Goal: Task Accomplishment & Management: Manage account settings

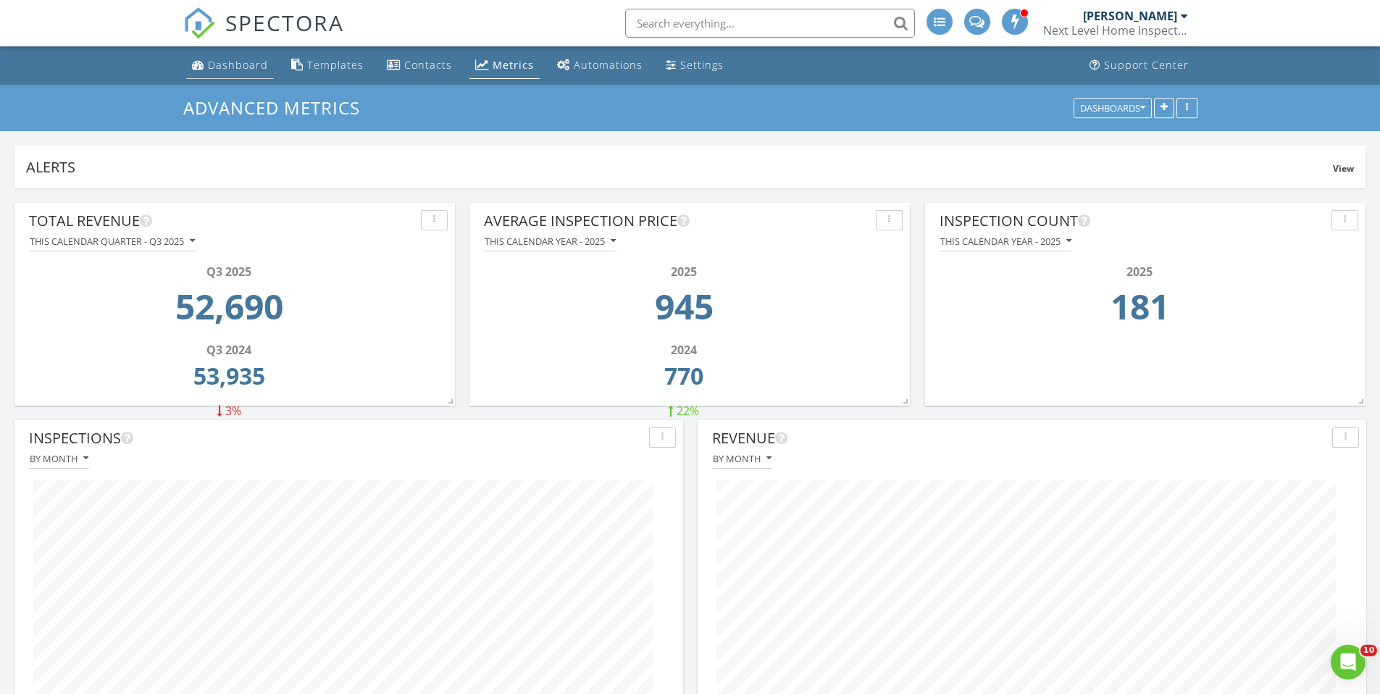
click at [217, 67] on div "Dashboard" at bounding box center [238, 65] width 60 height 14
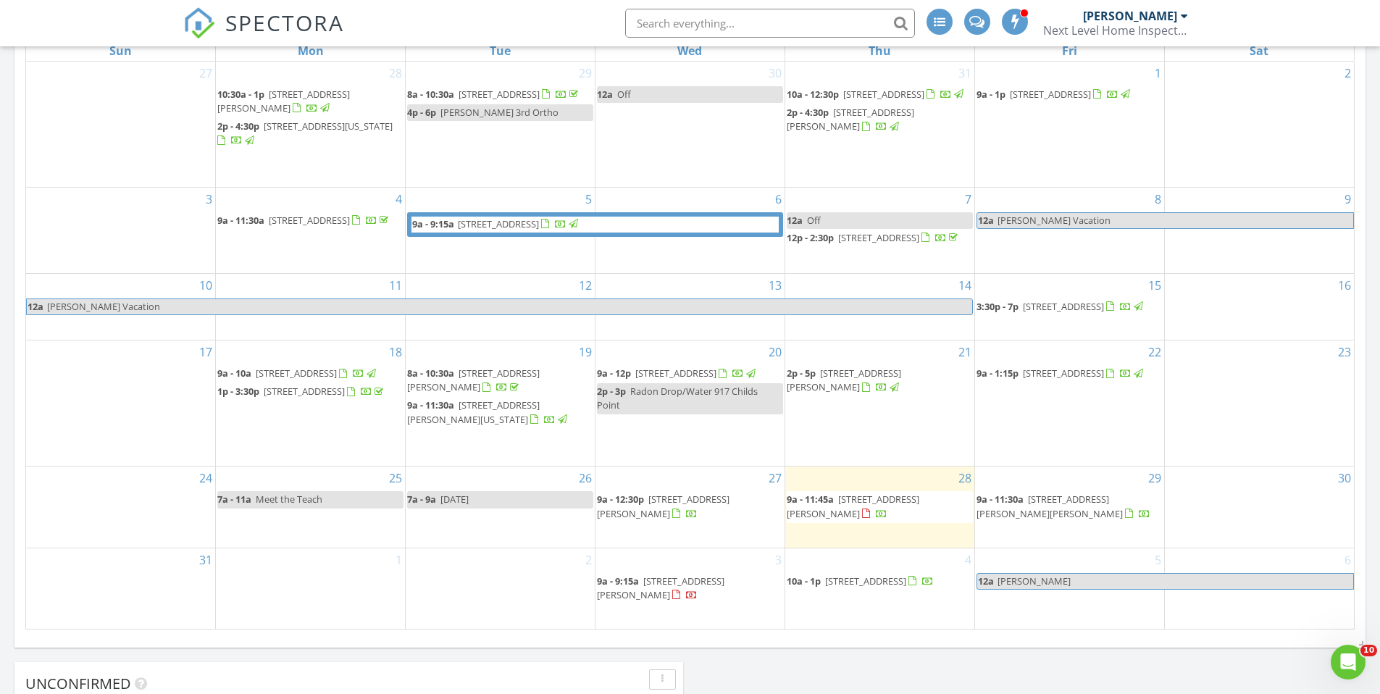
scroll to position [507, 0]
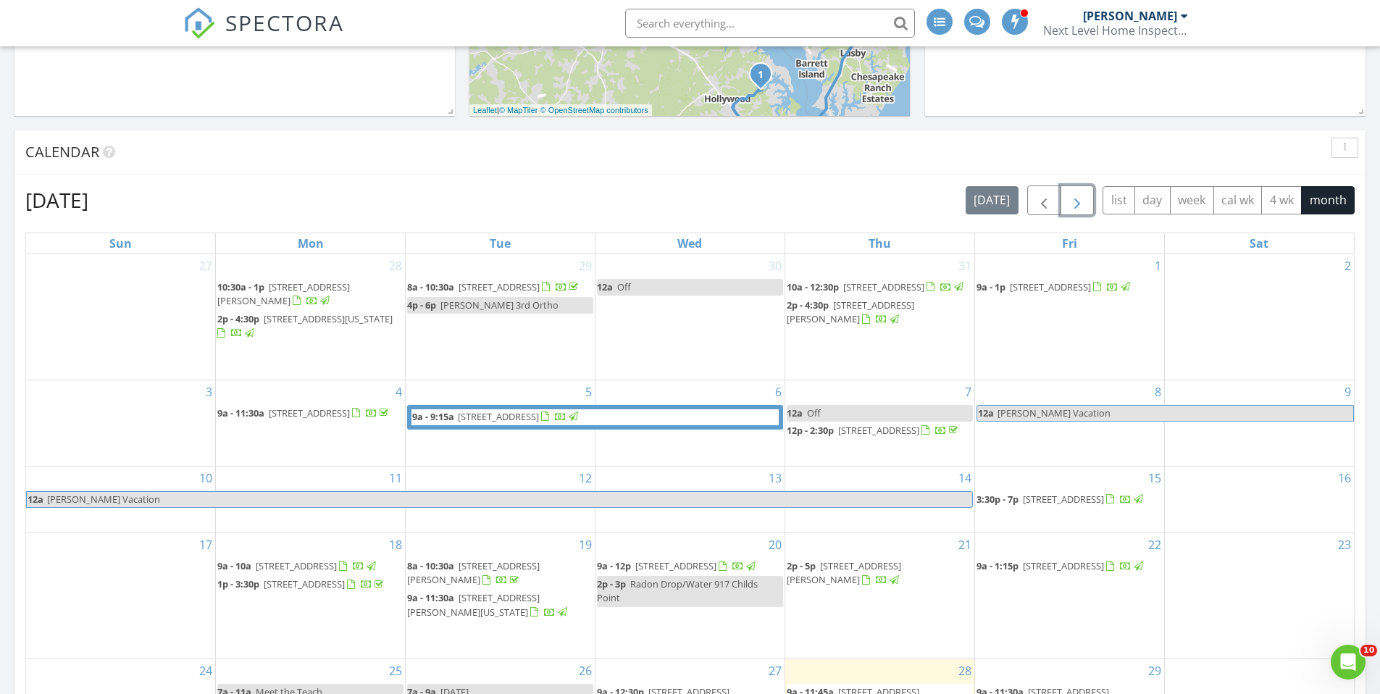
click at [1087, 200] on button "button" at bounding box center [1078, 200] width 34 height 30
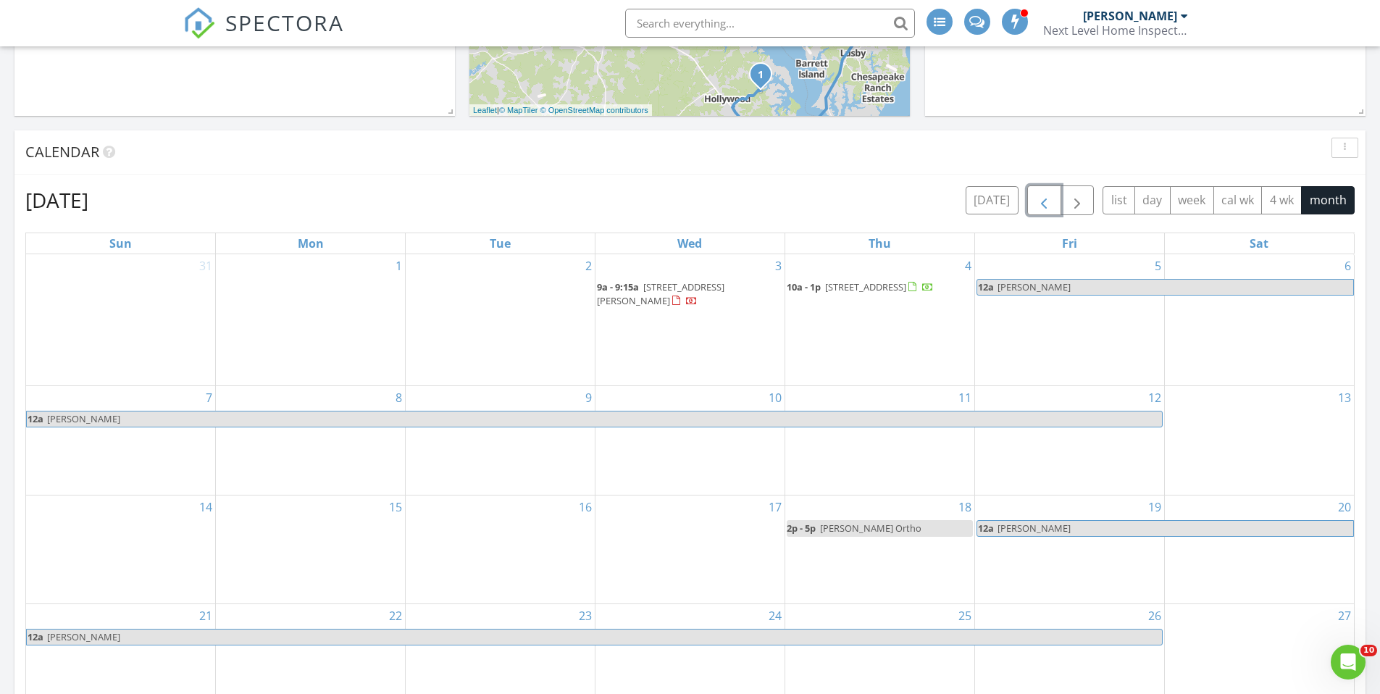
click at [1037, 201] on span "button" at bounding box center [1043, 200] width 17 height 17
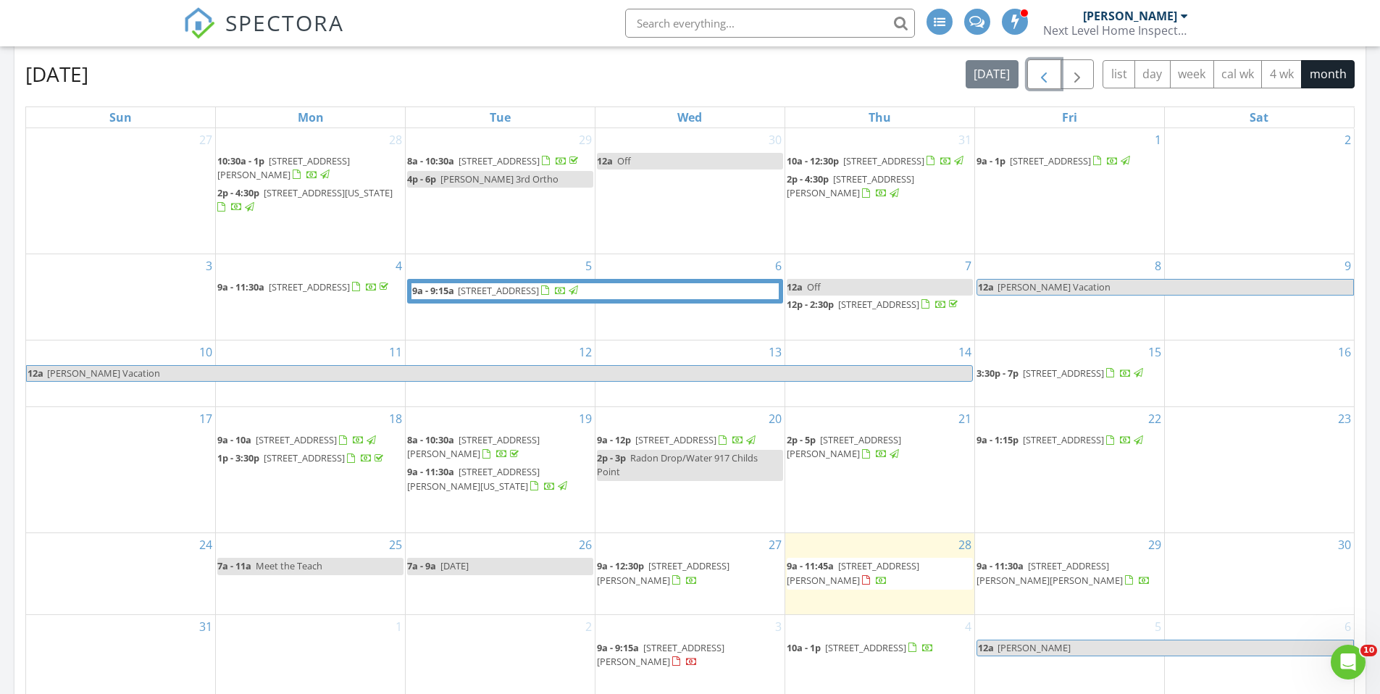
scroll to position [435, 0]
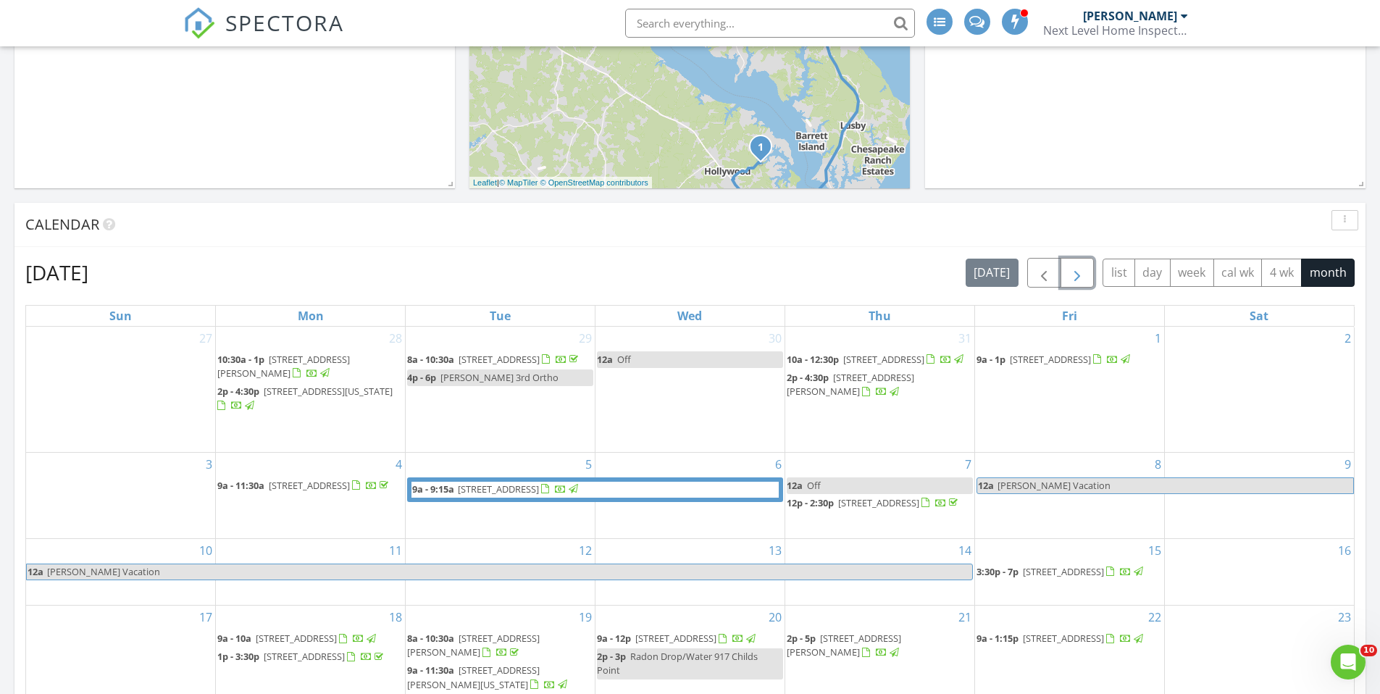
click at [1069, 276] on span "button" at bounding box center [1077, 272] width 17 height 17
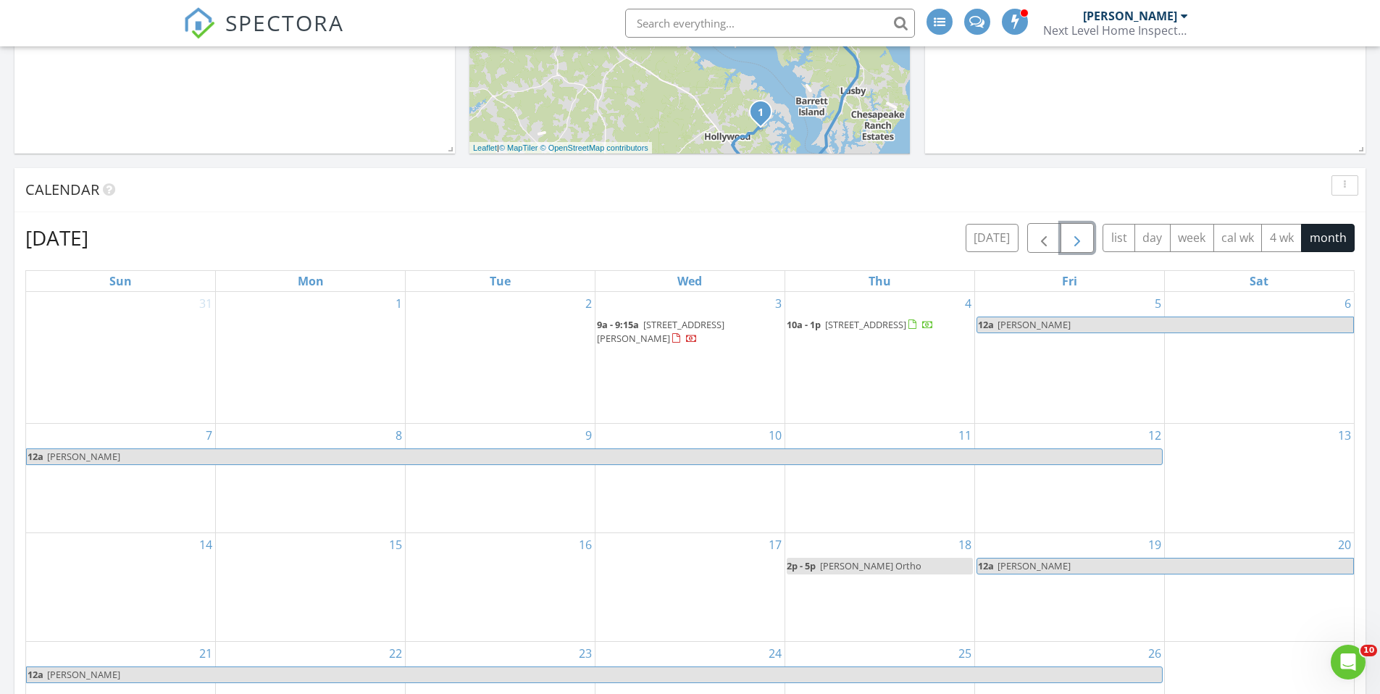
scroll to position [507, 0]
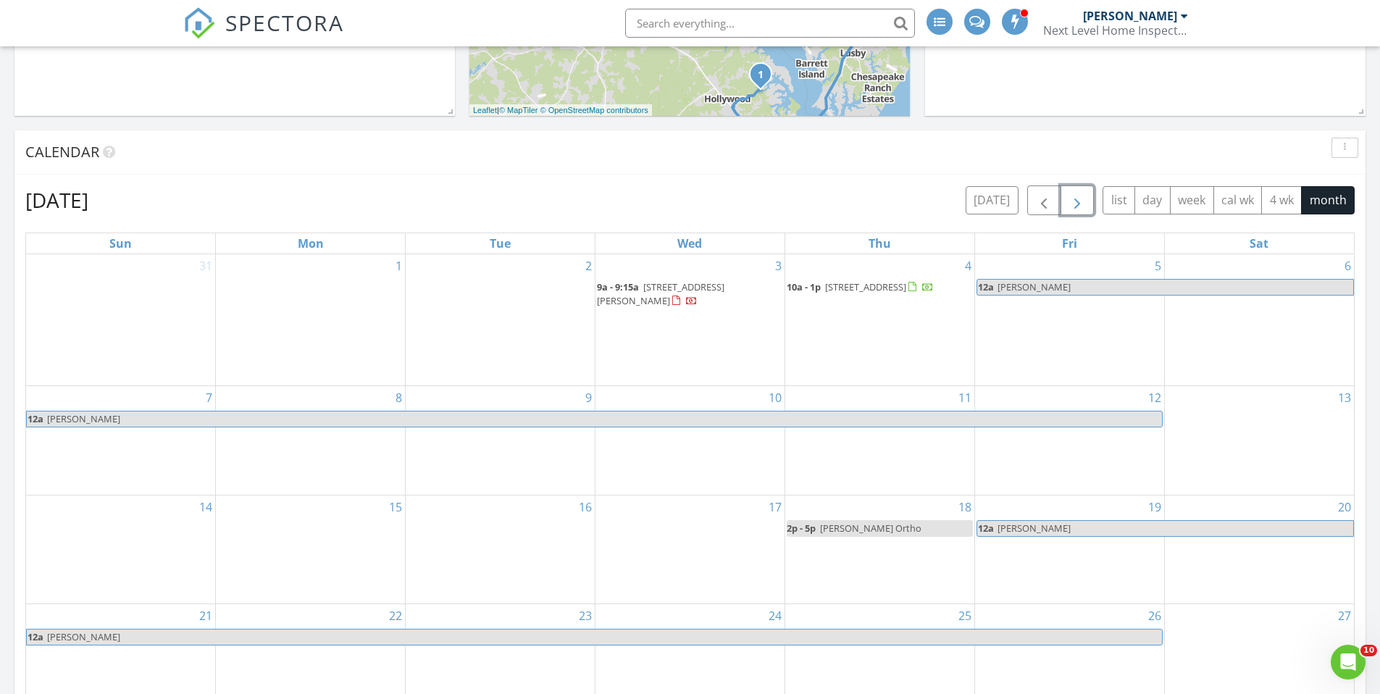
click at [526, 275] on div "2" at bounding box center [500, 320] width 189 height 132
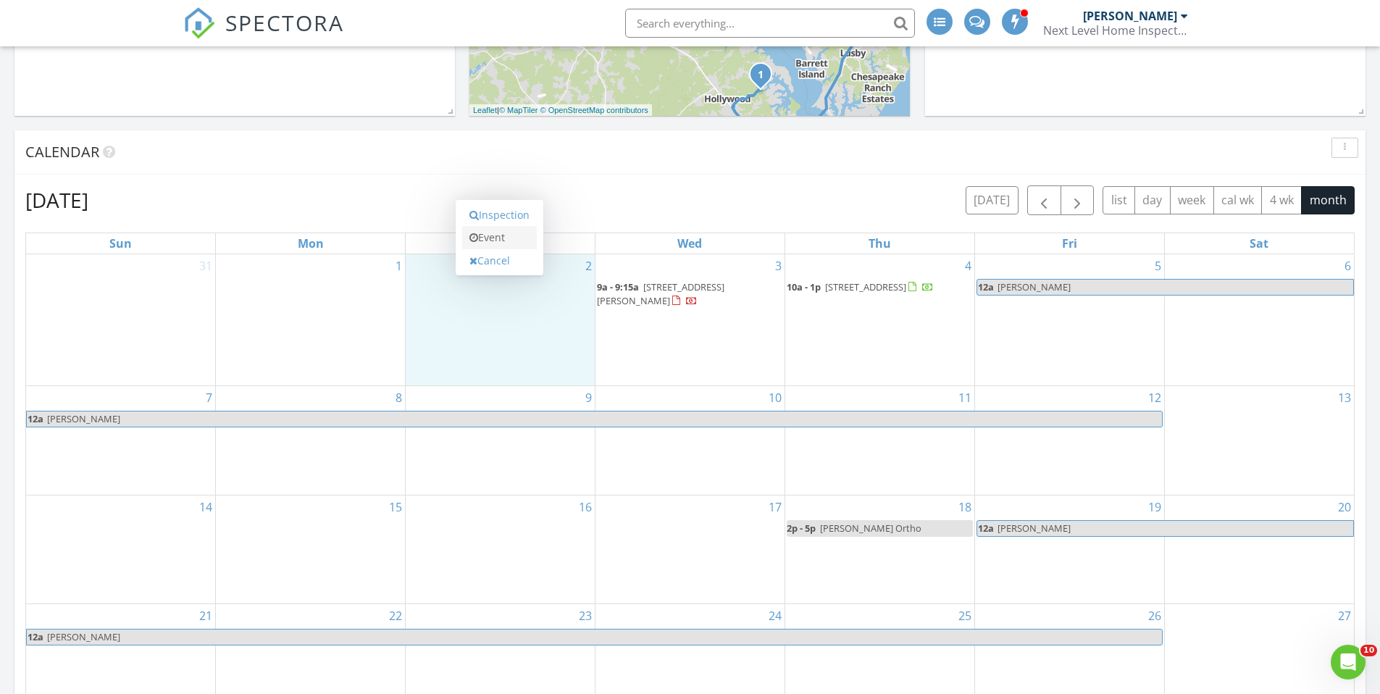
click at [499, 242] on link "Event" at bounding box center [499, 237] width 75 height 23
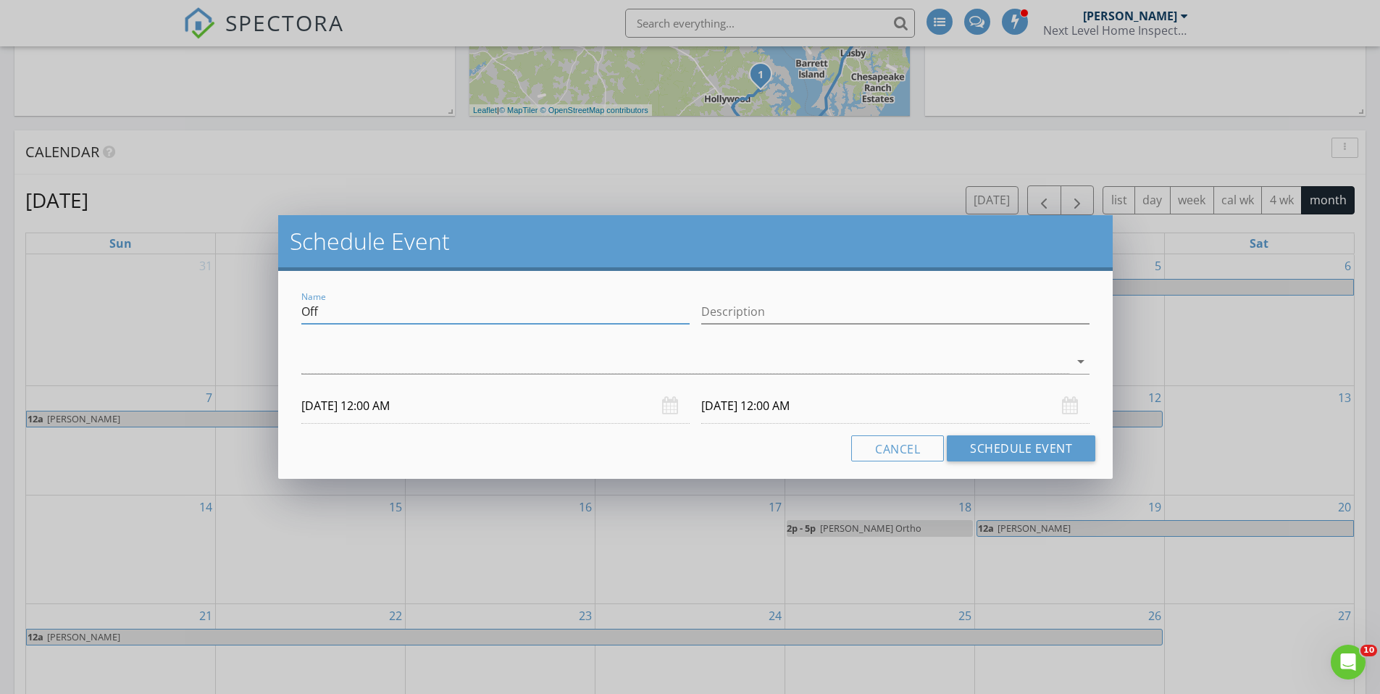
click at [374, 305] on input "Off" at bounding box center [495, 312] width 388 height 24
type input "O"
type input "Teddie Vet"
click at [662, 361] on div at bounding box center [685, 362] width 768 height 24
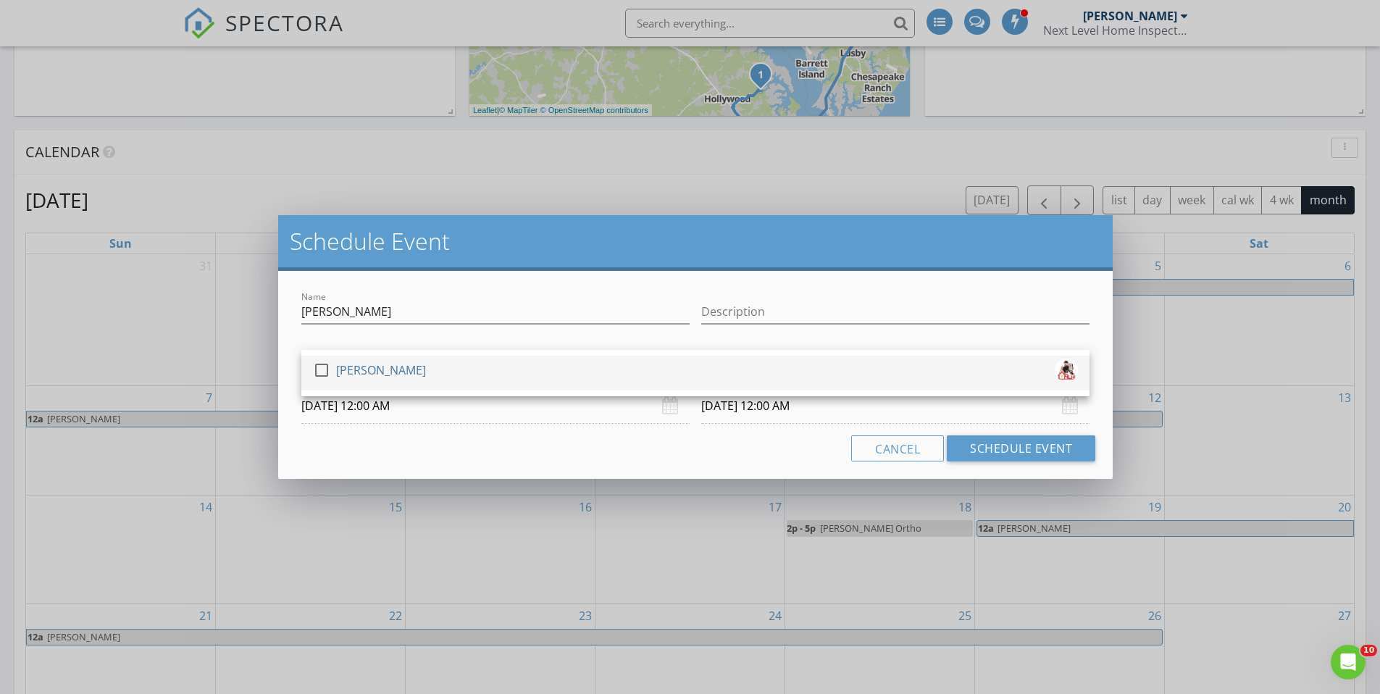
click at [321, 369] on div at bounding box center [321, 370] width 25 height 25
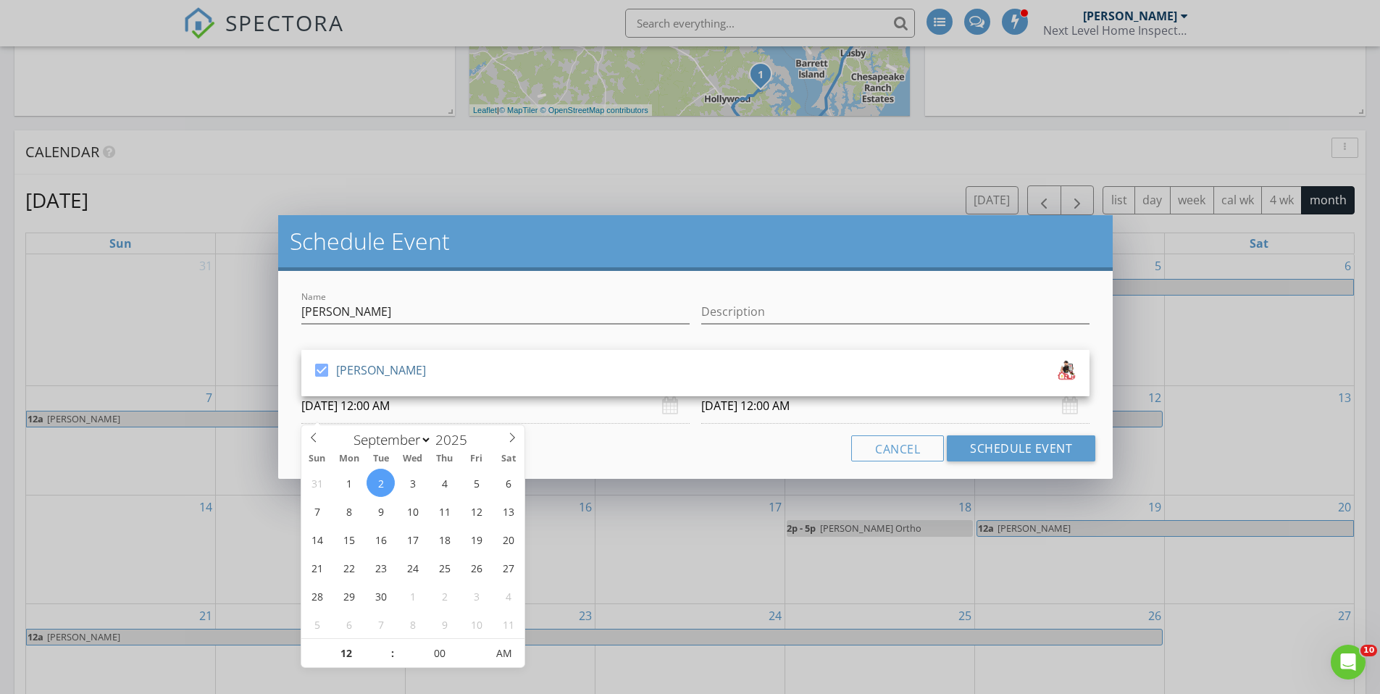
click at [467, 414] on input "09/02/2025 12:00 AM" at bounding box center [495, 405] width 388 height 35
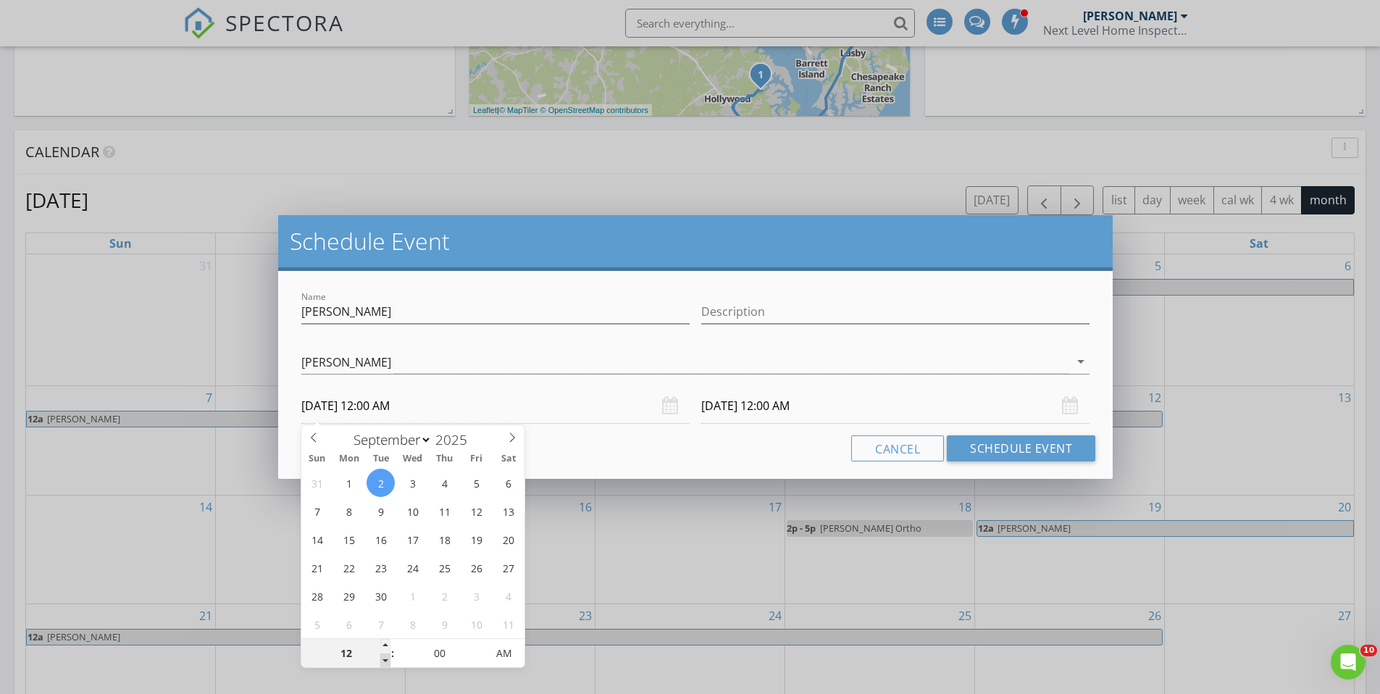
type input "11"
type input "09/02/2025 11:00 PM"
click at [387, 661] on span at bounding box center [385, 660] width 10 height 14
type input "11"
type input "09/03/2025 11:00 PM"
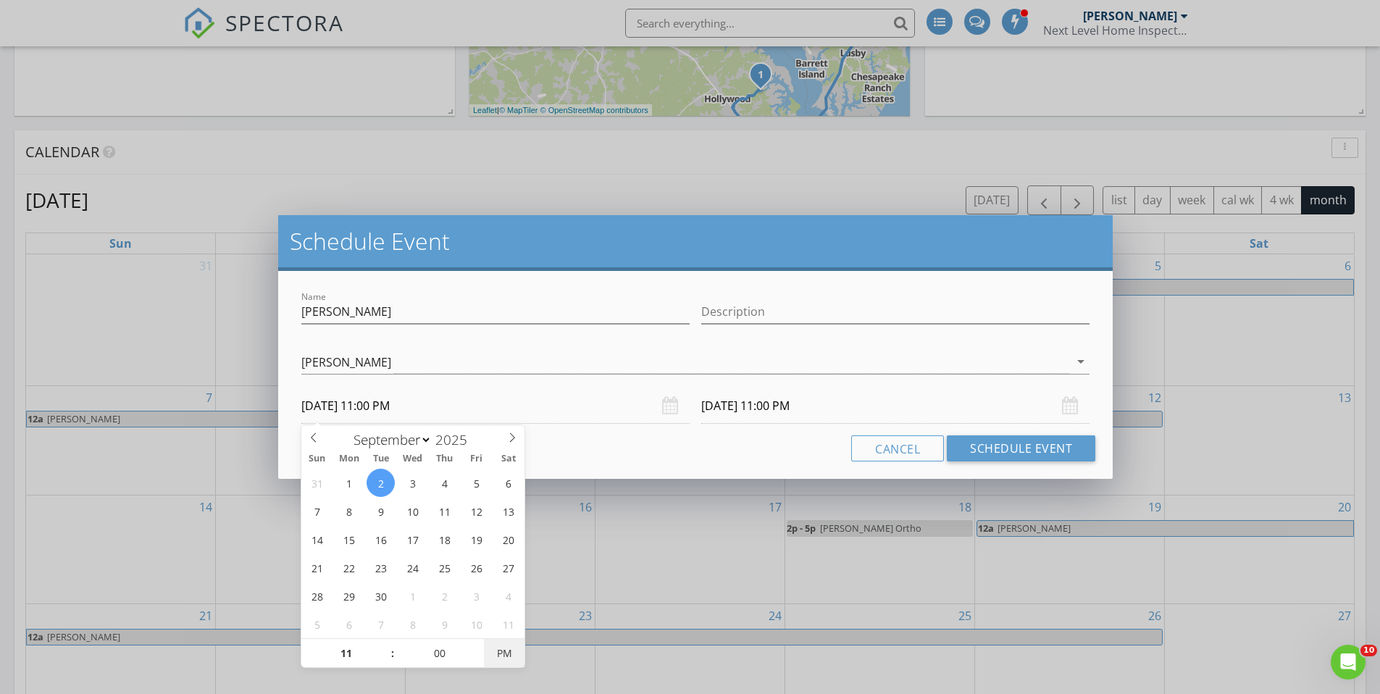
type input "09/02/2025 11:00 AM"
type input "09/03/2025 11:00 AM"
click at [505, 650] on span "AM" at bounding box center [504, 653] width 40 height 29
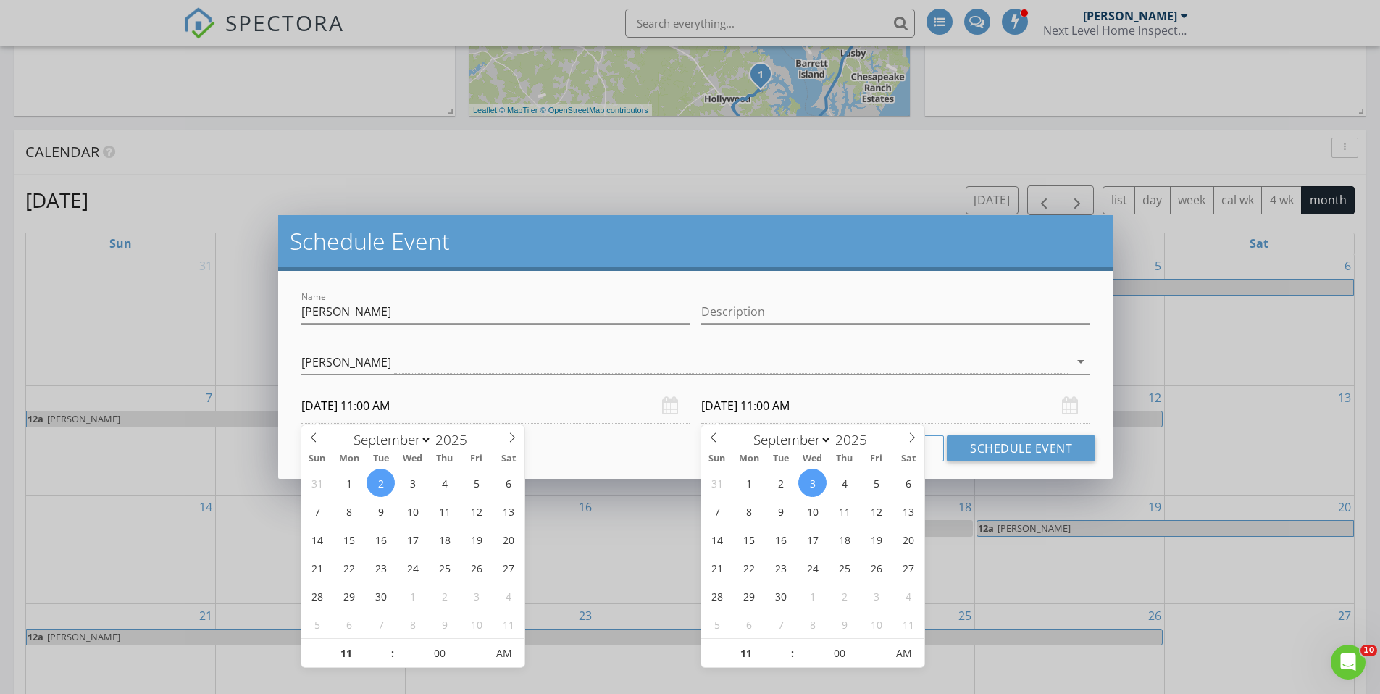
click at [890, 388] on input "09/03/2025 11:00 AM" at bounding box center [895, 405] width 388 height 35
type input "12"
click at [785, 645] on span at bounding box center [785, 646] width 10 height 14
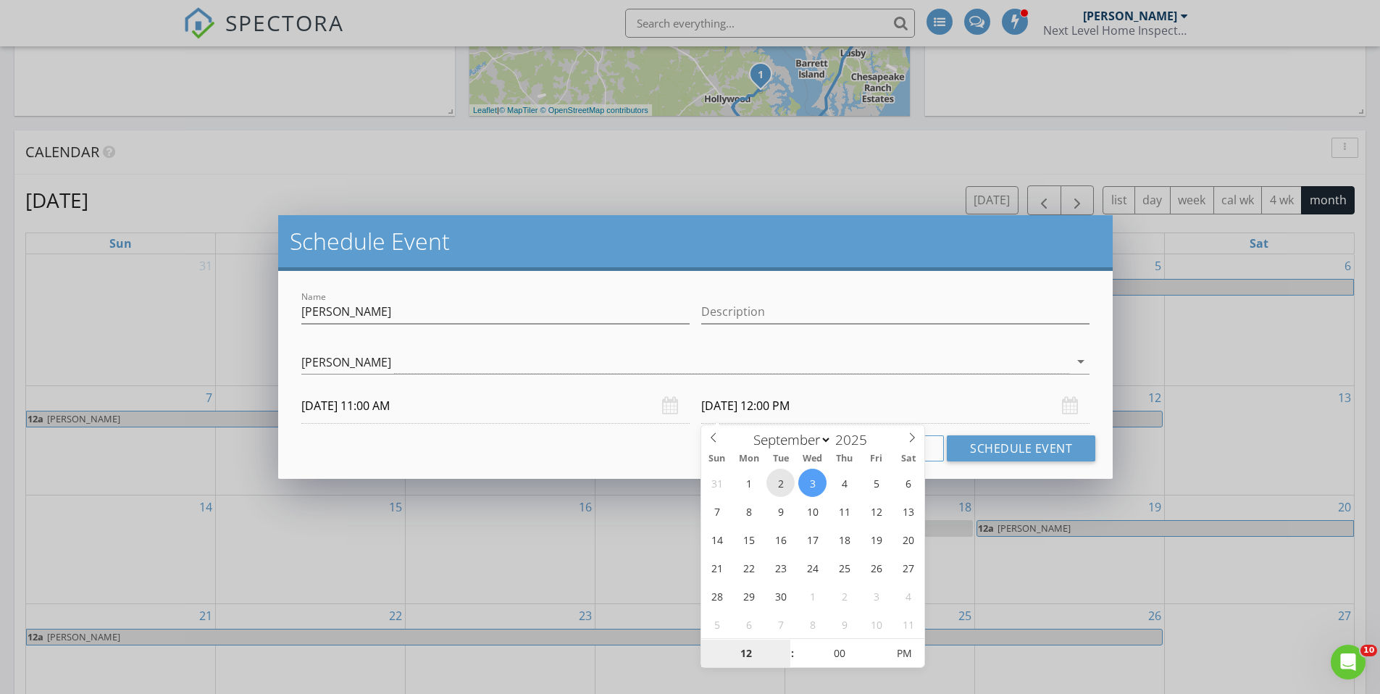
type input "09/02/2025 12:00 PM"
click at [1003, 446] on button "Schedule Event" at bounding box center [1021, 448] width 149 height 26
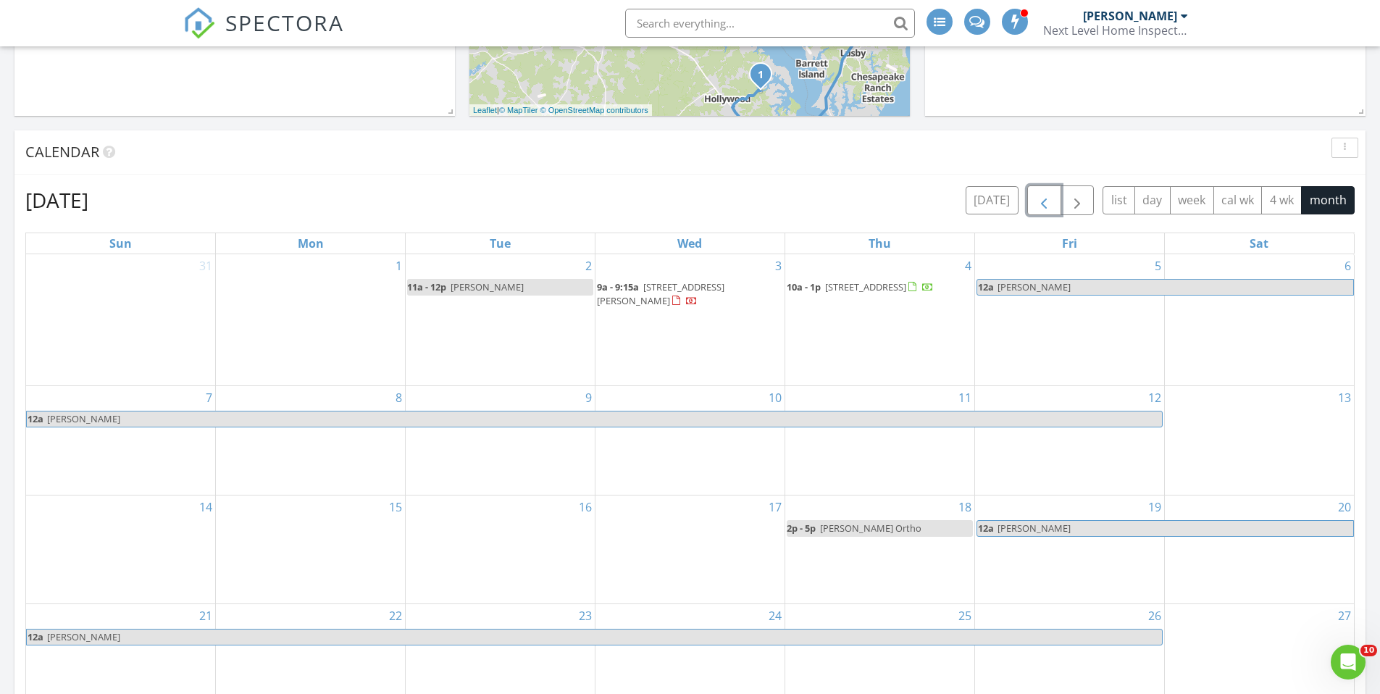
click at [1036, 207] on span "button" at bounding box center [1043, 200] width 17 height 17
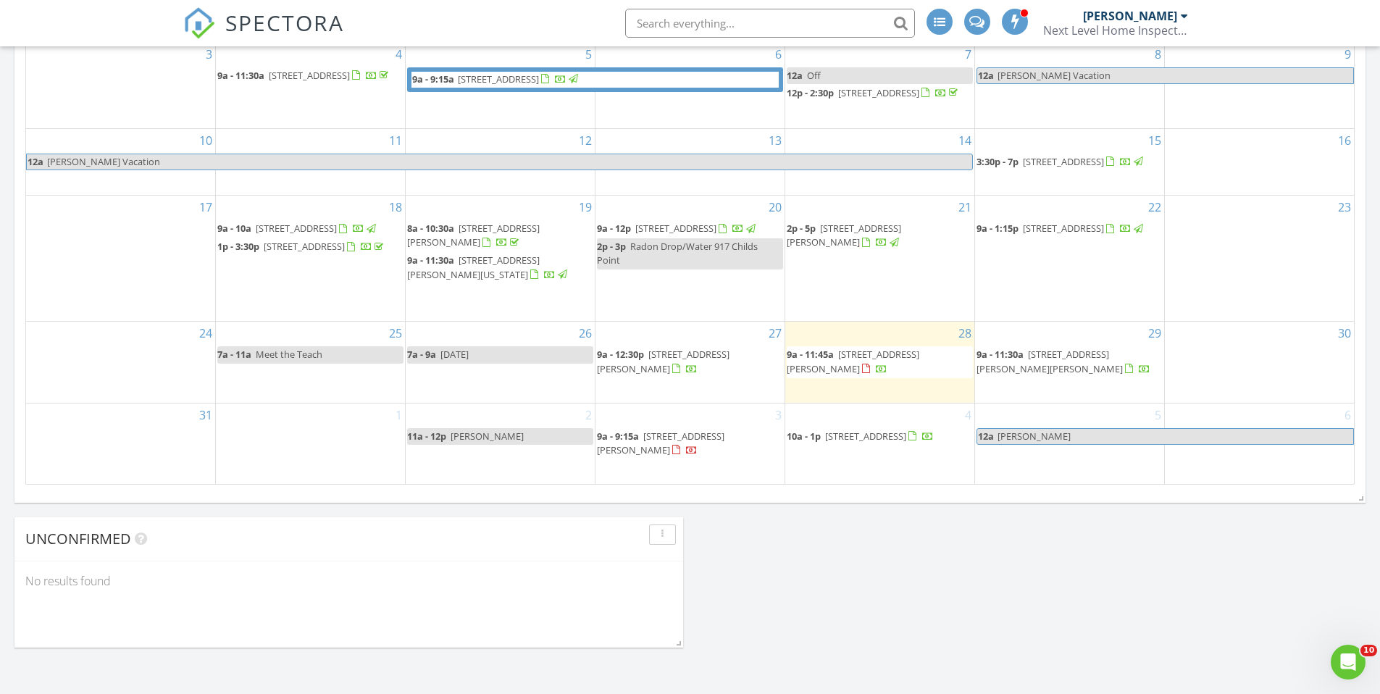
scroll to position [869, 0]
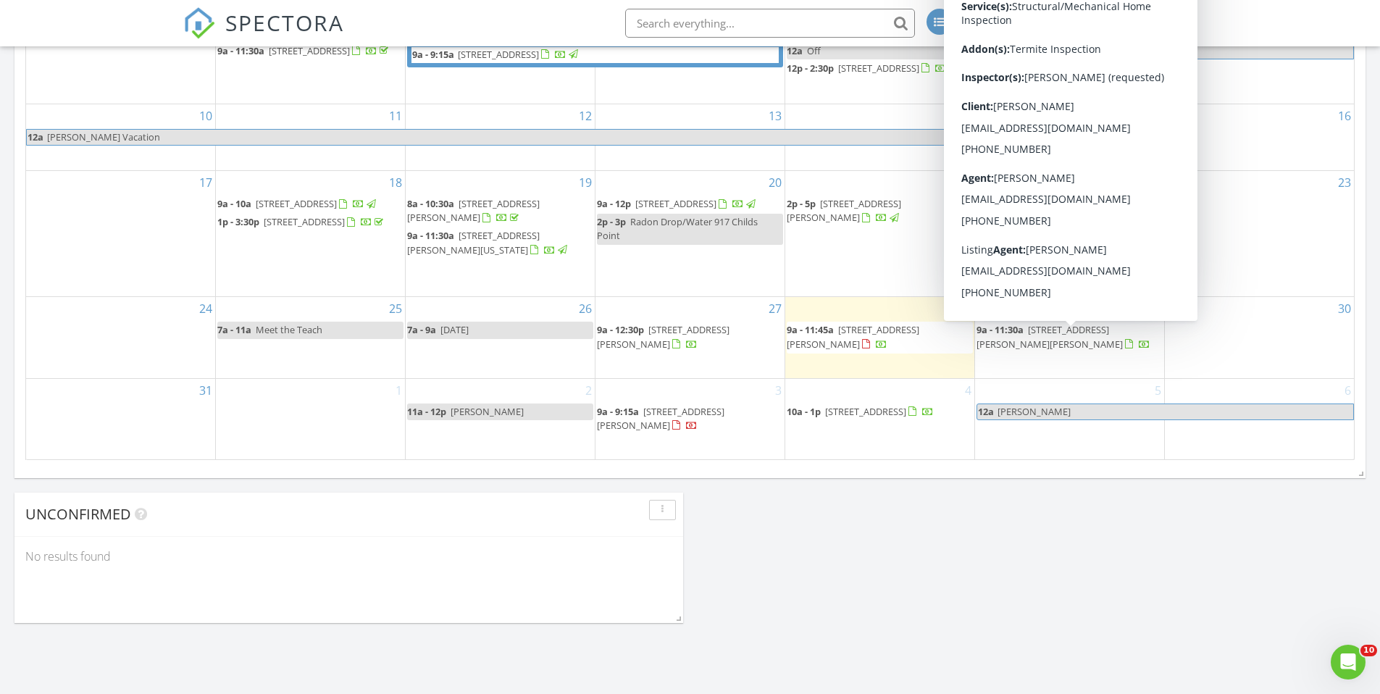
click at [835, 566] on div "Today Kenneth Cooper 9:00 am 44721 Emma Ln, HOLLYWOOD, MD 20636 Kenneth Cooper …" at bounding box center [690, 50] width 1380 height 1463
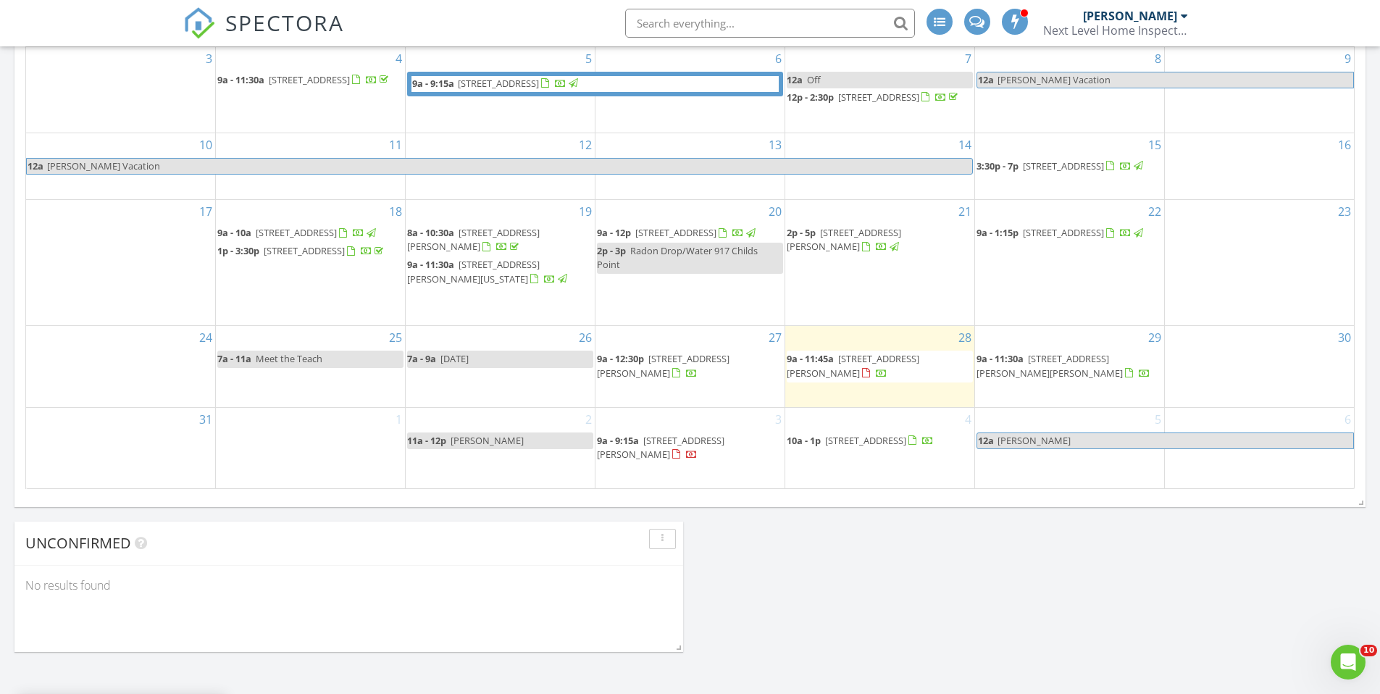
scroll to position [869, 0]
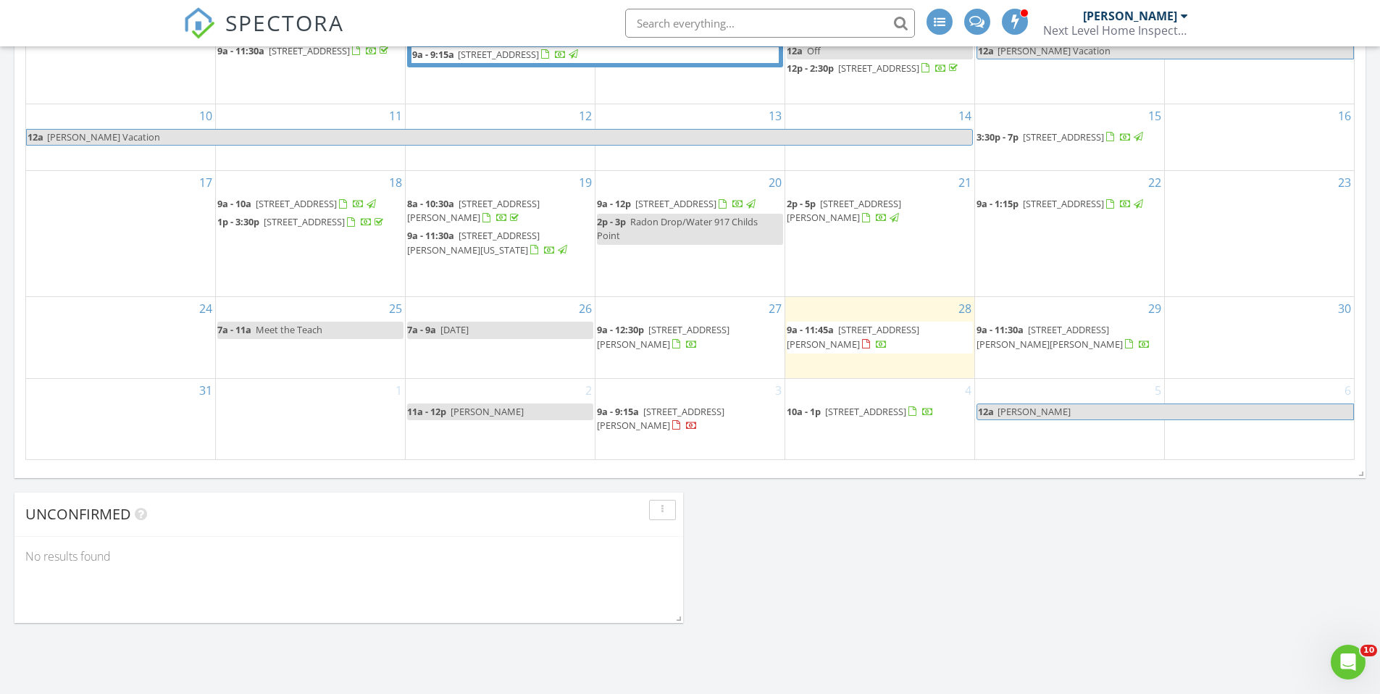
click at [440, 449] on div "2 11a - 12p Teddie Vet" at bounding box center [500, 419] width 189 height 80
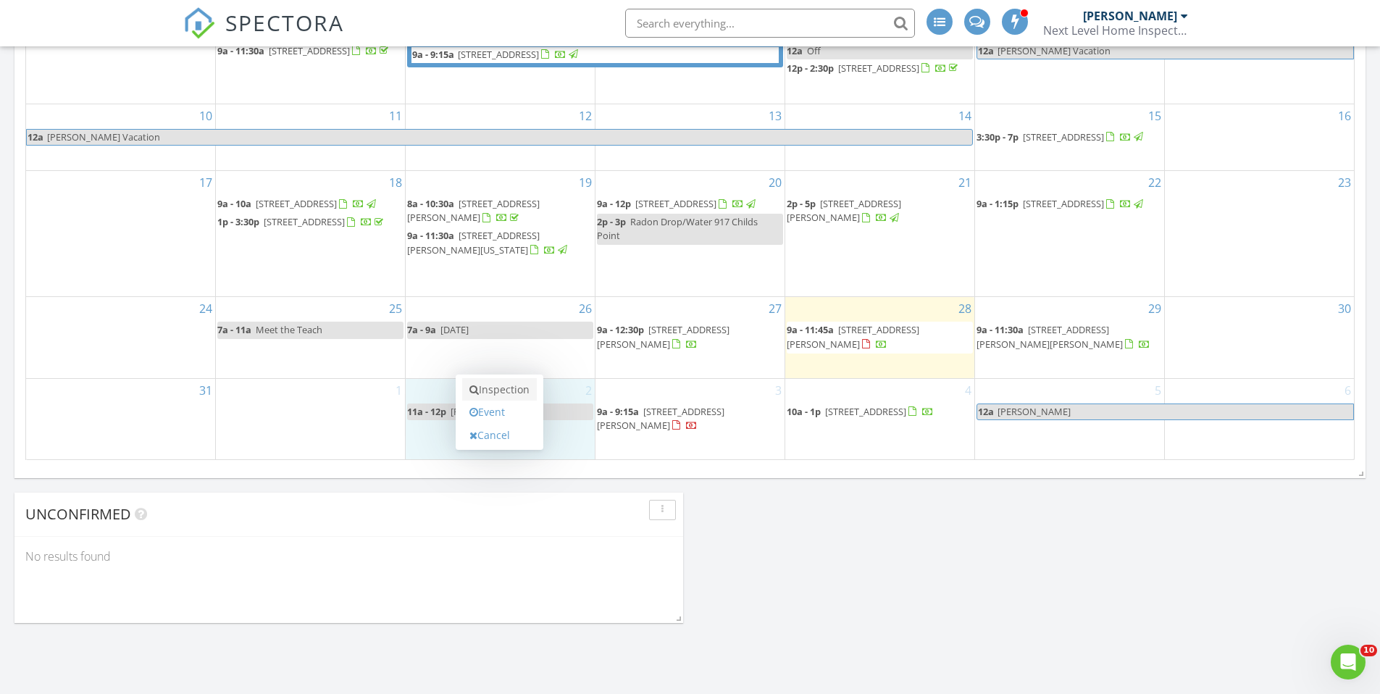
click at [497, 396] on link "Inspection" at bounding box center [499, 389] width 75 height 23
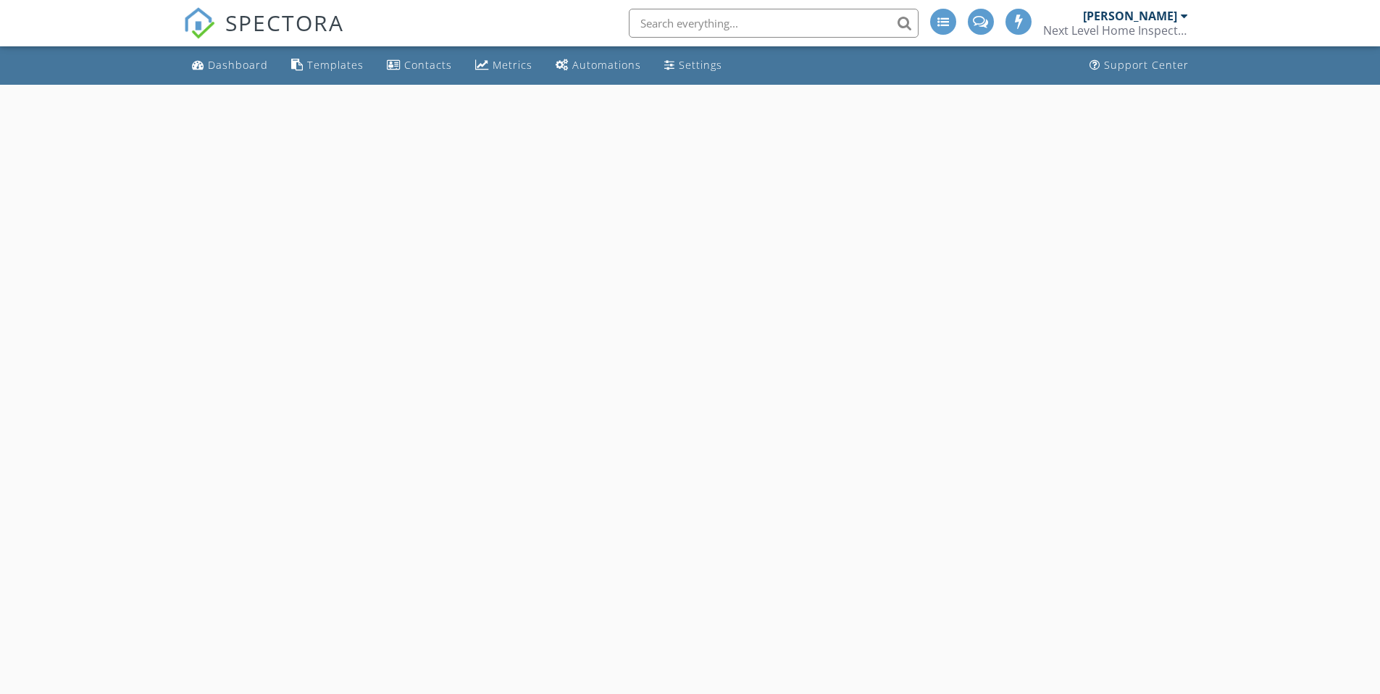
select select "8"
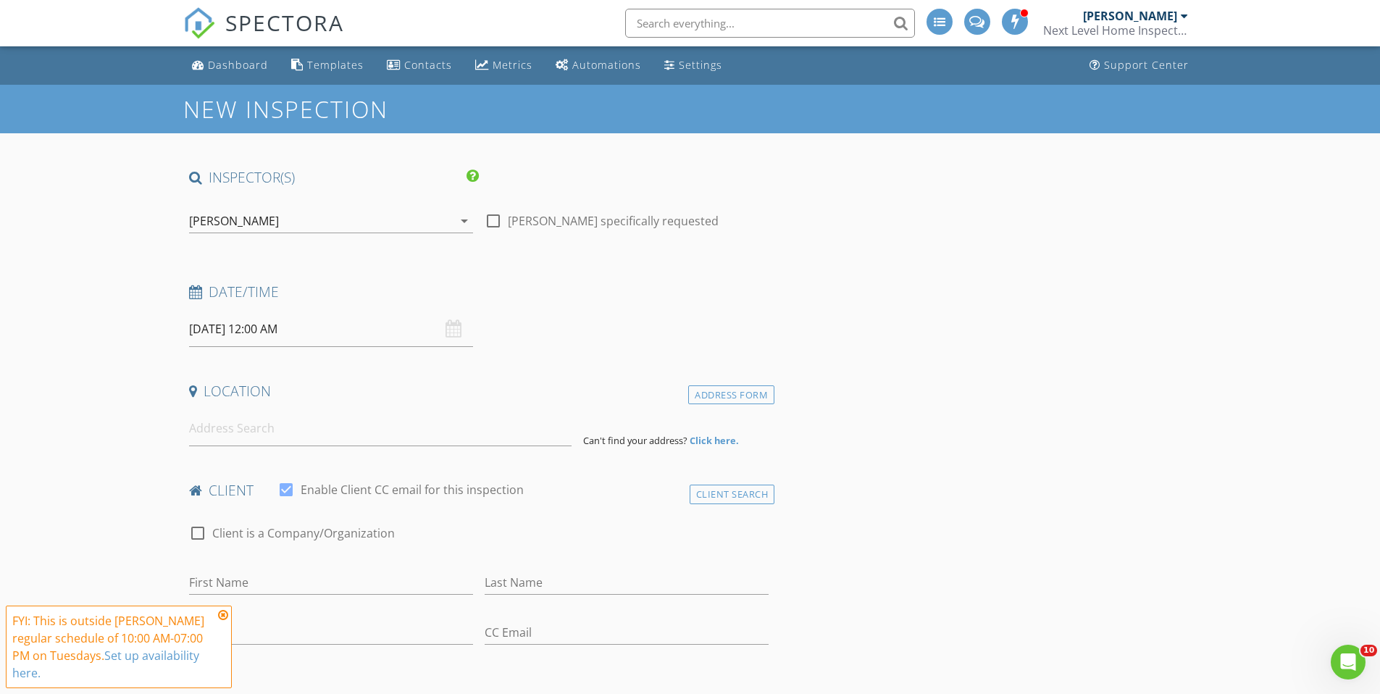
click at [495, 223] on div at bounding box center [493, 221] width 25 height 25
checkbox input "true"
click at [361, 333] on input "[DATE] 12:00 AM" at bounding box center [331, 329] width 284 height 35
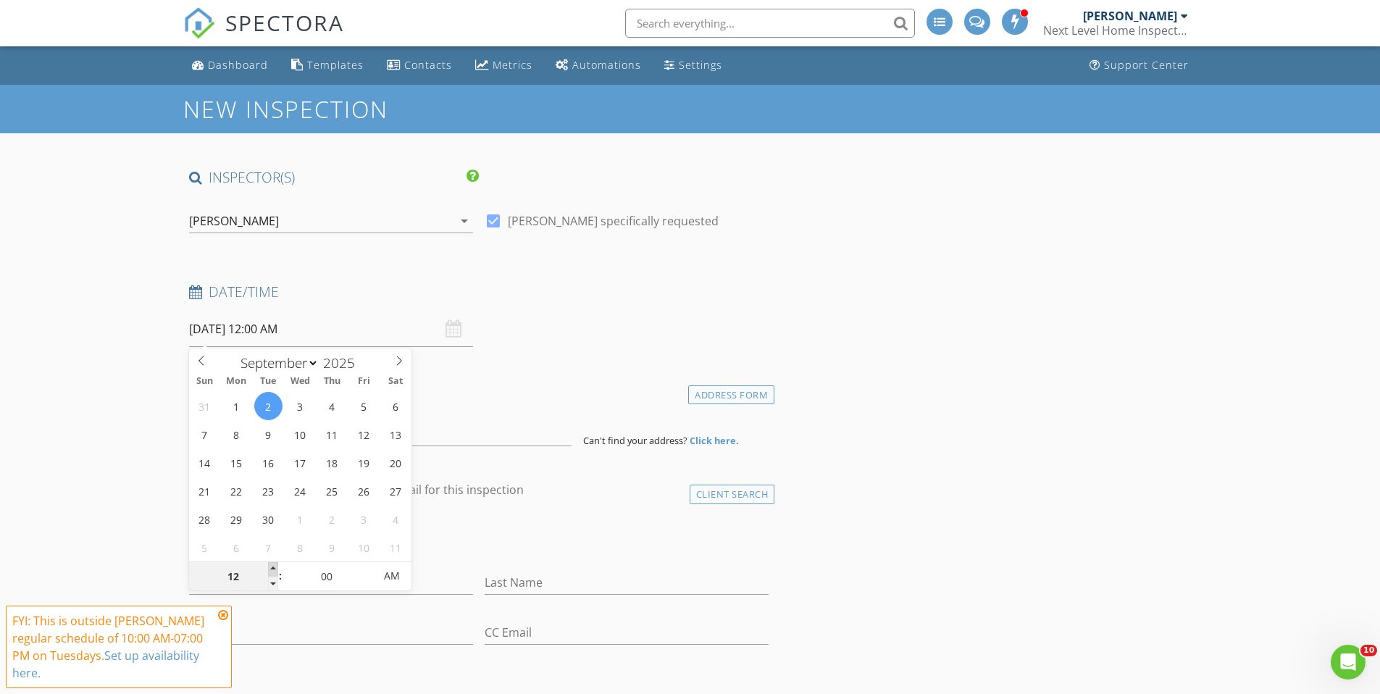
type input "01"
type input "09/02/2025 1:00 AM"
click at [271, 568] on span at bounding box center [273, 569] width 10 height 14
type input "02"
click at [271, 568] on span at bounding box center [273, 569] width 10 height 14
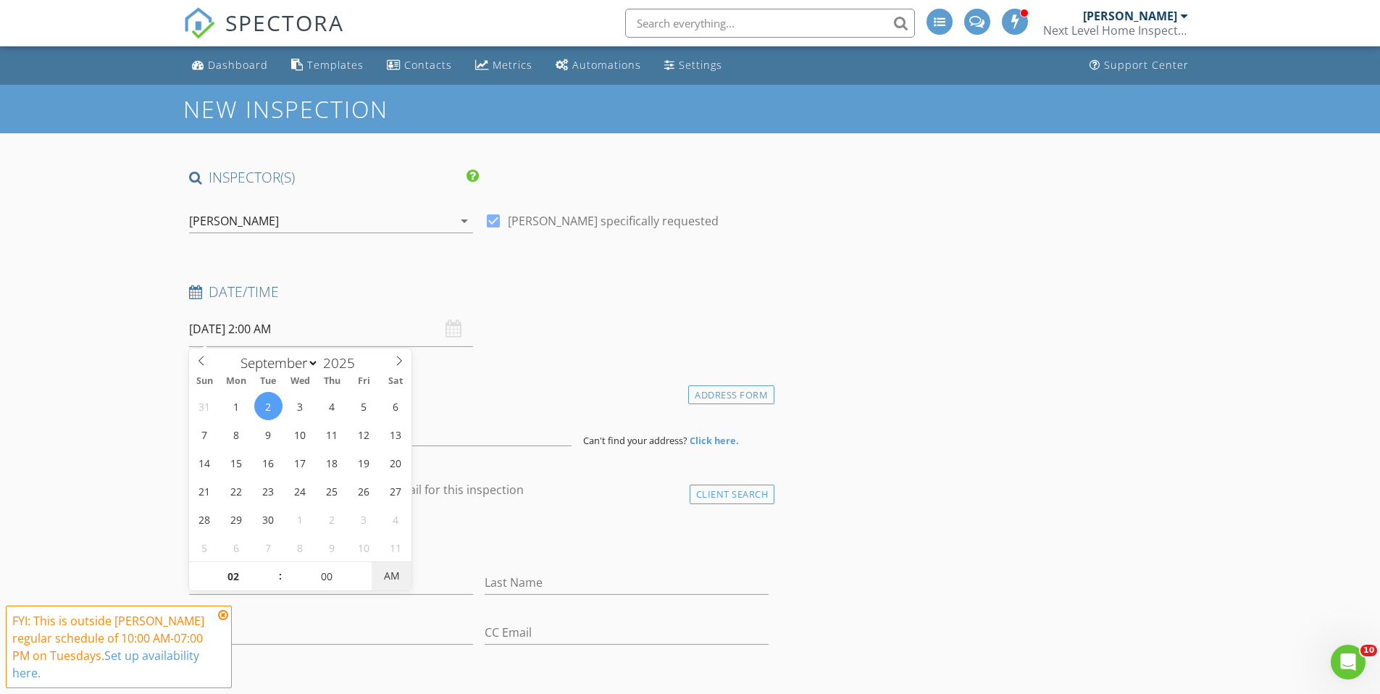
type input "09/02/2025 2:00 PM"
click at [380, 572] on span "AM" at bounding box center [392, 575] width 40 height 29
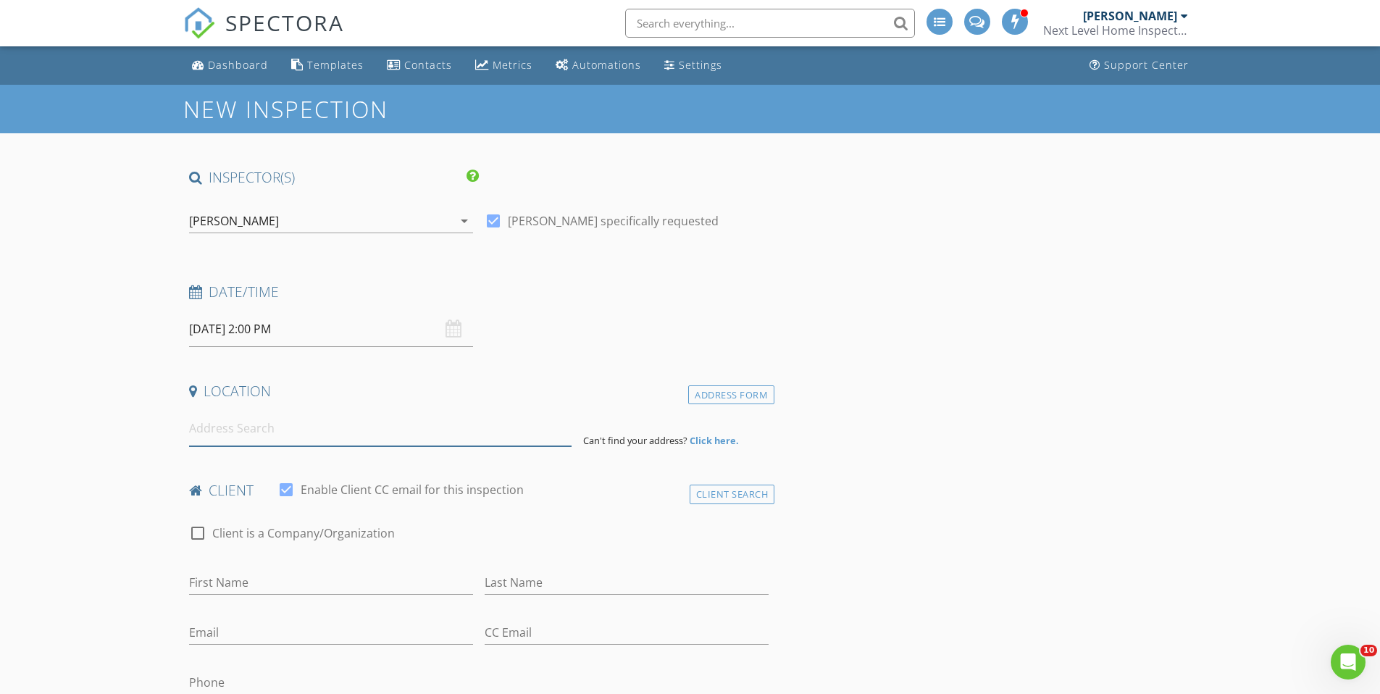
click at [259, 432] on input at bounding box center [380, 428] width 383 height 35
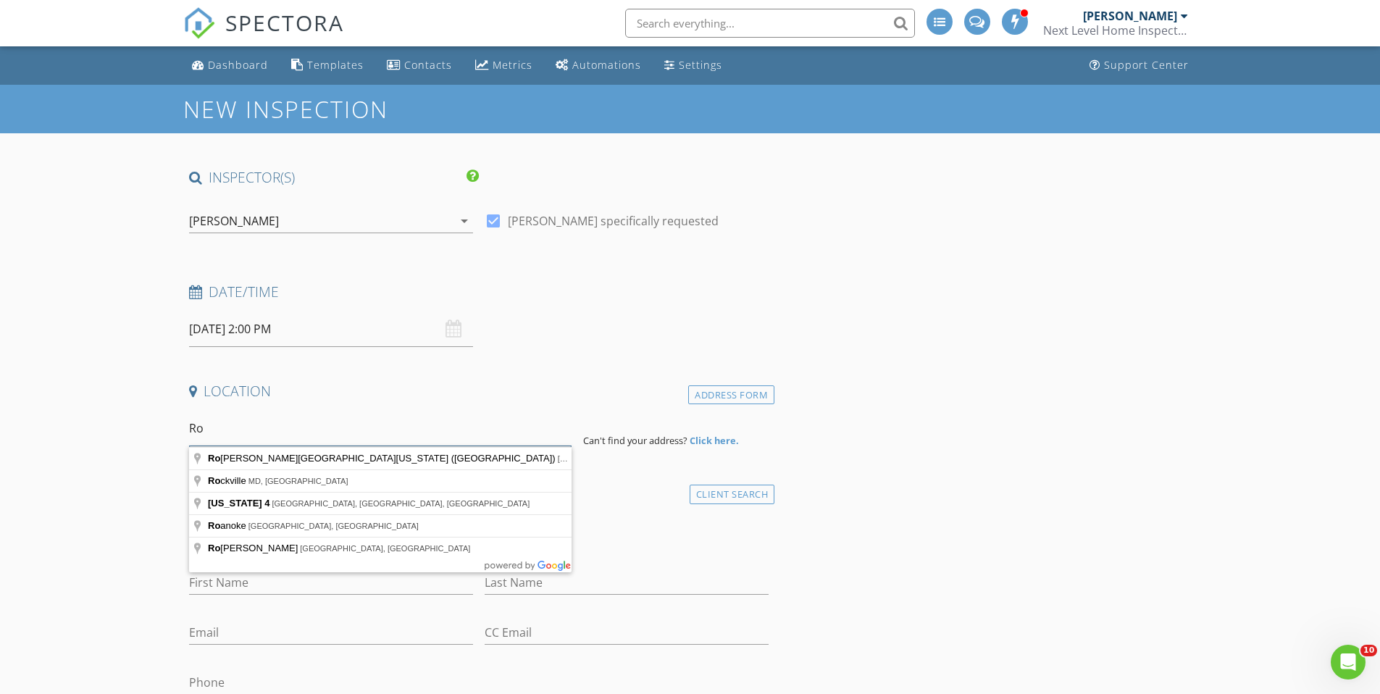
type input "R"
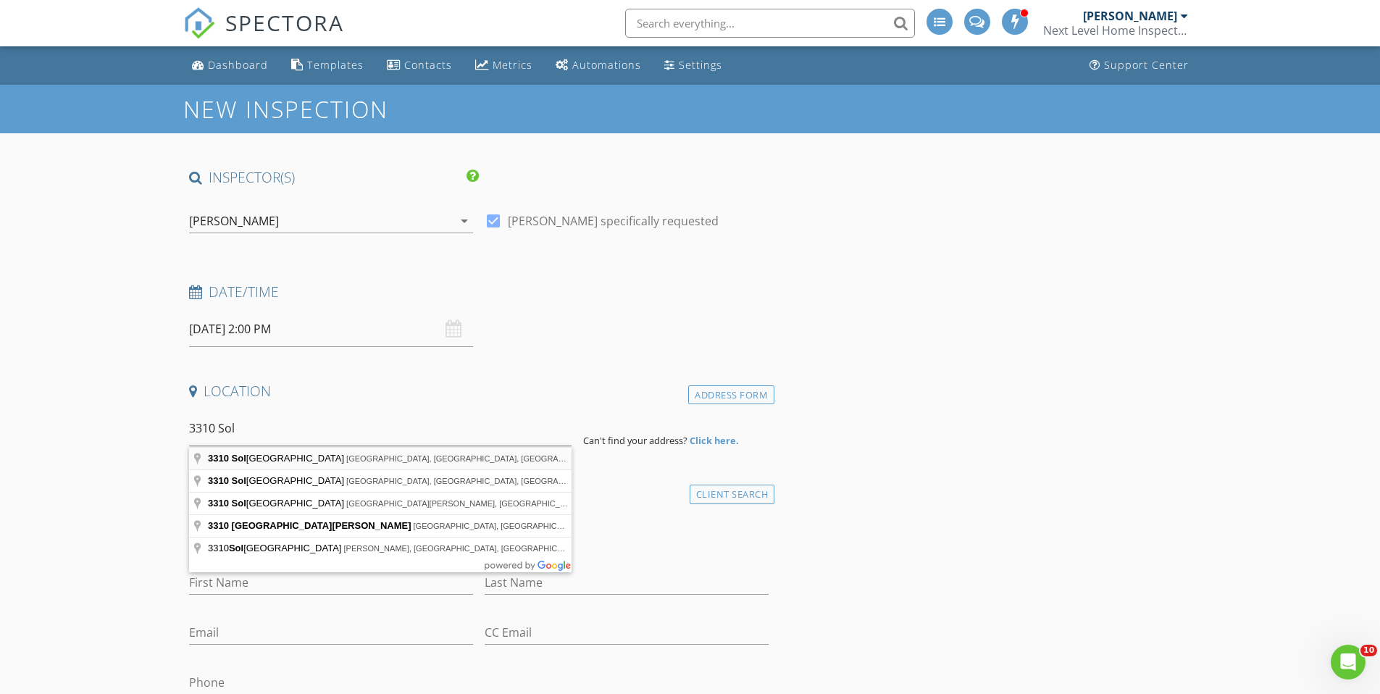
type input "3310 Solomons Island Road, Huntingtown, MD, USA"
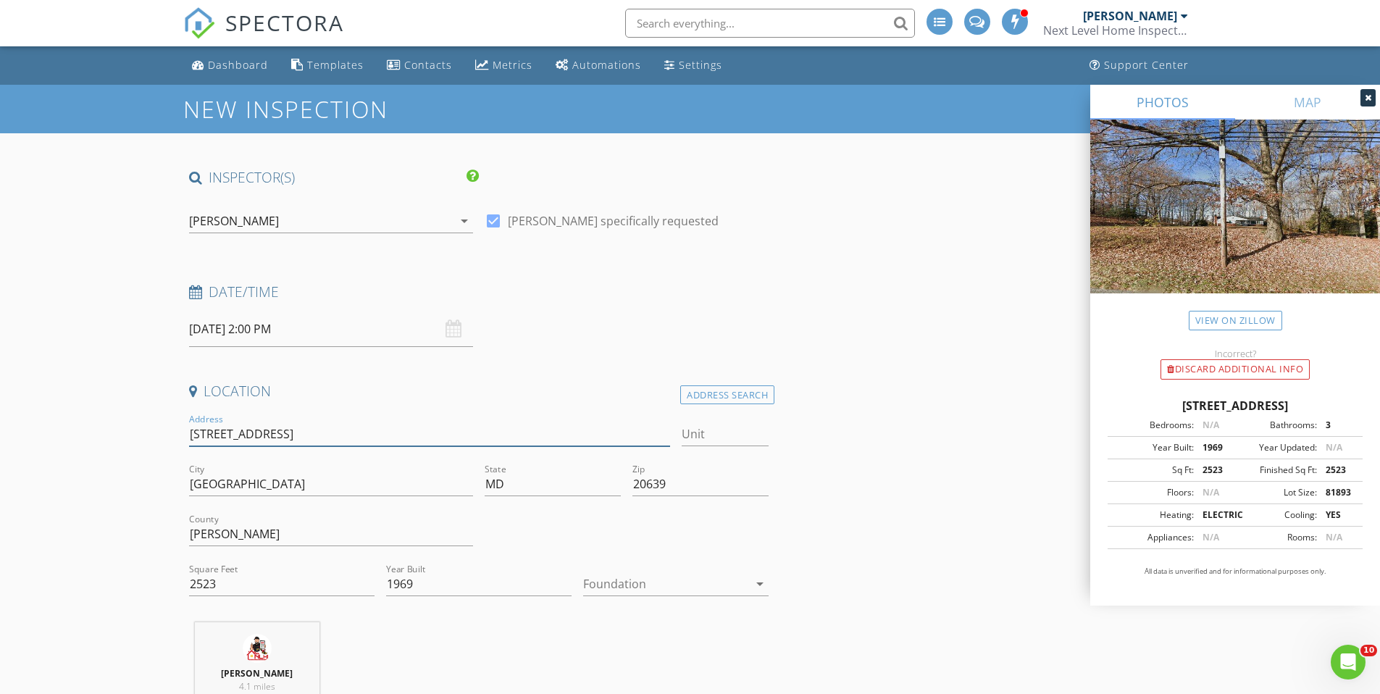
drag, startPoint x: 339, startPoint y: 437, endPoint x: 158, endPoint y: 433, distance: 181.1
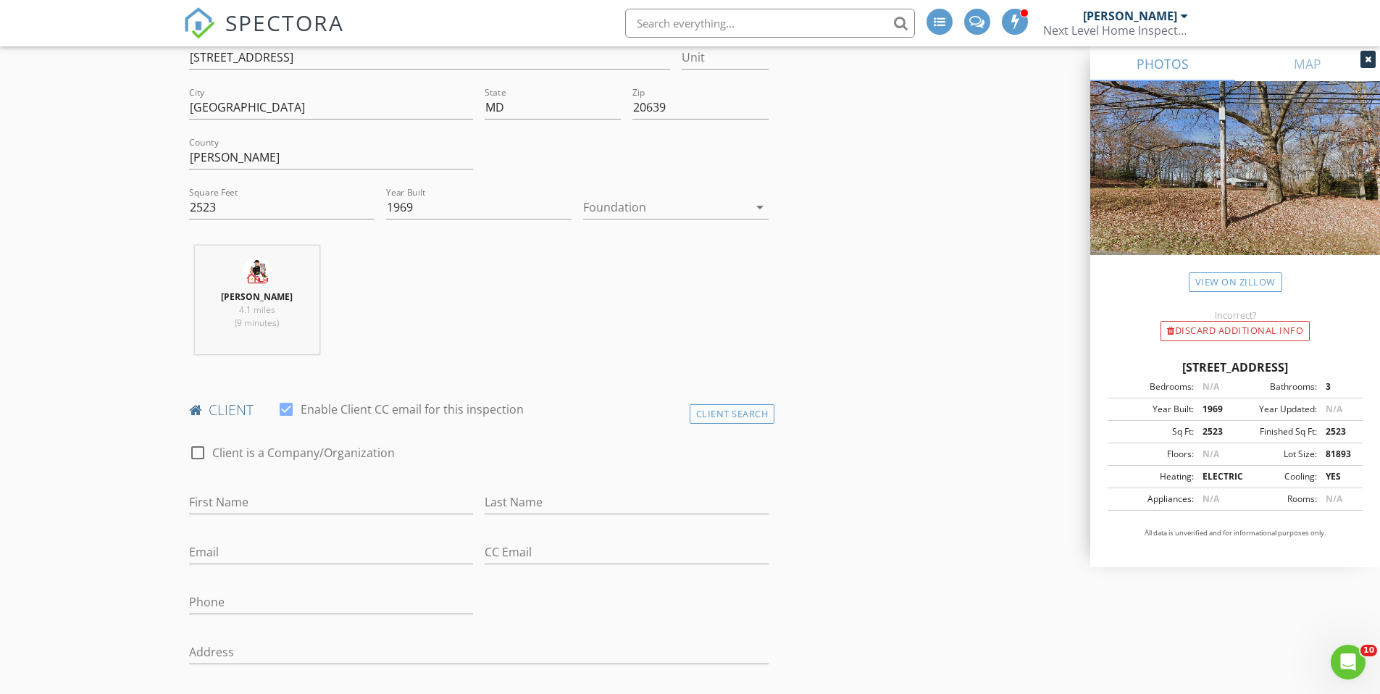
scroll to position [362, 0]
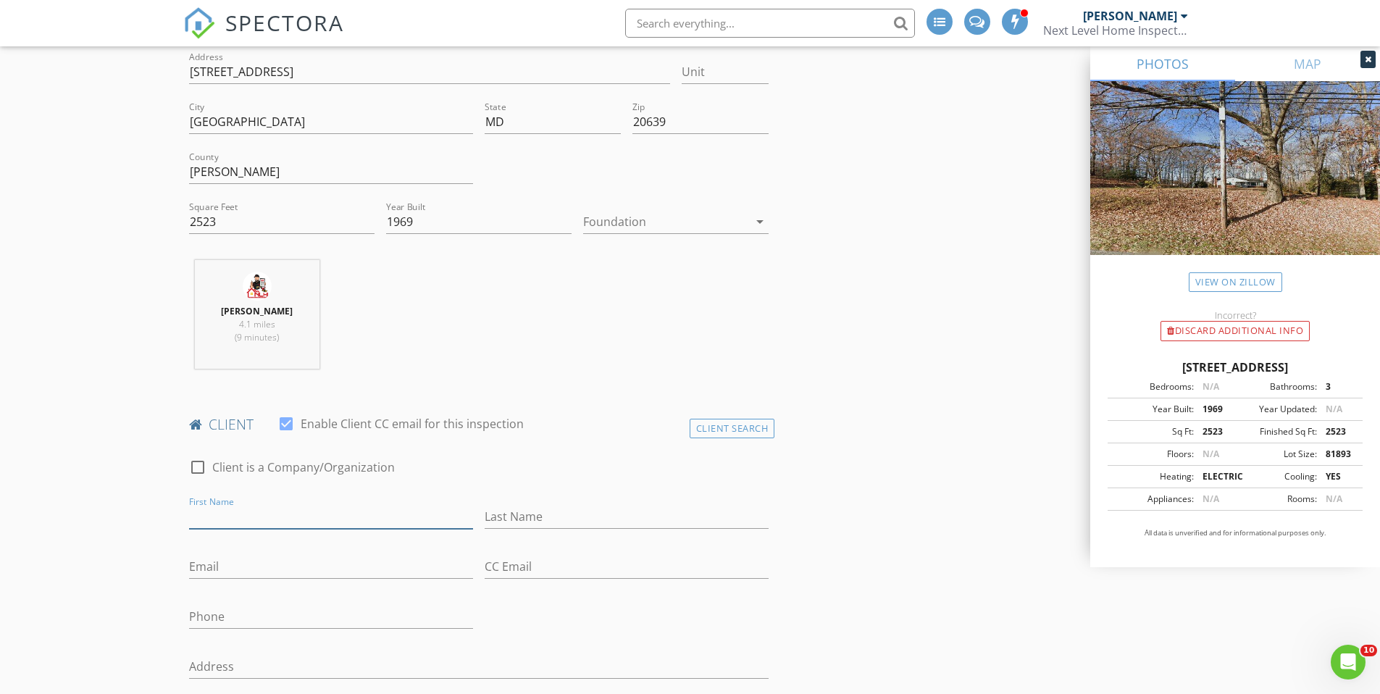
click at [230, 511] on input "First Name" at bounding box center [331, 517] width 284 height 24
type input "Rob"
click at [548, 510] on input "Last Name" at bounding box center [627, 517] width 284 height 24
type input "Oursler"
click at [280, 569] on input "Email" at bounding box center [331, 567] width 284 height 24
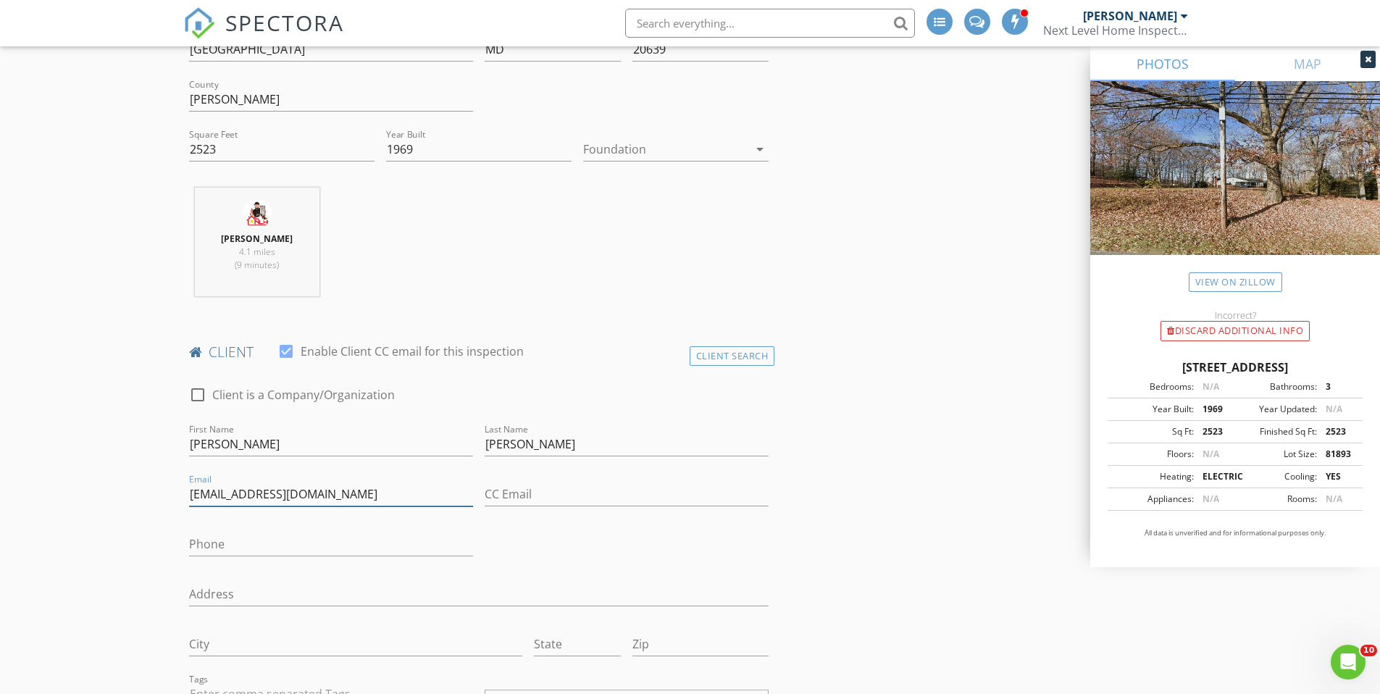
scroll to position [507, 0]
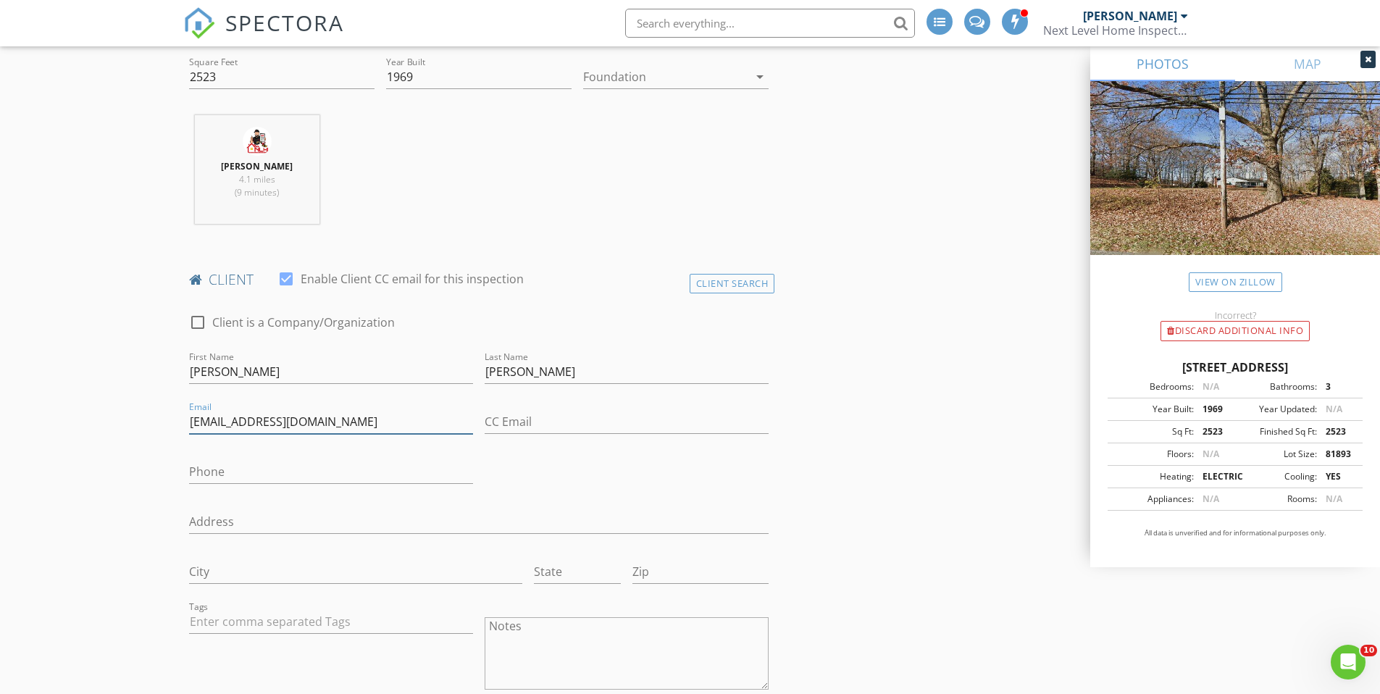
type input "Ourslerterp@gmail.com"
click at [228, 467] on input "Phone" at bounding box center [331, 472] width 284 height 24
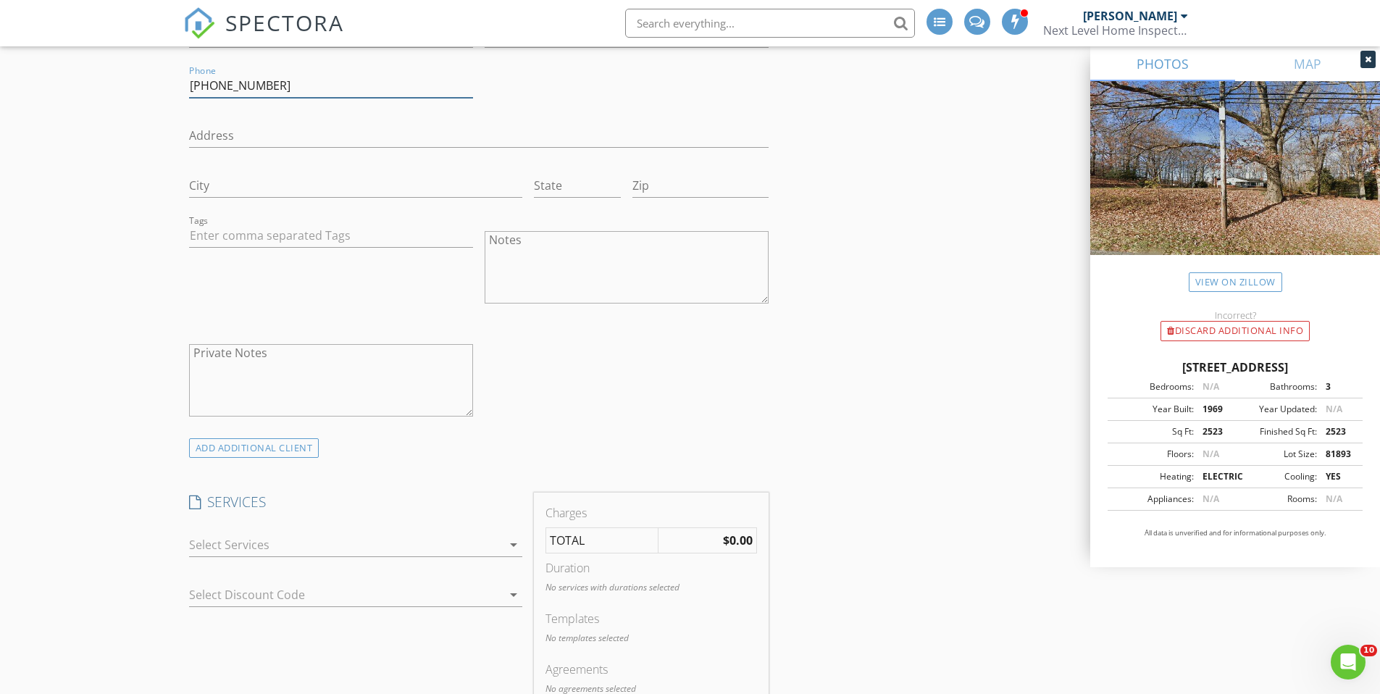
scroll to position [942, 0]
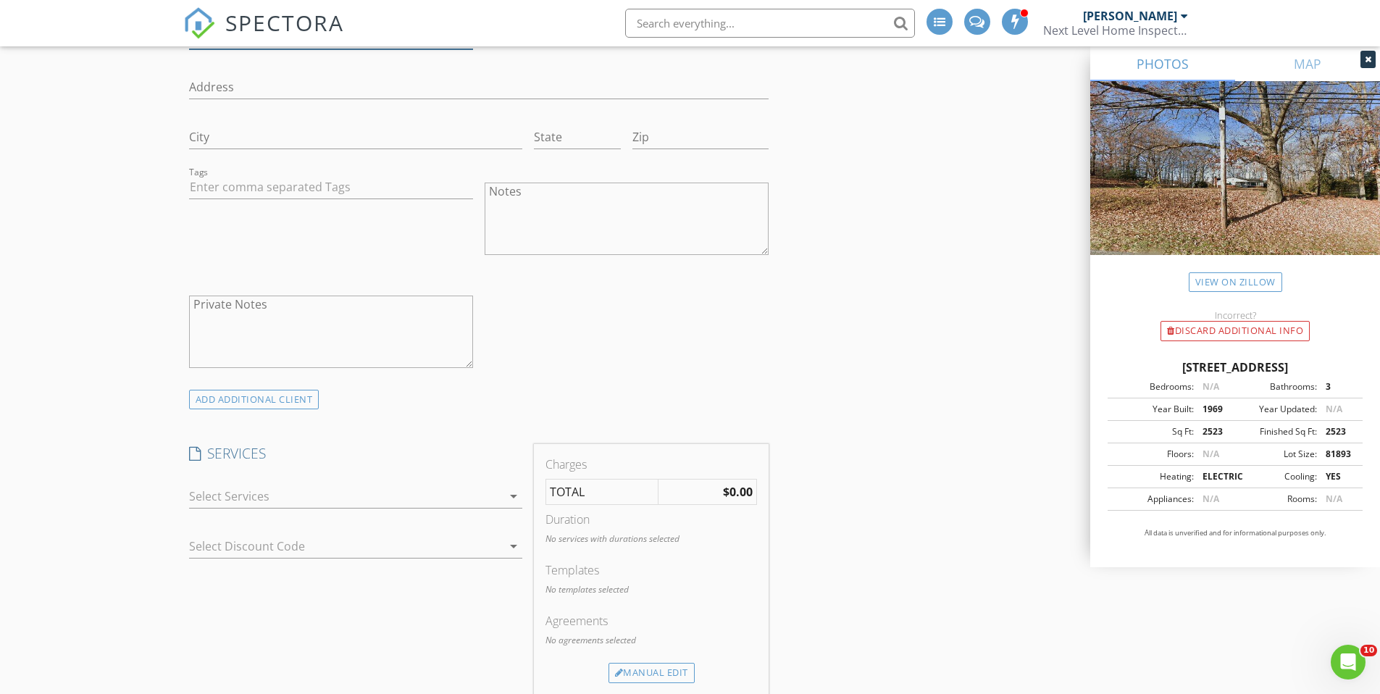
type input "202-528-9553"
click at [221, 491] on div at bounding box center [345, 496] width 313 height 23
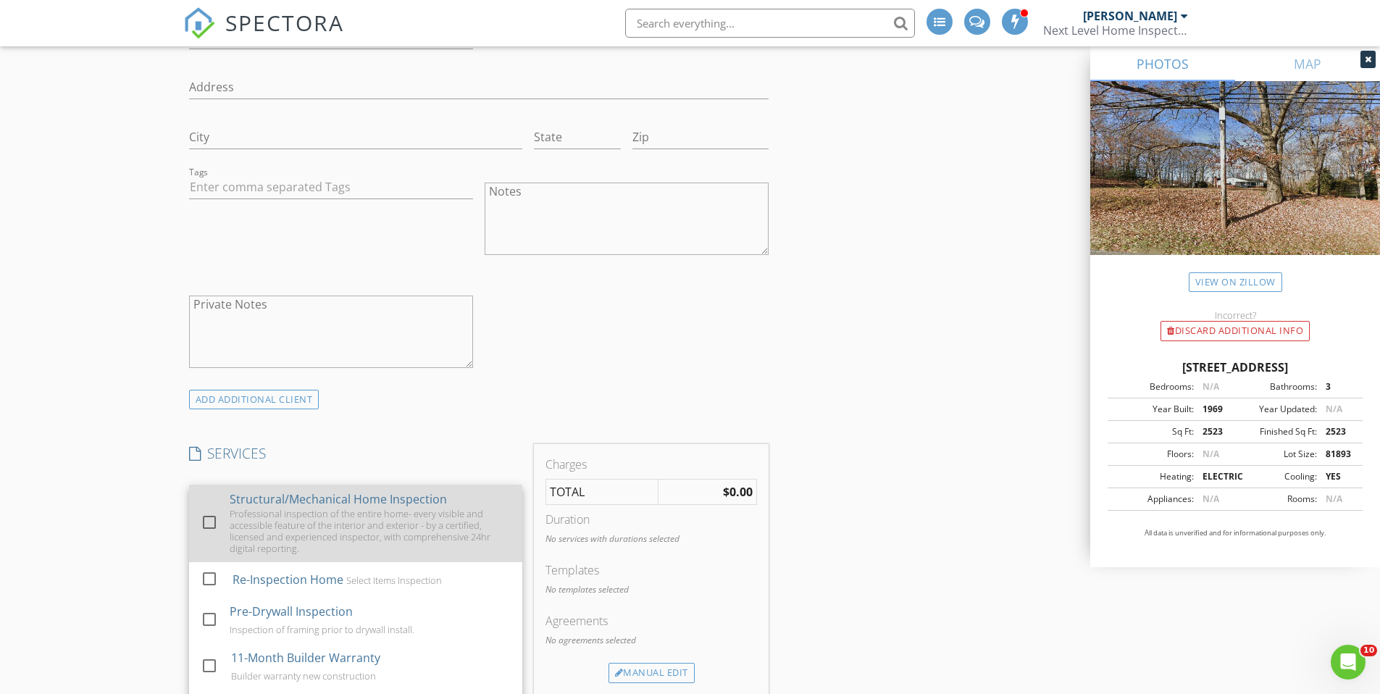
click at [201, 517] on div at bounding box center [209, 522] width 25 height 25
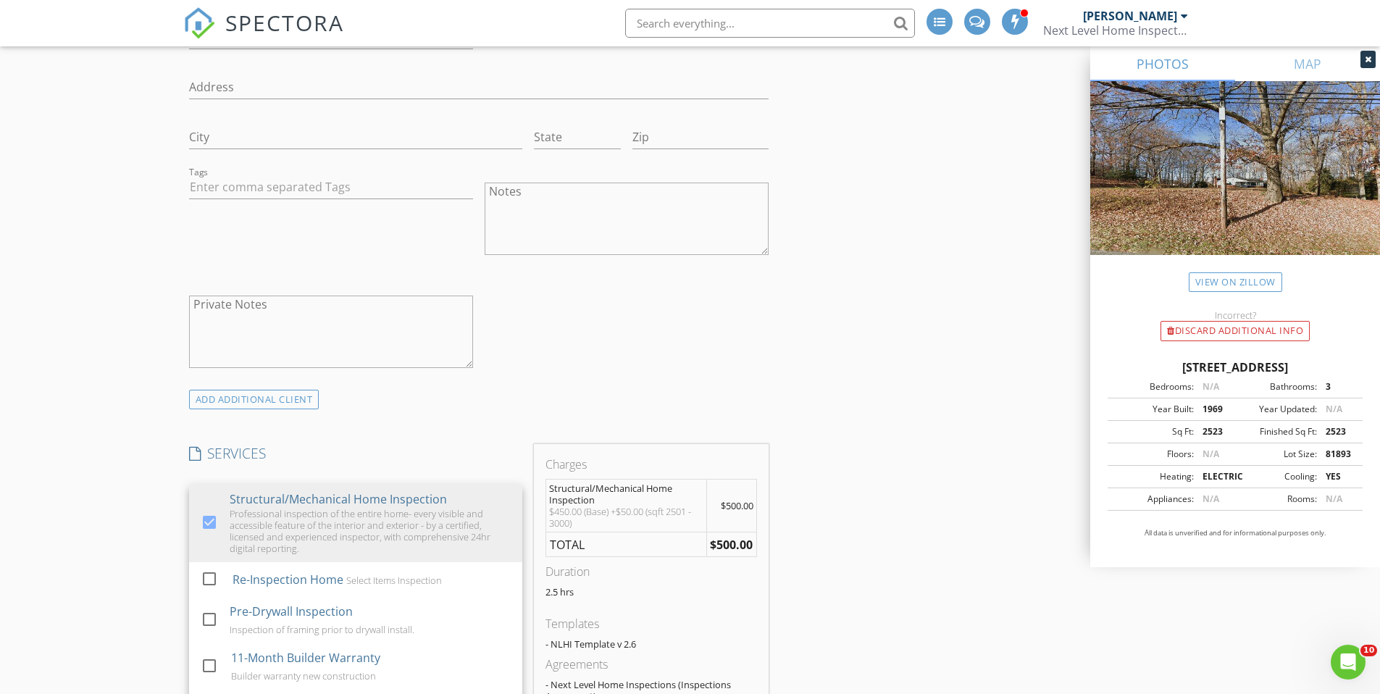
click at [362, 414] on div "INSPECTOR(S) check_box Kenneth Cooper PRIMARY Kenneth Cooper arrow_drop_down ch…" at bounding box center [479, 656] width 592 height 2861
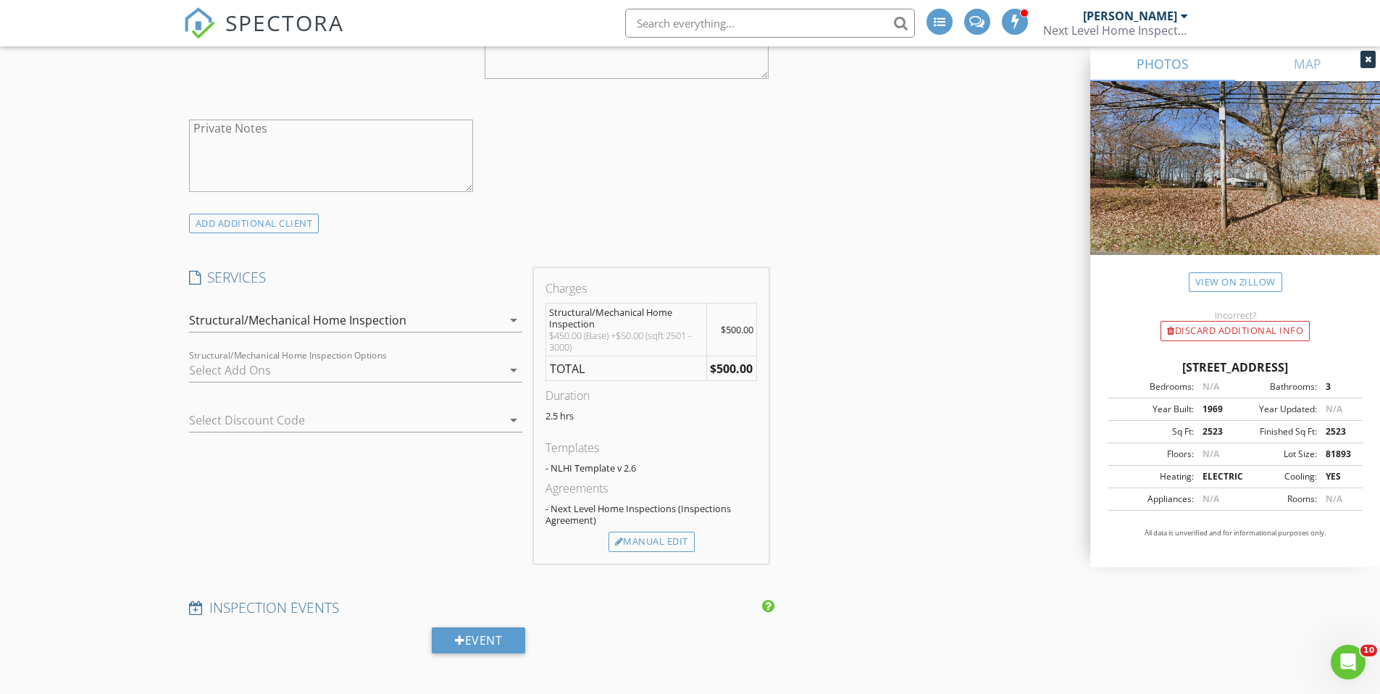
scroll to position [1159, 0]
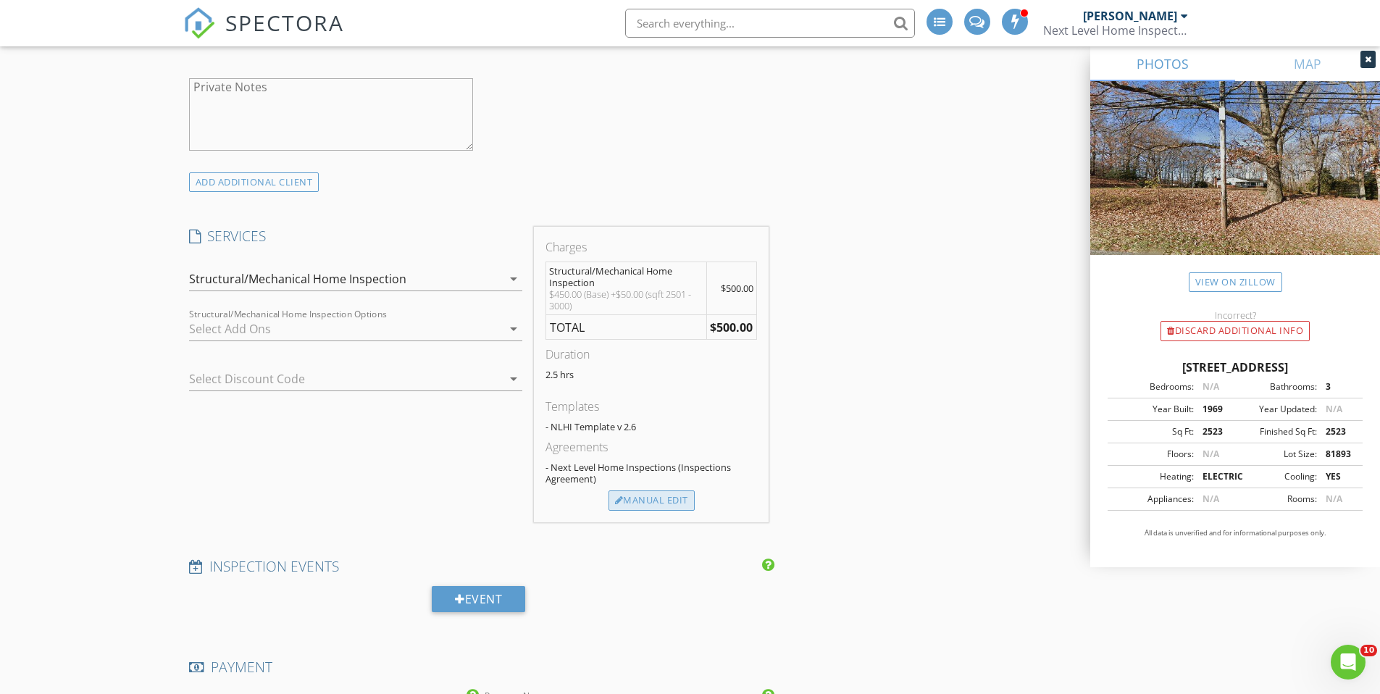
click at [634, 506] on div "Manual Edit" at bounding box center [652, 500] width 86 height 20
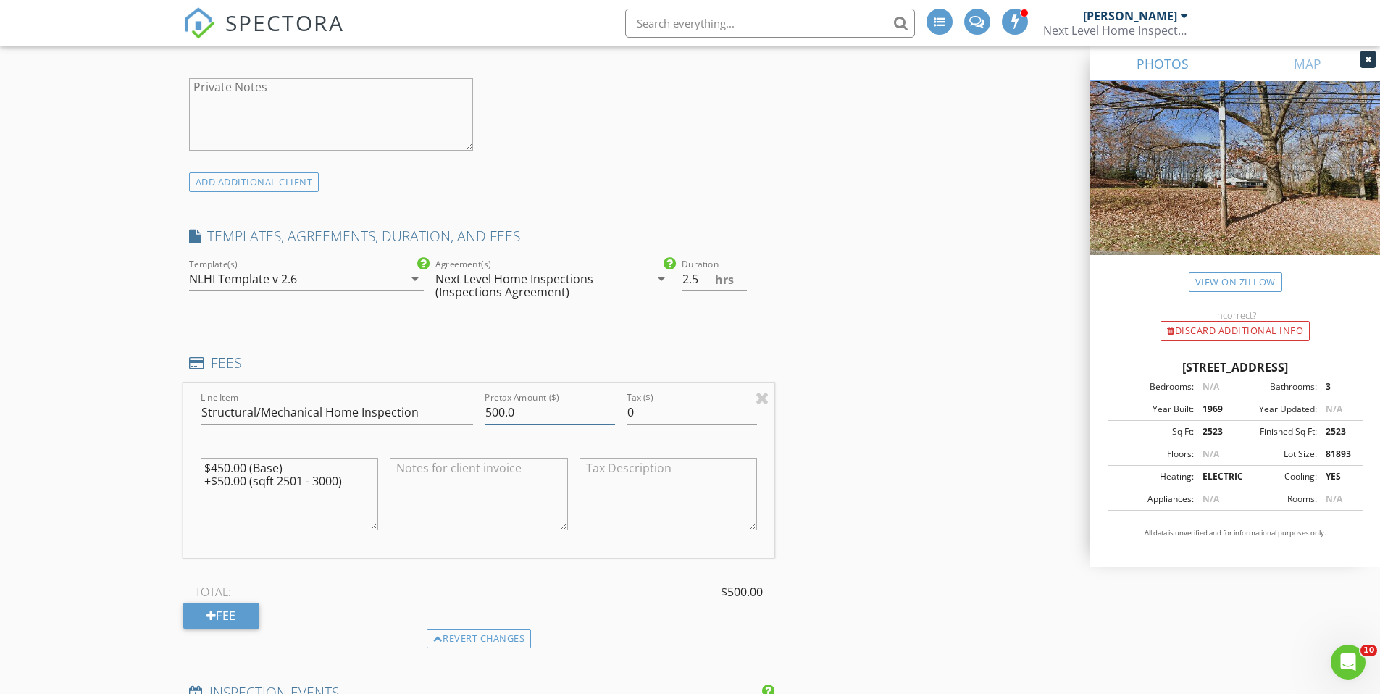
click at [491, 411] on input "500.0" at bounding box center [550, 413] width 130 height 24
click at [498, 412] on input "500.0" at bounding box center [550, 413] width 130 height 24
type input "450.0"
click at [853, 425] on div "INSPECTOR(S) check_box Kenneth Cooper PRIMARY Kenneth Cooper arrow_drop_down ch…" at bounding box center [690, 545] width 1014 height 3072
click at [220, 482] on textarea "$450.00 (Base) +$50.00 (sqft 2501 - 3000)" at bounding box center [290, 494] width 178 height 72
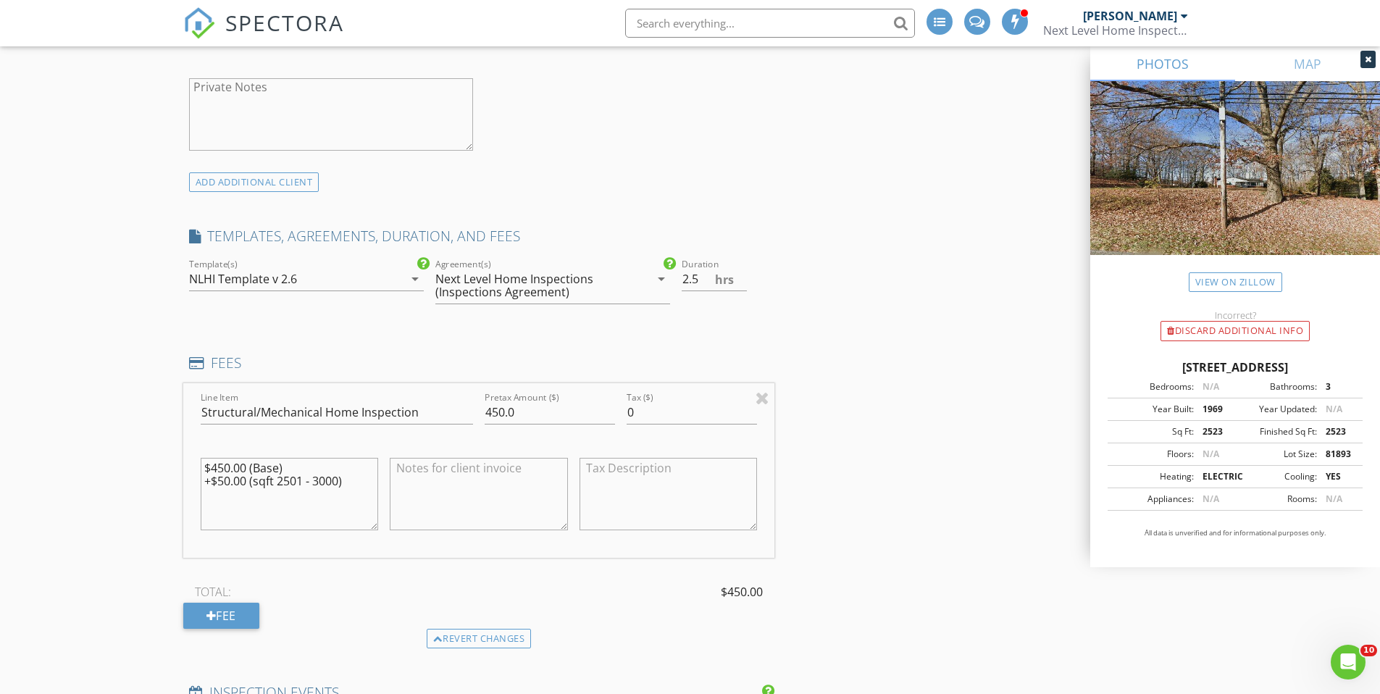
click at [223, 482] on textarea "$450.00 (Base) +$50.00 (sqft 2501 - 3000)" at bounding box center [290, 494] width 178 height 72
drag, startPoint x: 352, startPoint y: 480, endPoint x: 192, endPoint y: 483, distance: 160.1
click at [192, 483] on div "Line Item Structural/Mechanical Home Inspection Pretax Amount ($) 450.0 Tax ($)…" at bounding box center [479, 470] width 592 height 175
type textarea "$450.00 (Base)"
click at [1020, 475] on div "INSPECTOR(S) check_box Kenneth Cooper PRIMARY Kenneth Cooper arrow_drop_down ch…" at bounding box center [690, 545] width 1014 height 3072
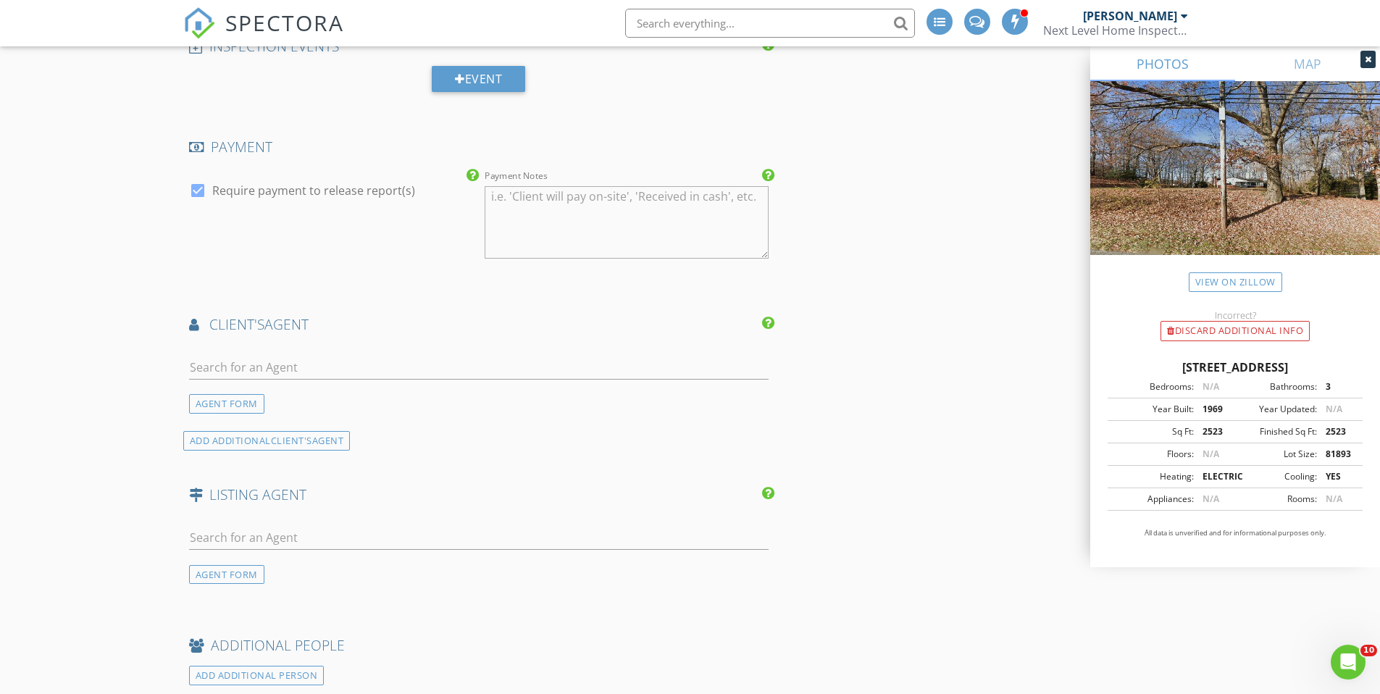
scroll to position [1811, 0]
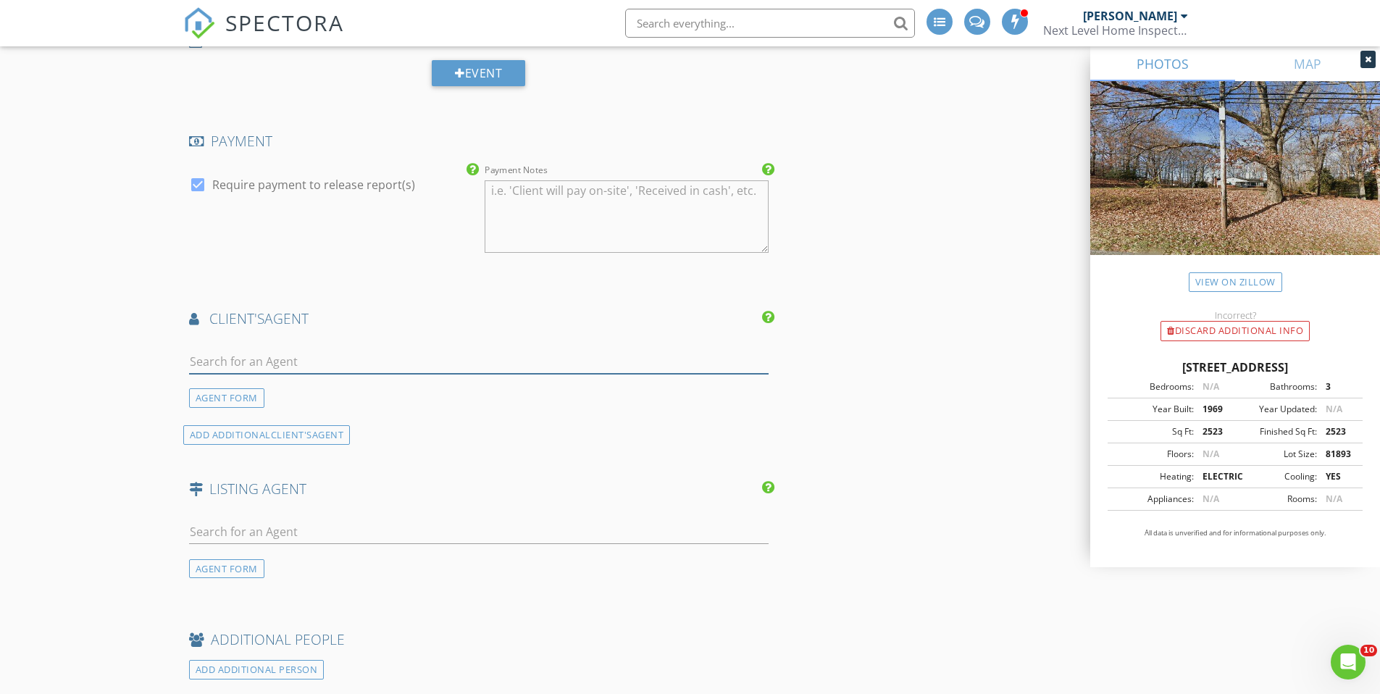
click at [236, 361] on input "text" at bounding box center [479, 362] width 580 height 24
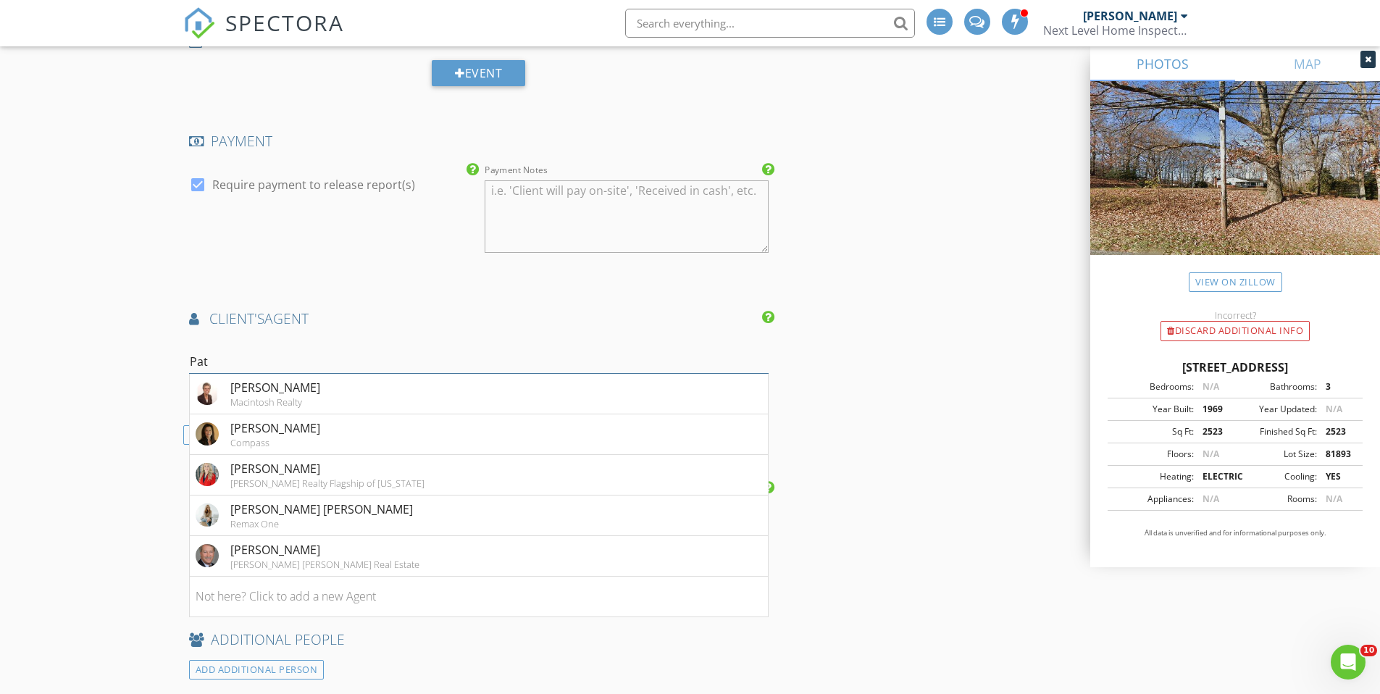
type input "Pat"
click at [301, 474] on div "Patti Stueckler" at bounding box center [327, 468] width 194 height 17
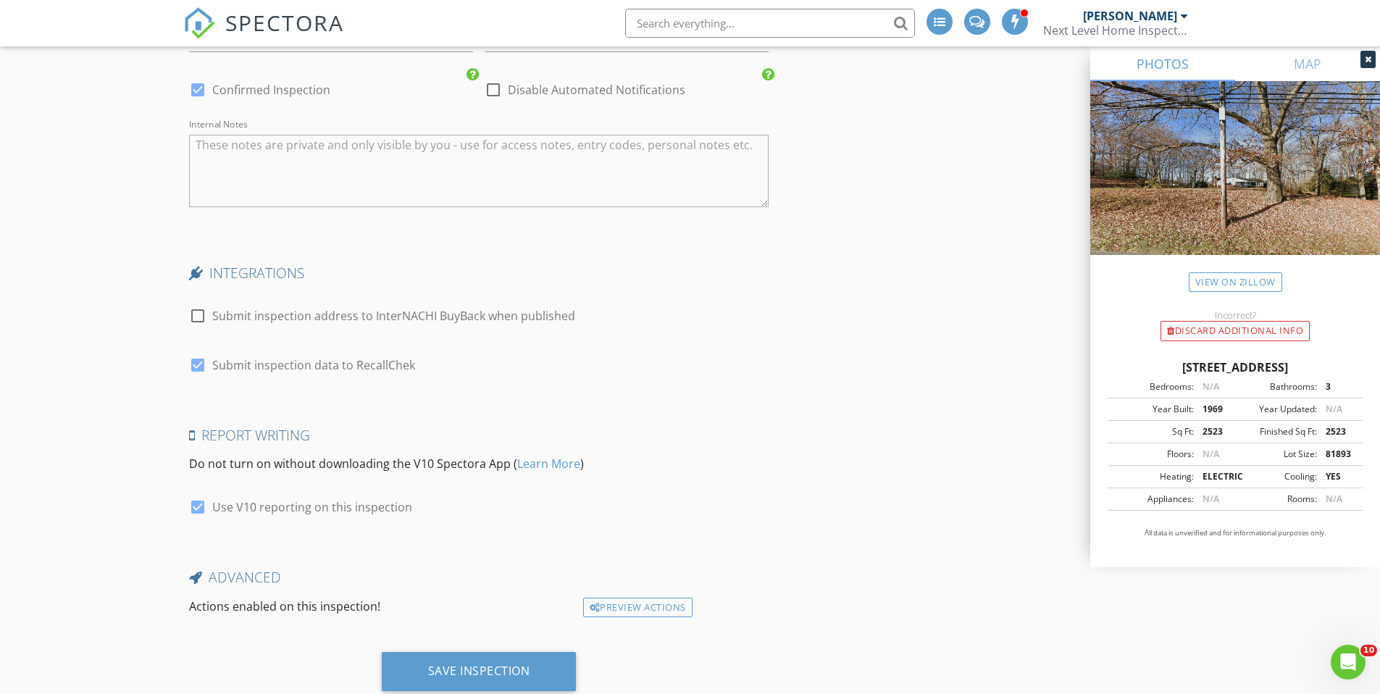
scroll to position [2956, 0]
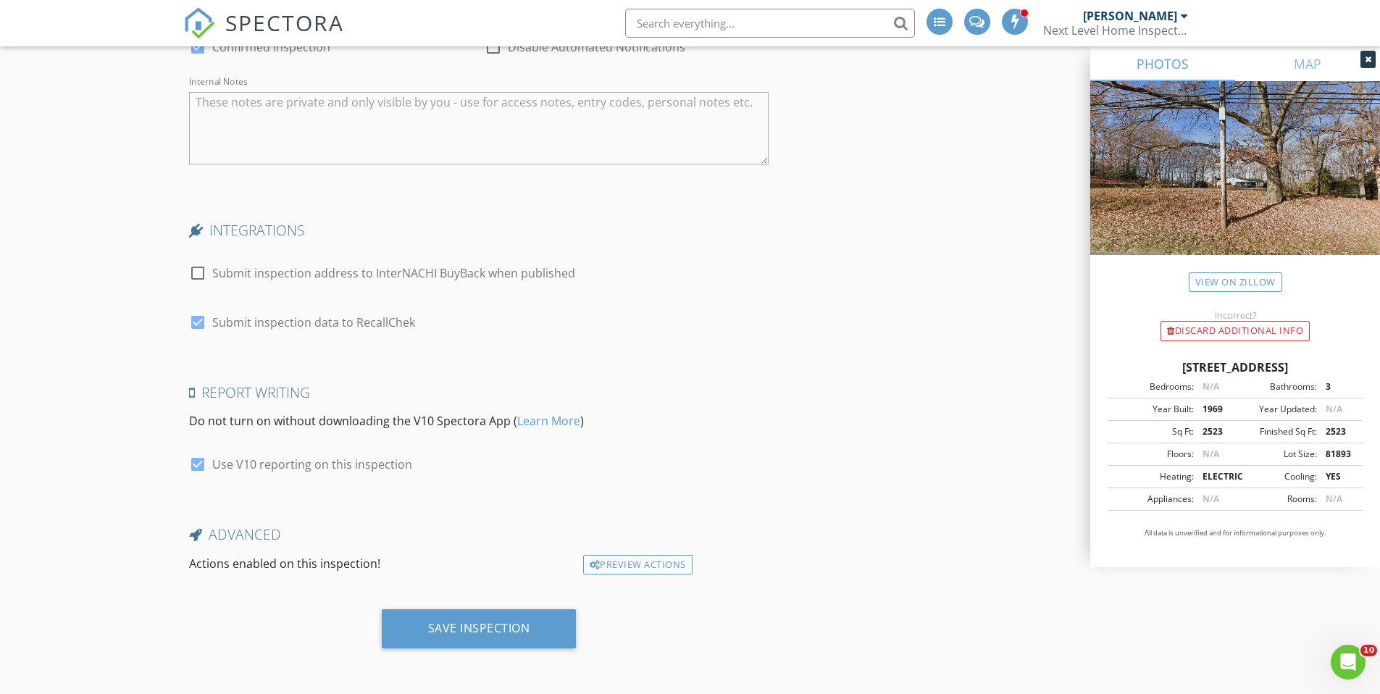
click at [199, 275] on div at bounding box center [197, 273] width 25 height 25
checkbox input "true"
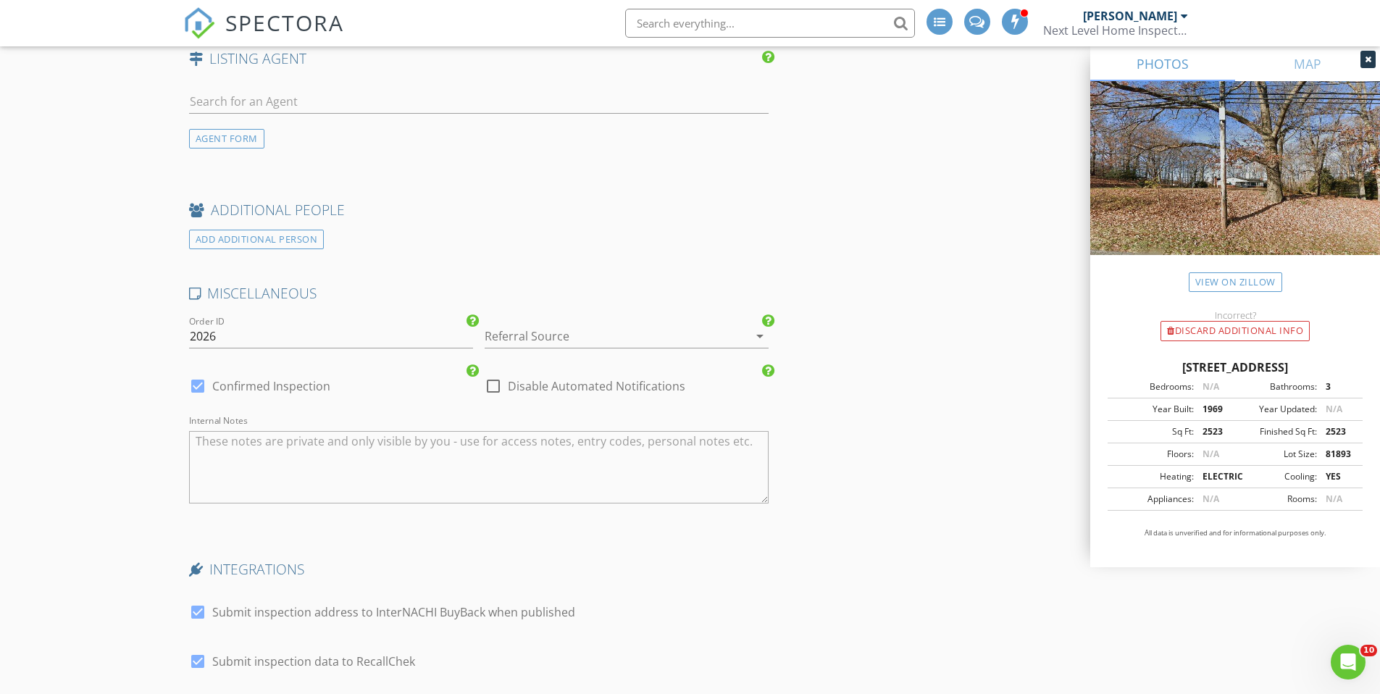
scroll to position [2594, 0]
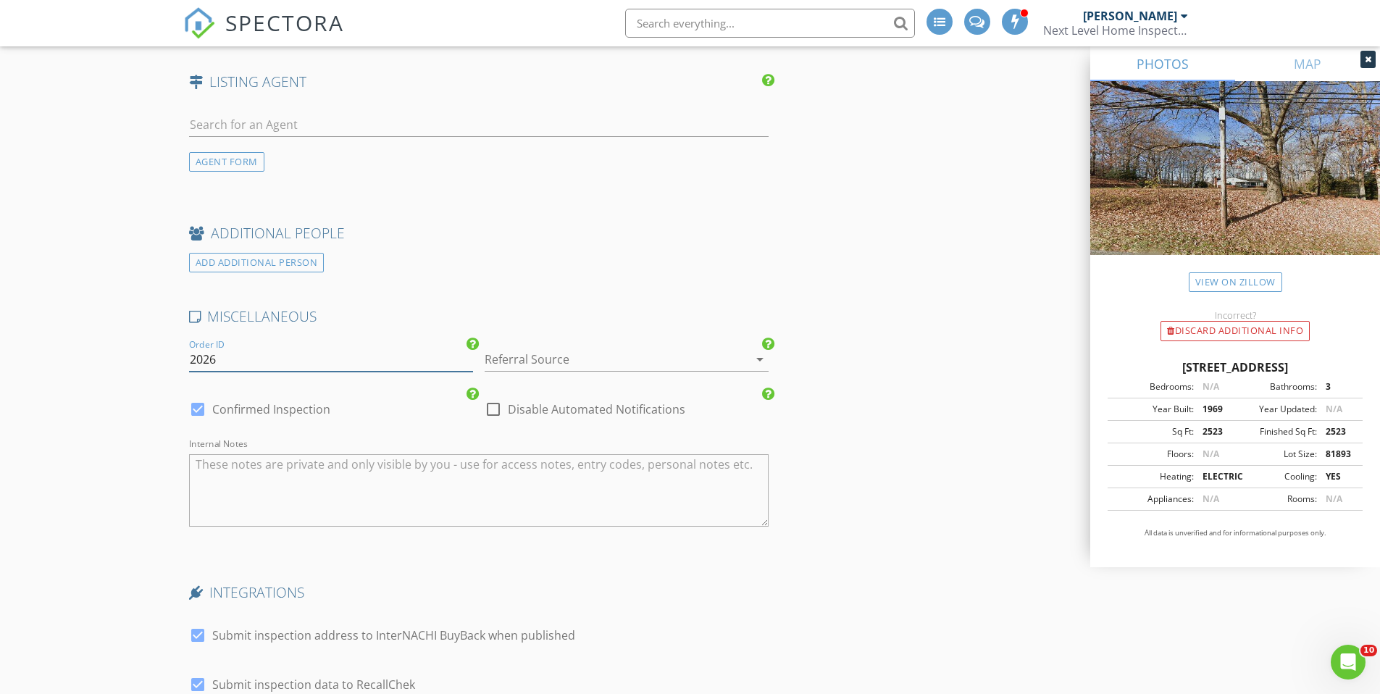
click at [227, 356] on input "2026" at bounding box center [331, 360] width 284 height 24
type input "2025-"
click at [561, 364] on div at bounding box center [606, 359] width 243 height 23
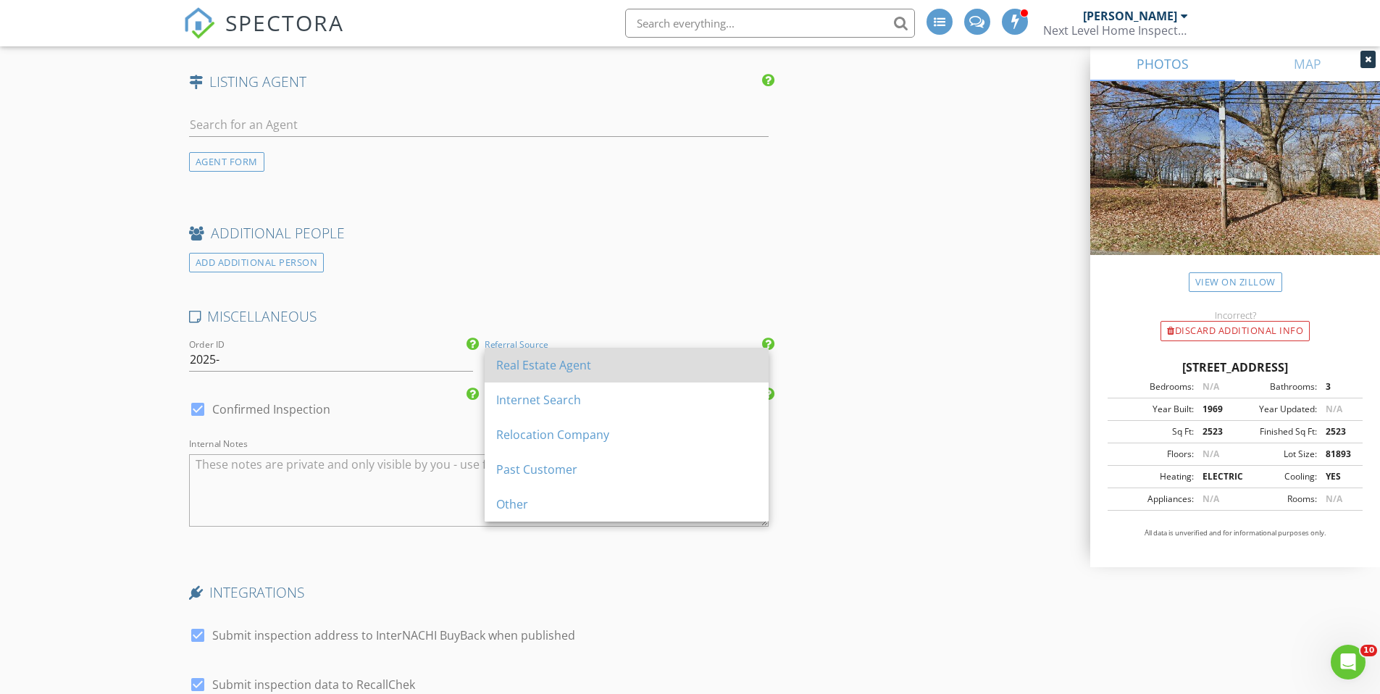
click at [555, 368] on div "Real Estate Agent" at bounding box center [626, 364] width 261 height 17
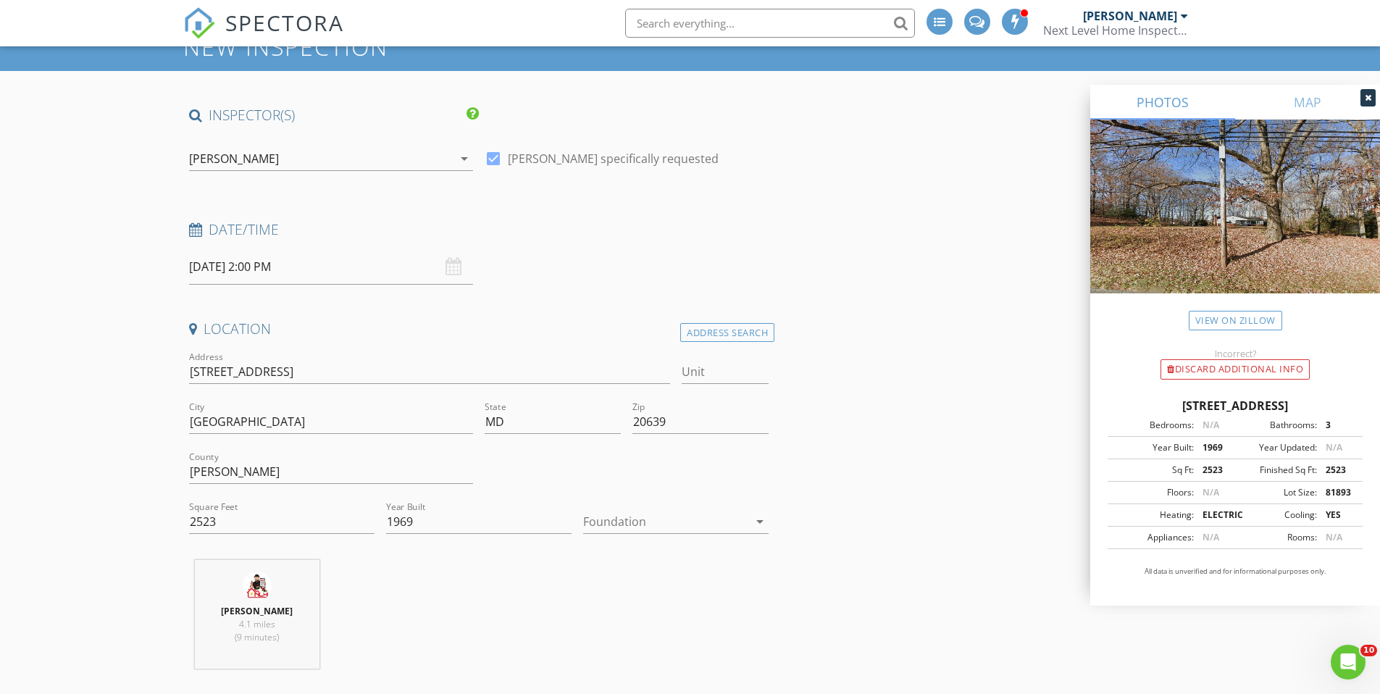
scroll to position [0, 0]
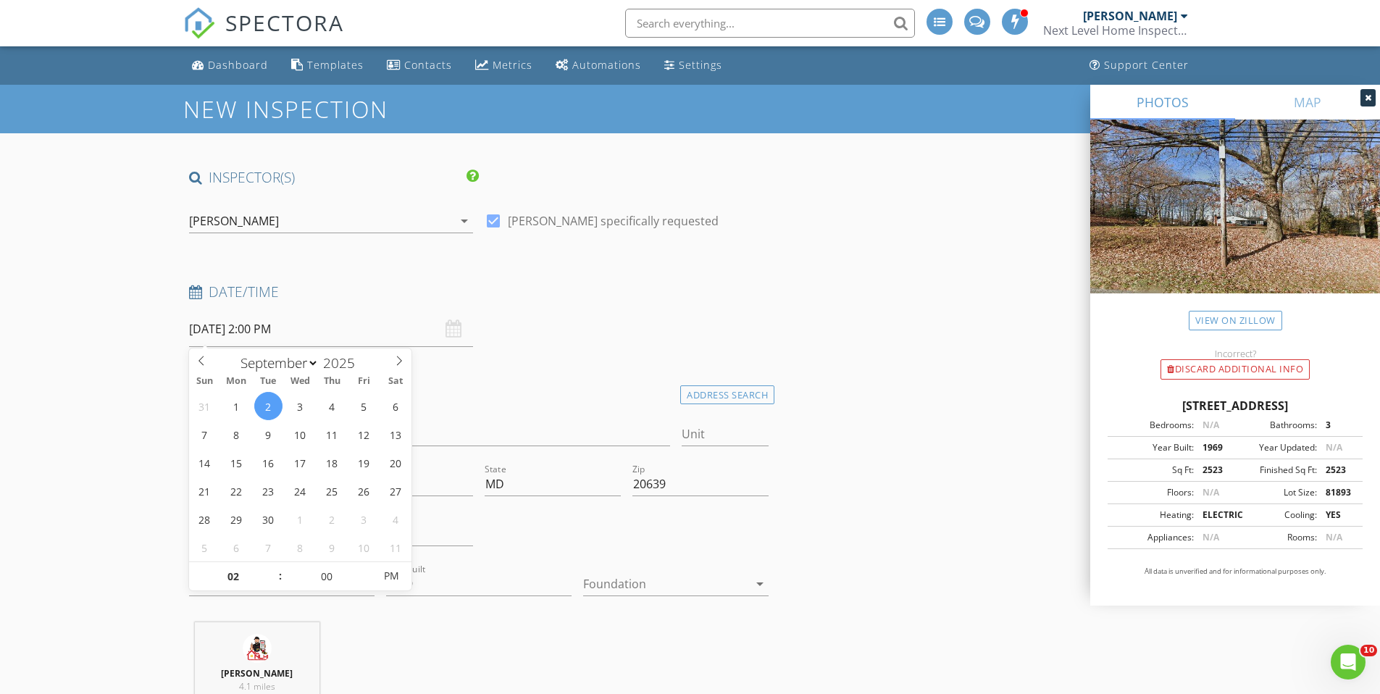
click at [335, 322] on input "09/02/2025 2:00 PM" at bounding box center [331, 329] width 284 height 35
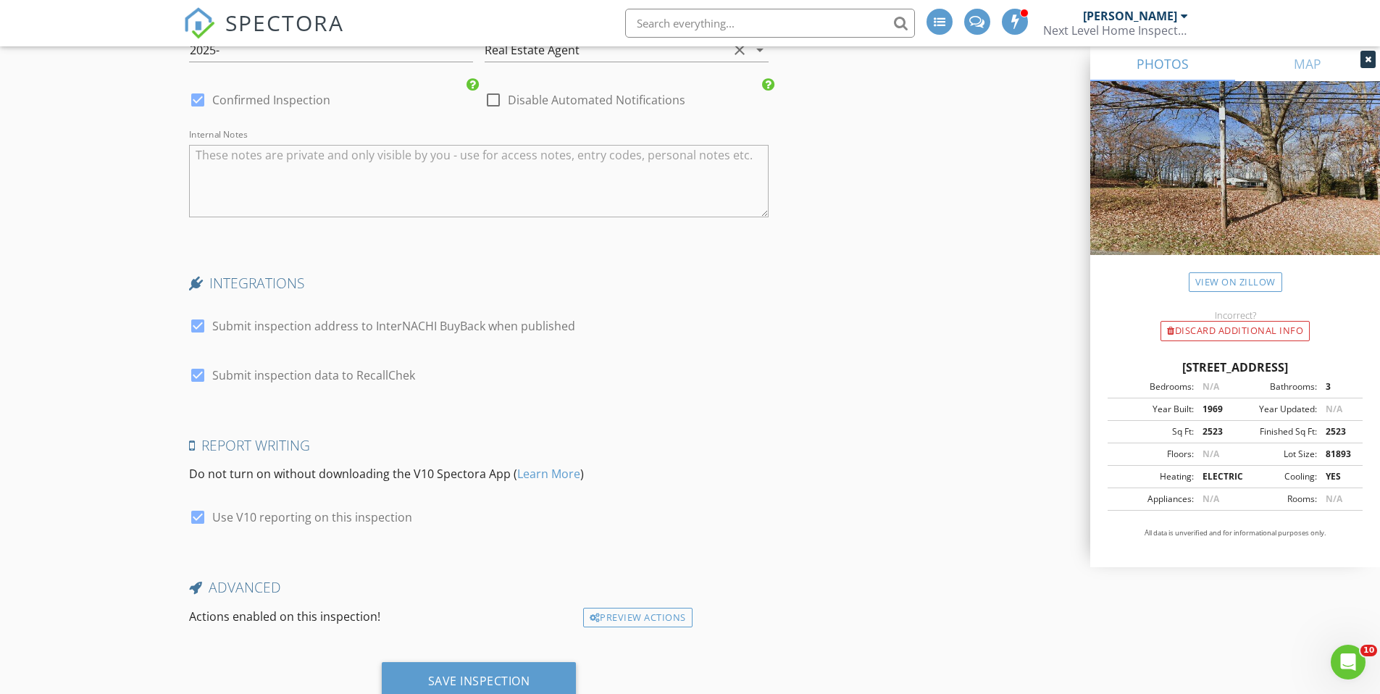
scroll to position [2956, 0]
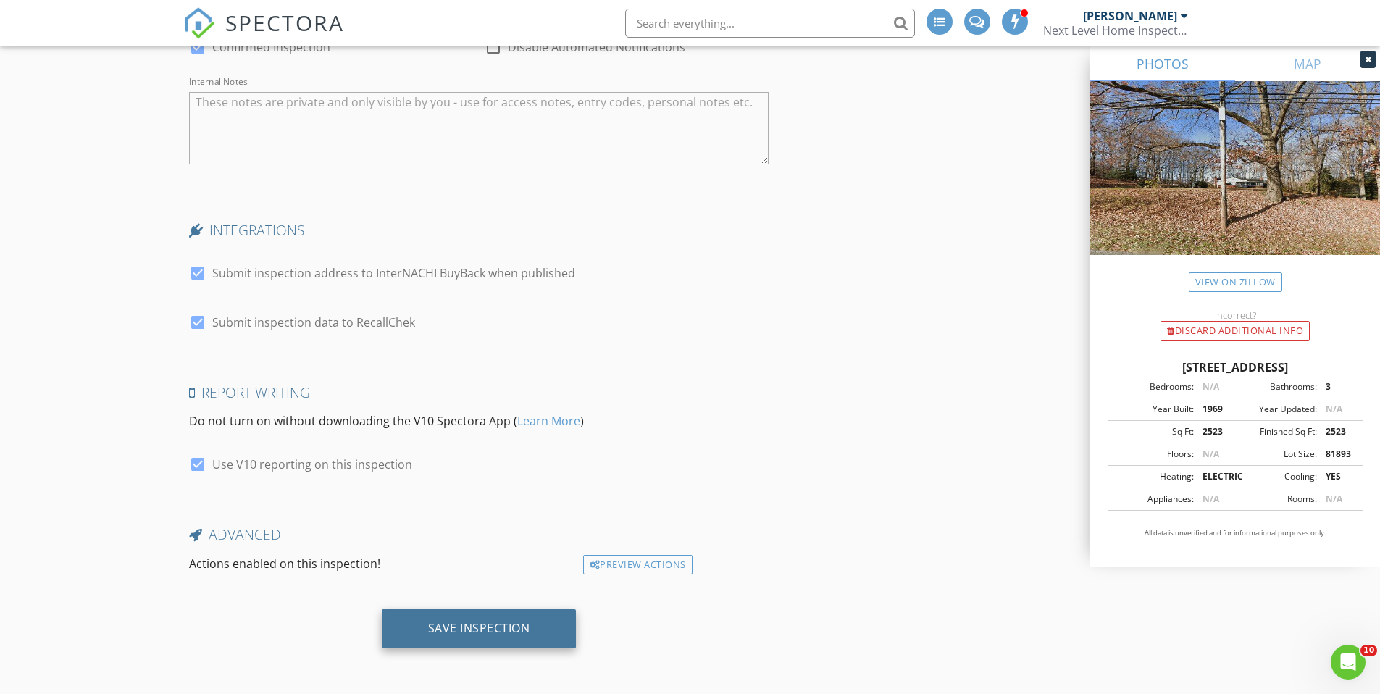
click at [456, 614] on div "Save Inspection" at bounding box center [479, 628] width 195 height 39
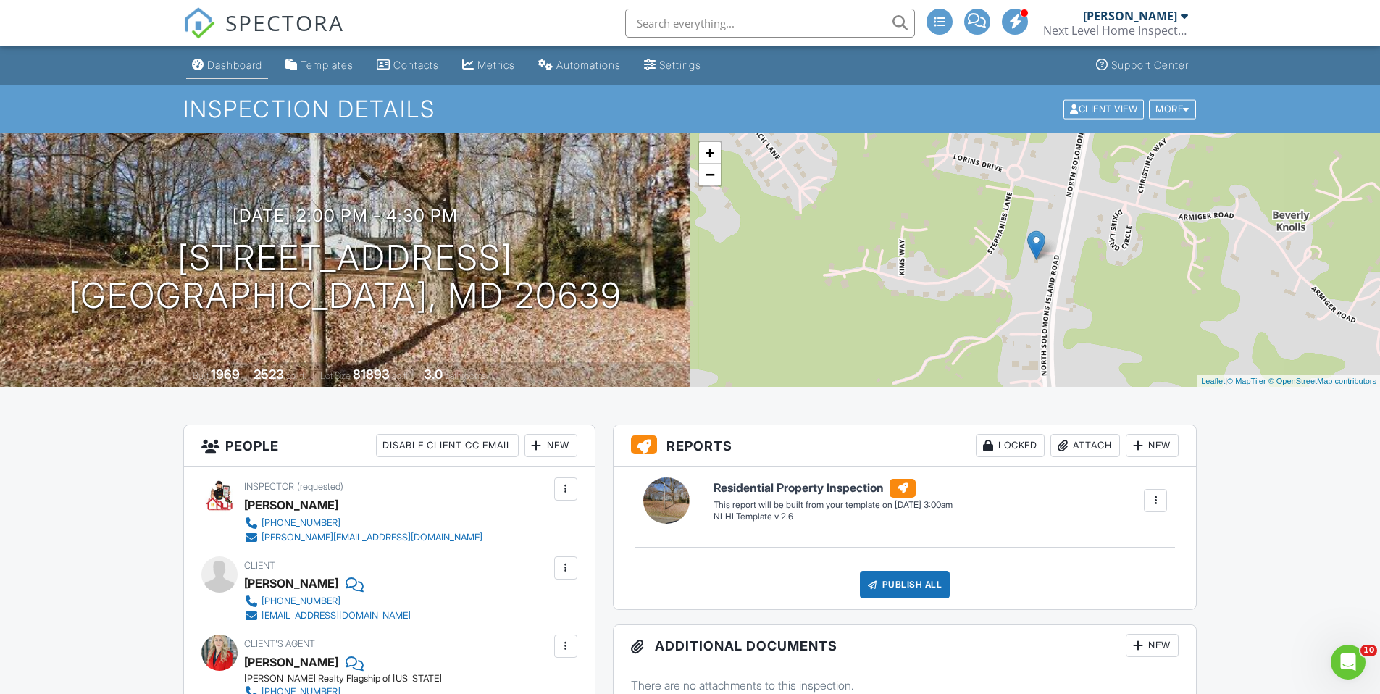
click at [233, 60] on div "Dashboard" at bounding box center [234, 65] width 55 height 12
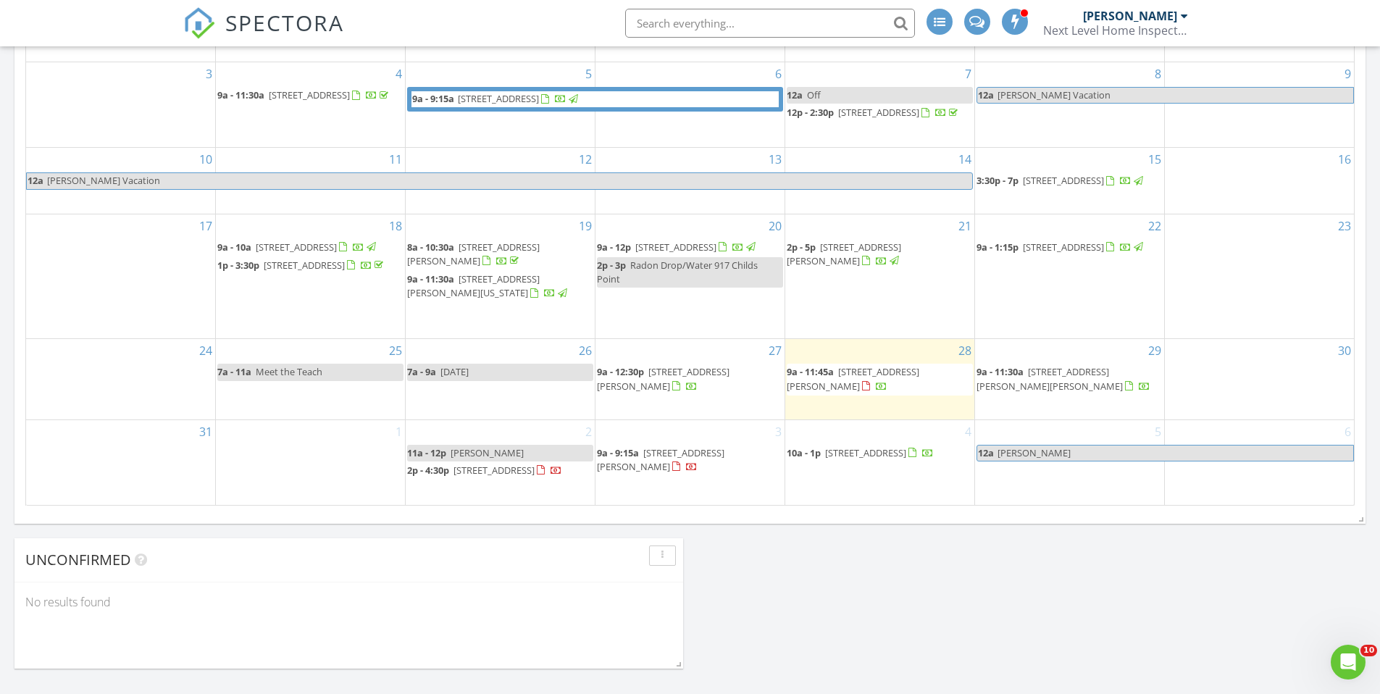
scroll to position [869, 0]
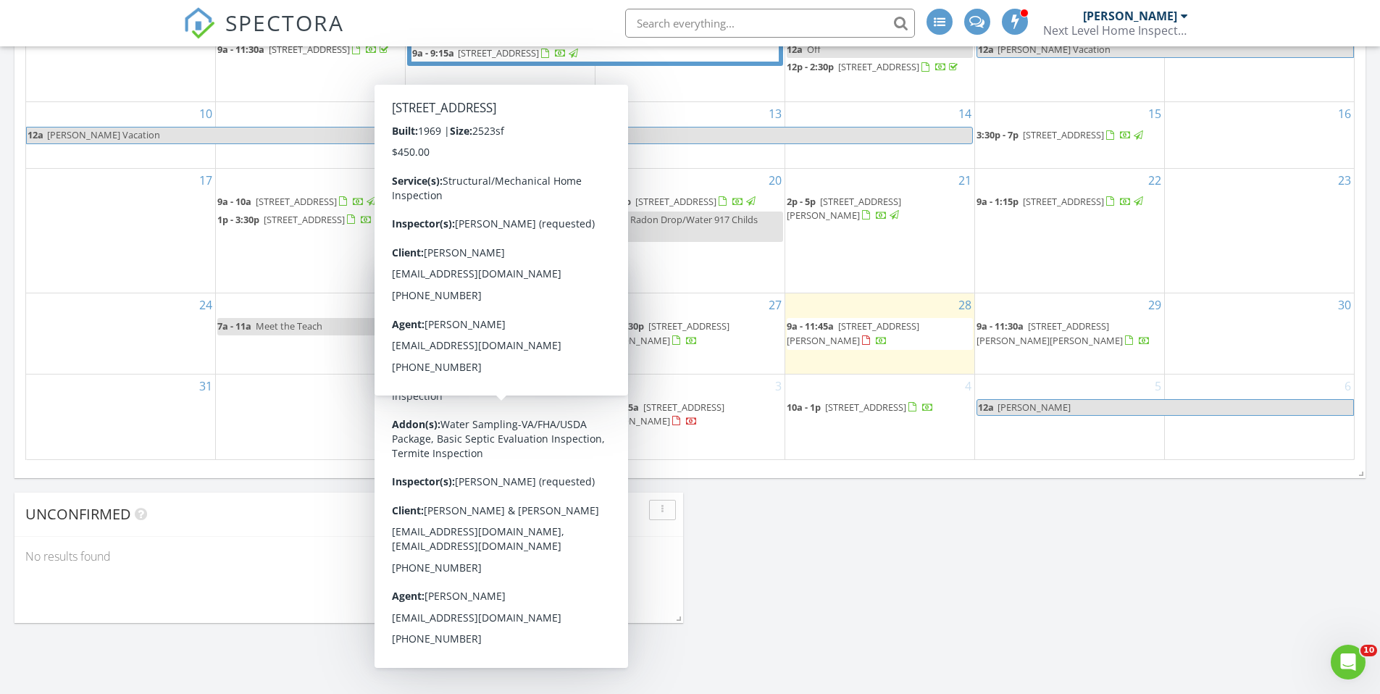
click at [929, 441] on div "4 10a - 1p [STREET_ADDRESS]" at bounding box center [879, 417] width 189 height 85
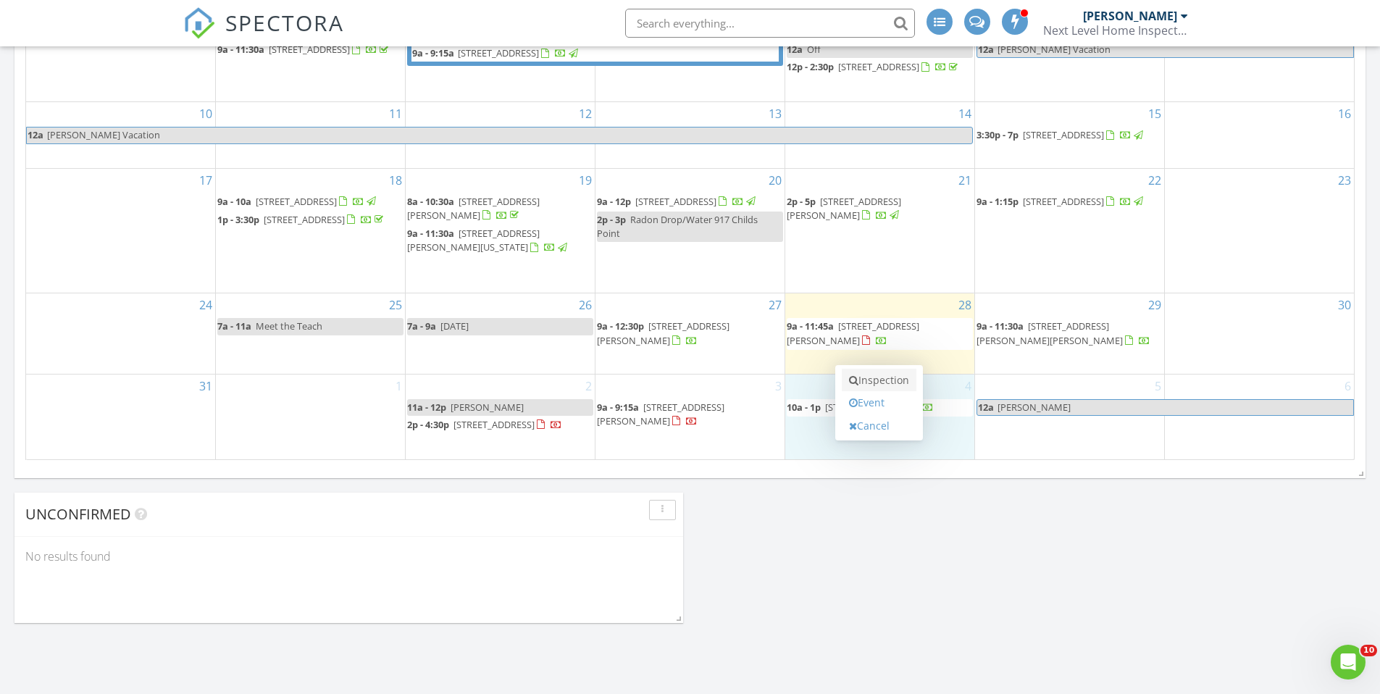
click at [882, 377] on link "Inspection" at bounding box center [879, 380] width 75 height 23
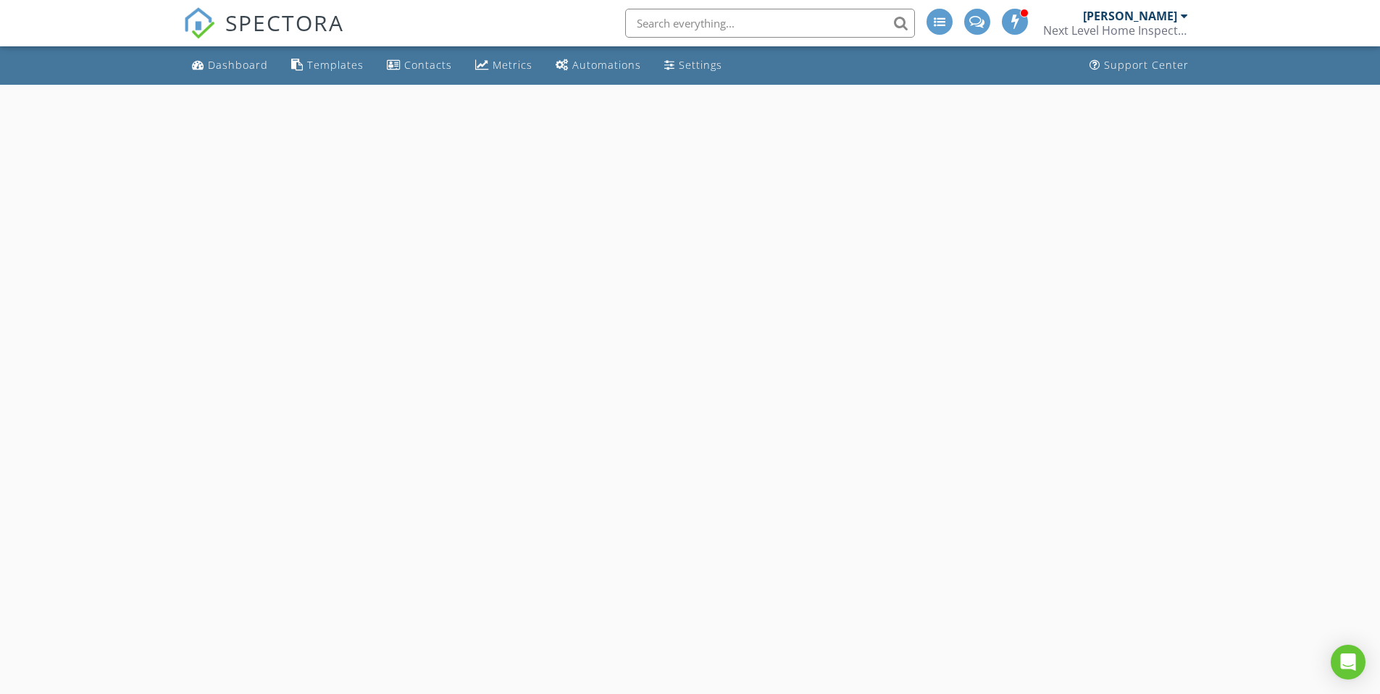
select select "8"
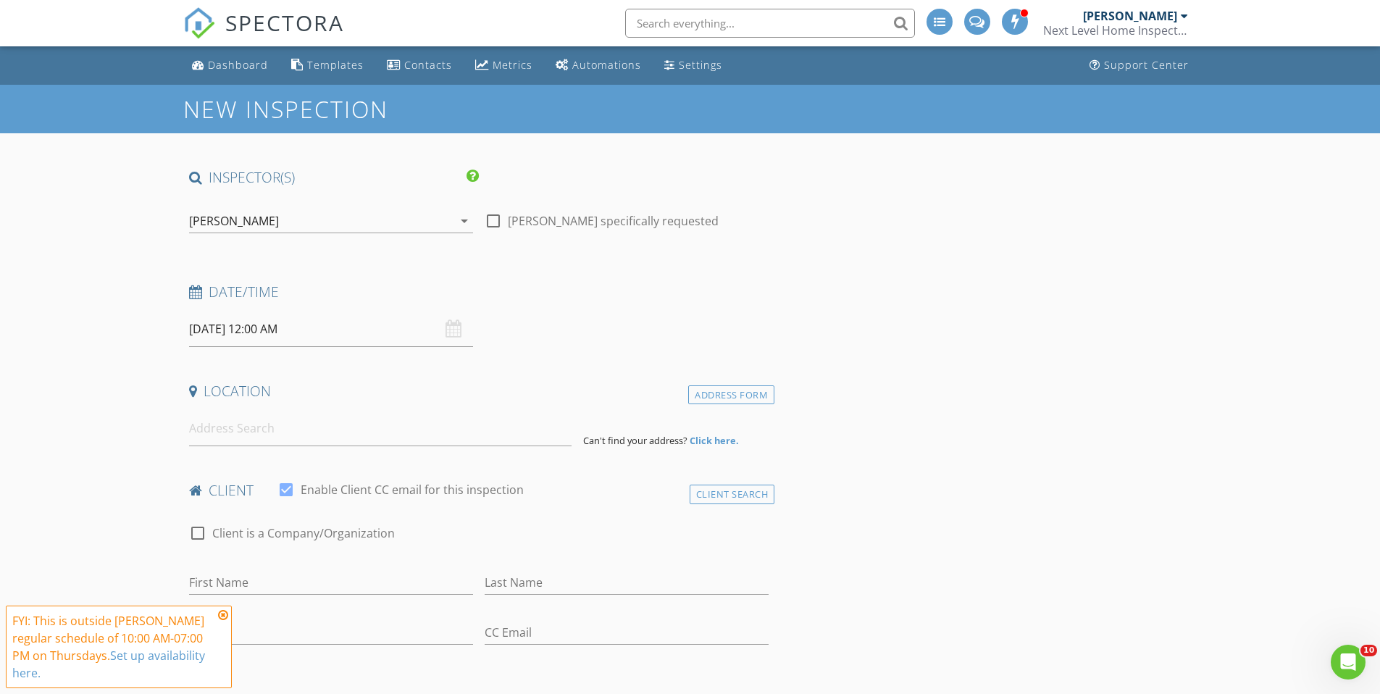
click at [492, 220] on div at bounding box center [493, 221] width 25 height 25
checkbox input "true"
click at [351, 333] on input "09/04/2025 12:00 AM" at bounding box center [331, 329] width 284 height 35
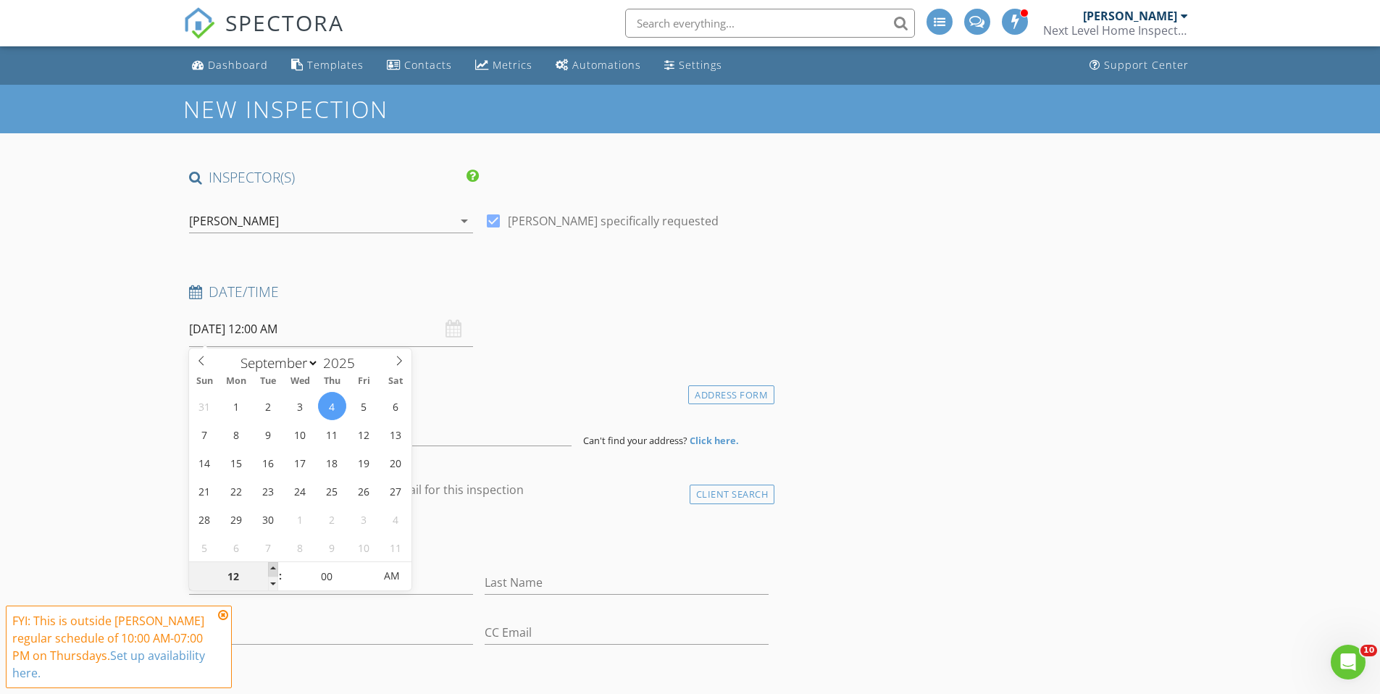
type input "01"
type input "09/04/2025 1:00 AM"
click at [274, 571] on span at bounding box center [273, 569] width 10 height 14
type input "02"
click at [274, 571] on span at bounding box center [273, 569] width 10 height 14
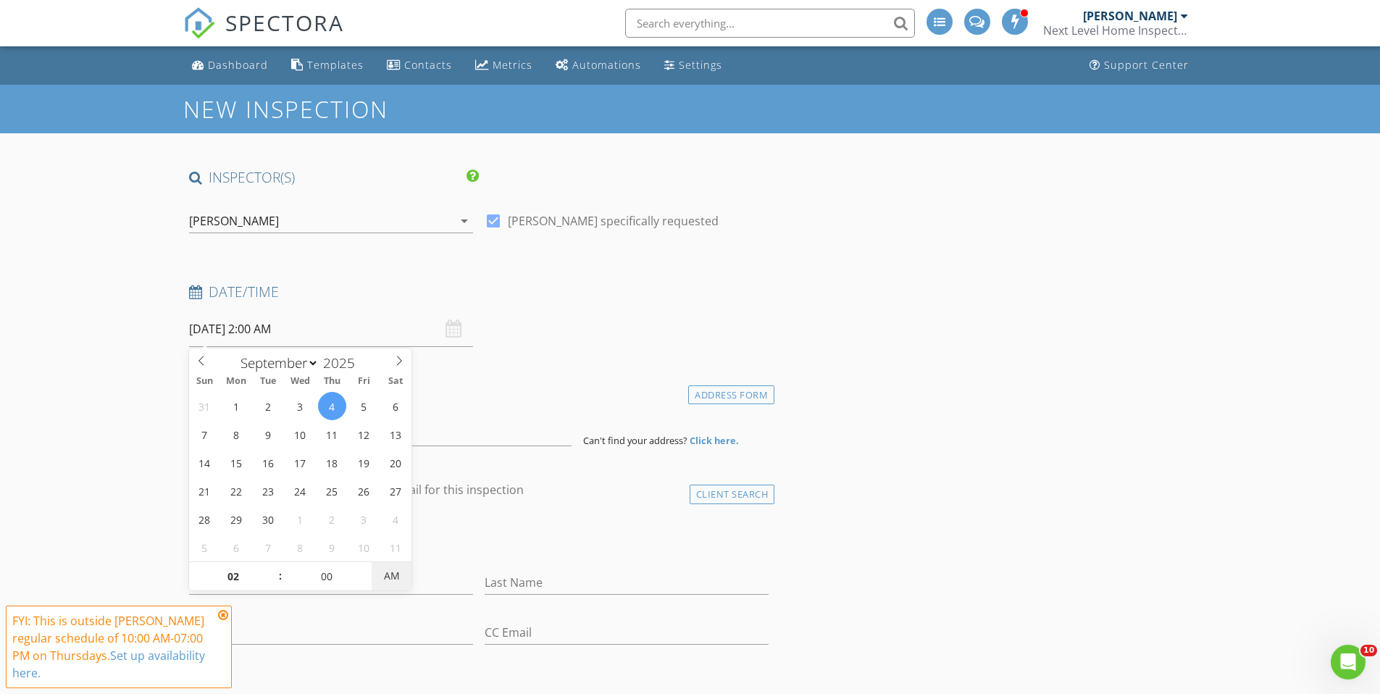
type input "[DATE] 2:00 PM"
click at [398, 573] on span "AM" at bounding box center [392, 575] width 40 height 29
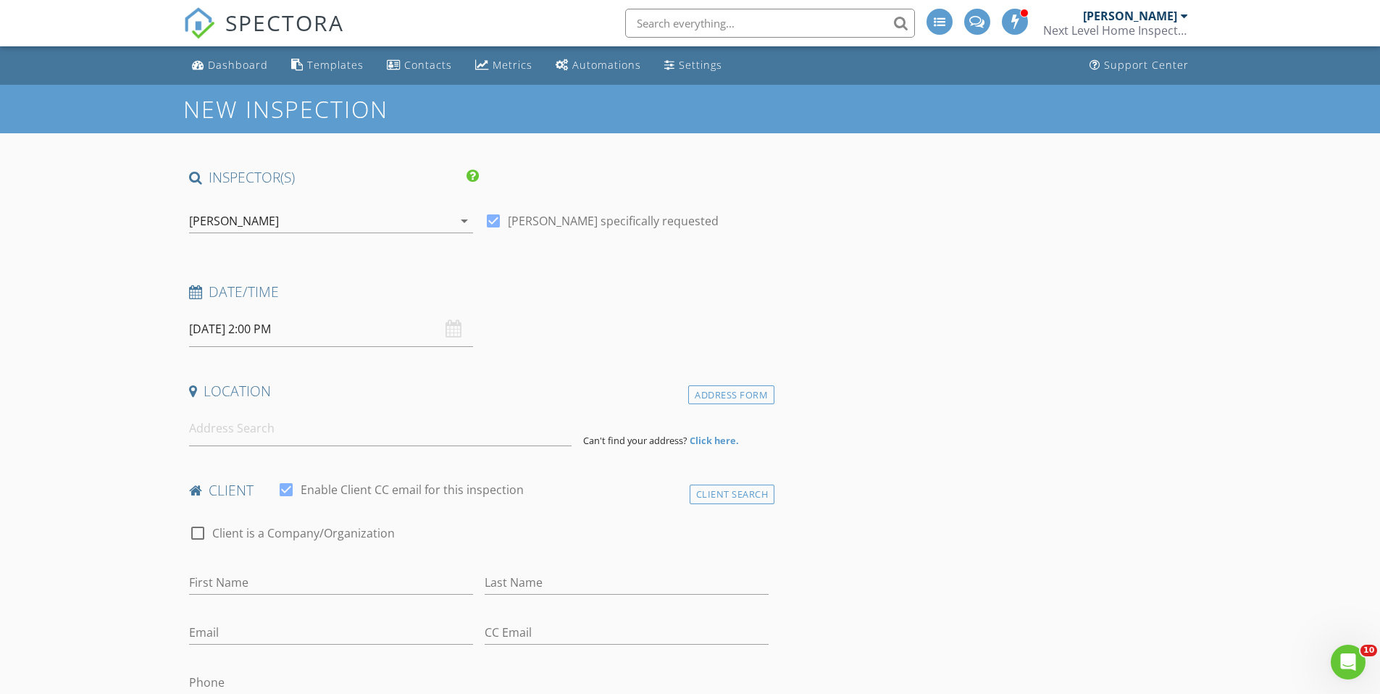
click at [251, 439] on input at bounding box center [380, 428] width 383 height 35
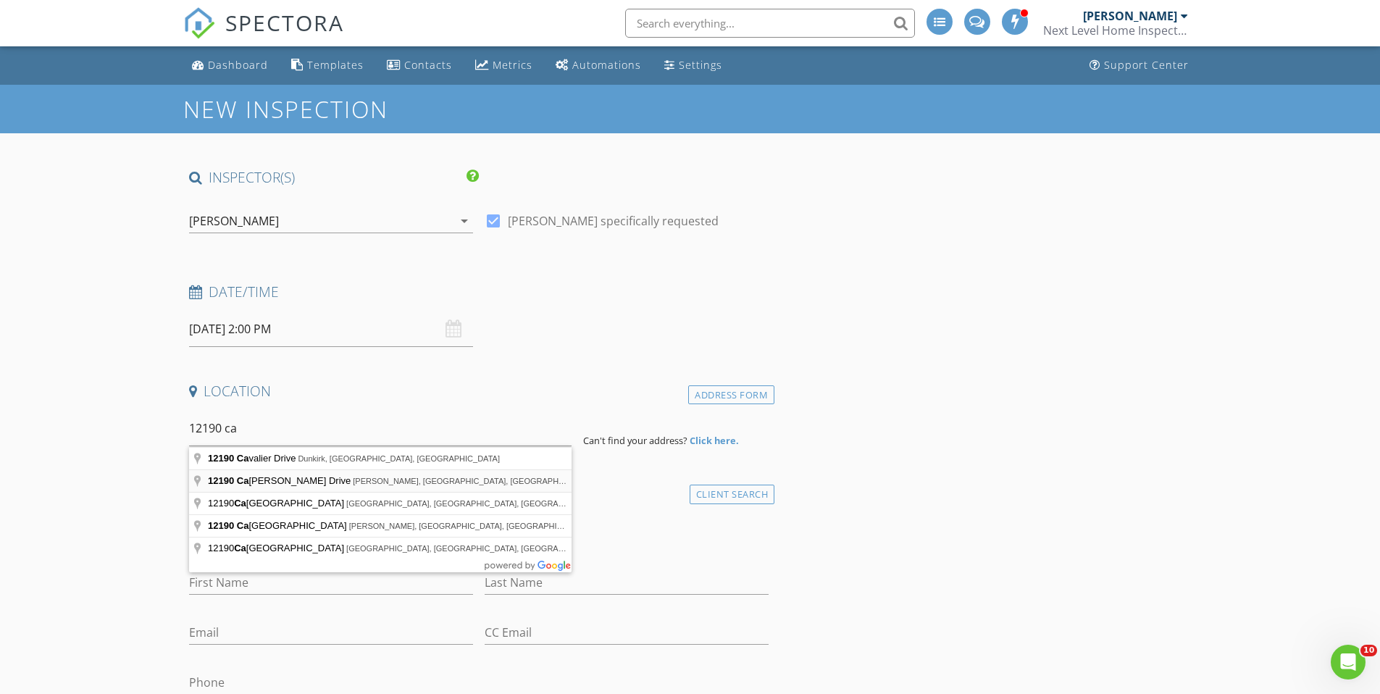
type input "12190 Catalina Drive, Lusby, MD, USA"
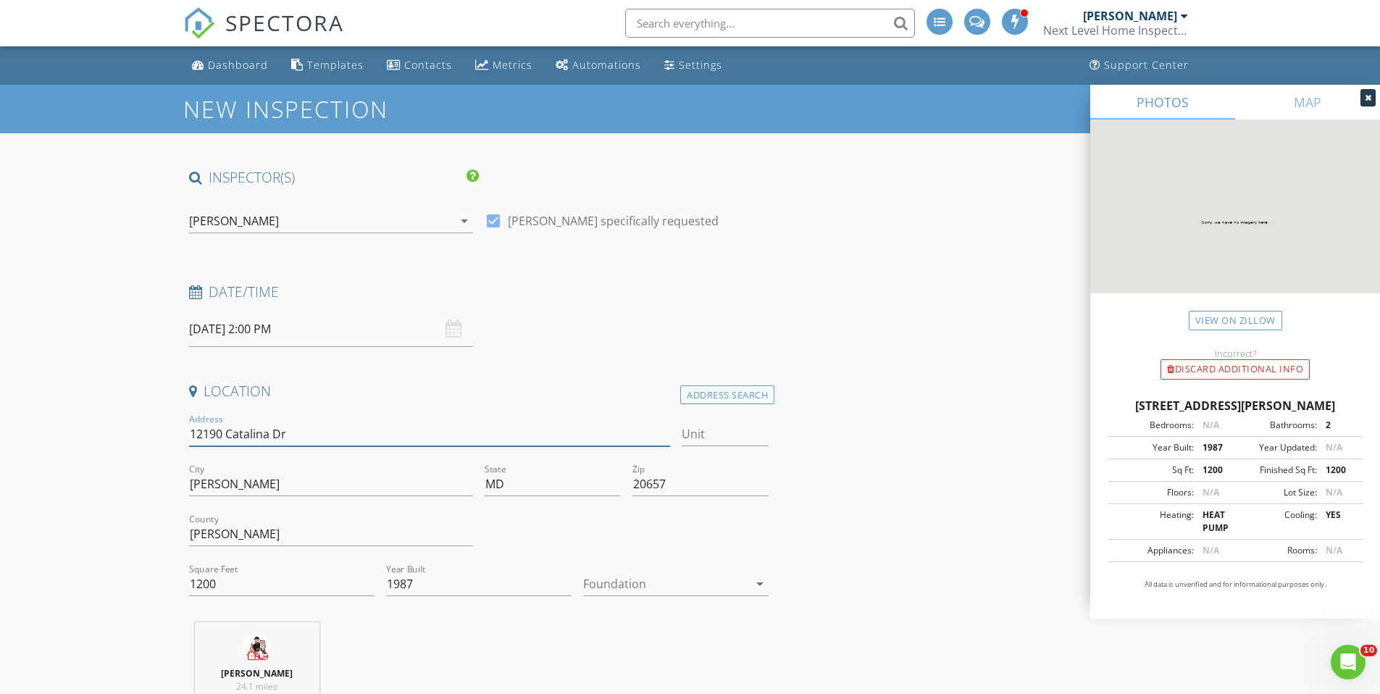
drag, startPoint x: 311, startPoint y: 432, endPoint x: 147, endPoint y: 429, distance: 163.8
click at [251, 590] on input "1200" at bounding box center [281, 584] width 185 height 24
type input "1"
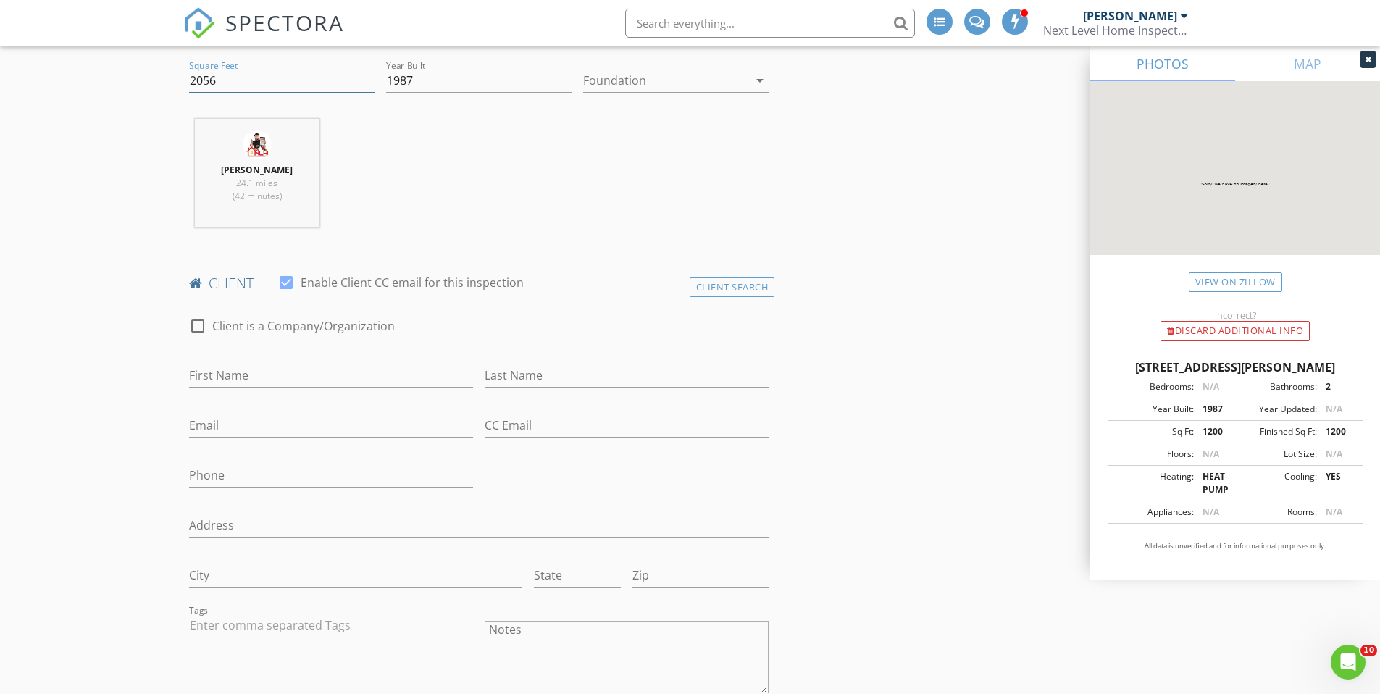
scroll to position [580, 0]
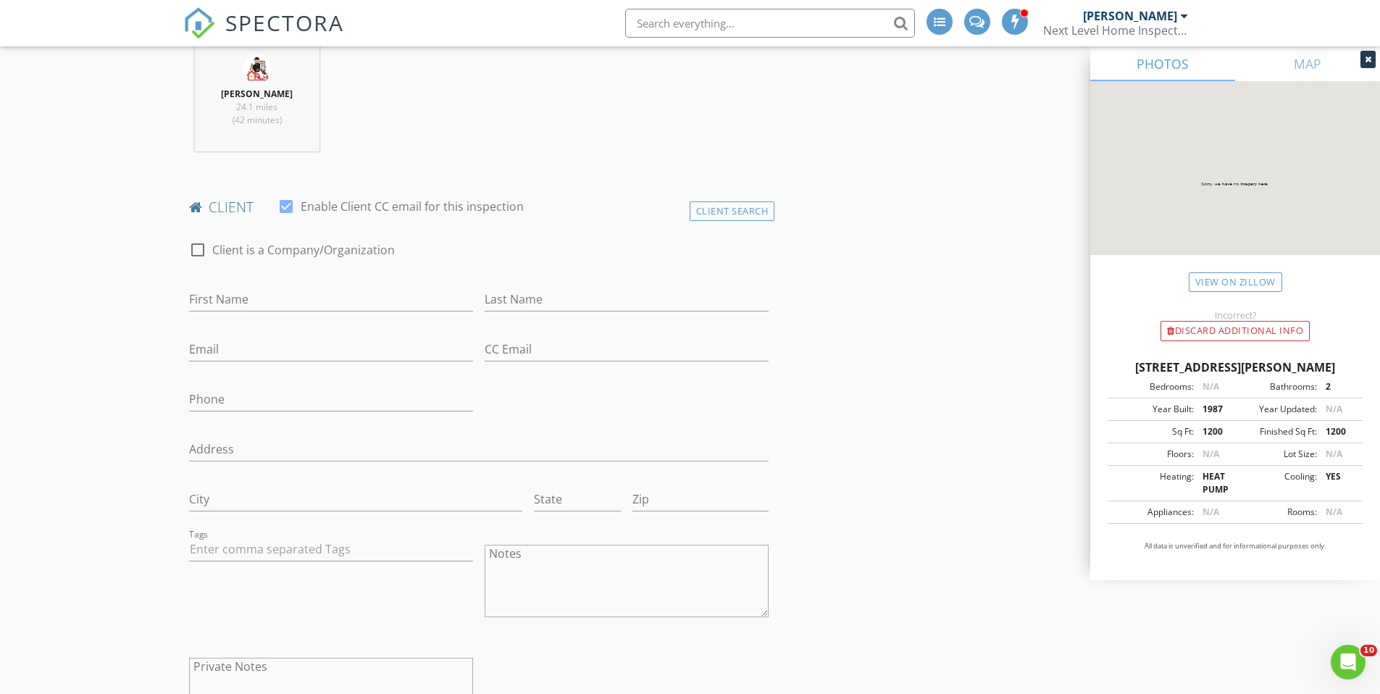
type input "2056"
click at [220, 301] on input "First Name" at bounding box center [331, 300] width 284 height 24
type input "Chris & Mimi"
click at [524, 303] on input "Last Name" at bounding box center [627, 300] width 284 height 24
type input "West"
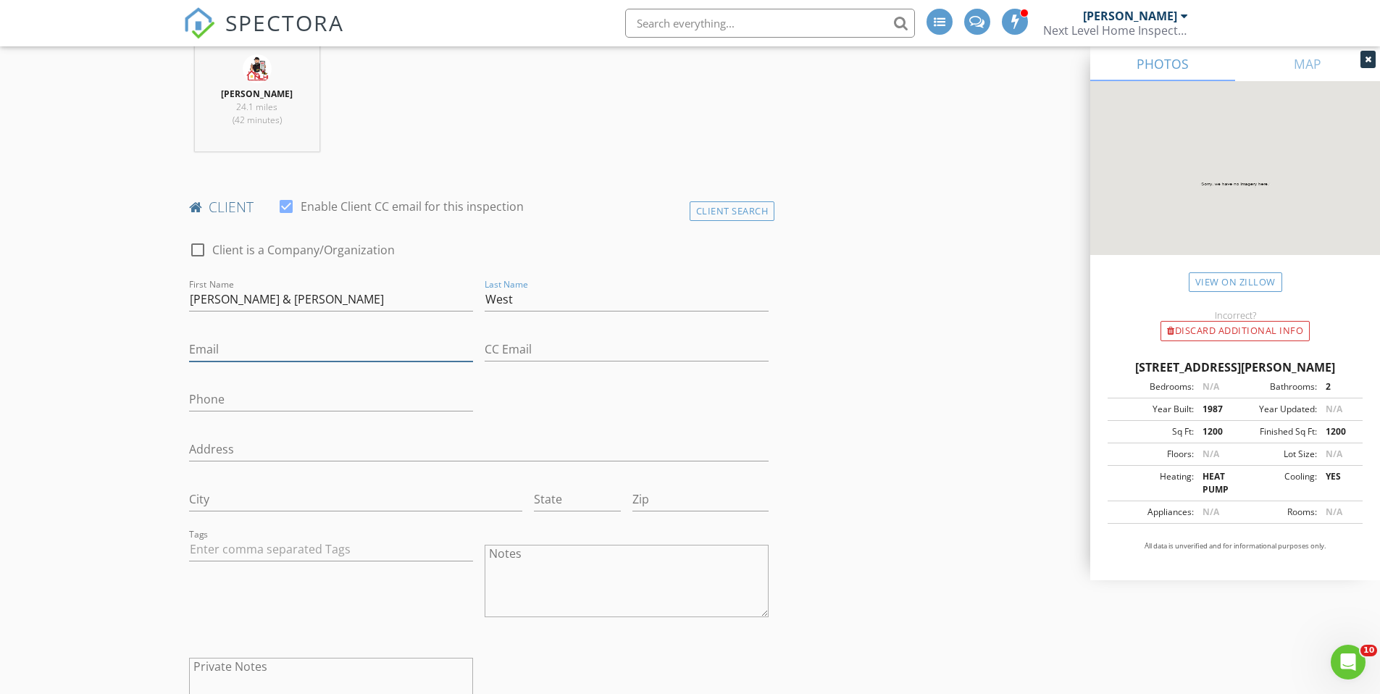
click at [206, 339] on input "Email" at bounding box center [331, 350] width 284 height 24
type input "cwestesq@gmail.com"
click at [502, 348] on input "CC Email" at bounding box center [627, 350] width 284 height 24
type input "Drmimiwest@gmail.com"
click at [213, 407] on input "Phone" at bounding box center [331, 403] width 284 height 24
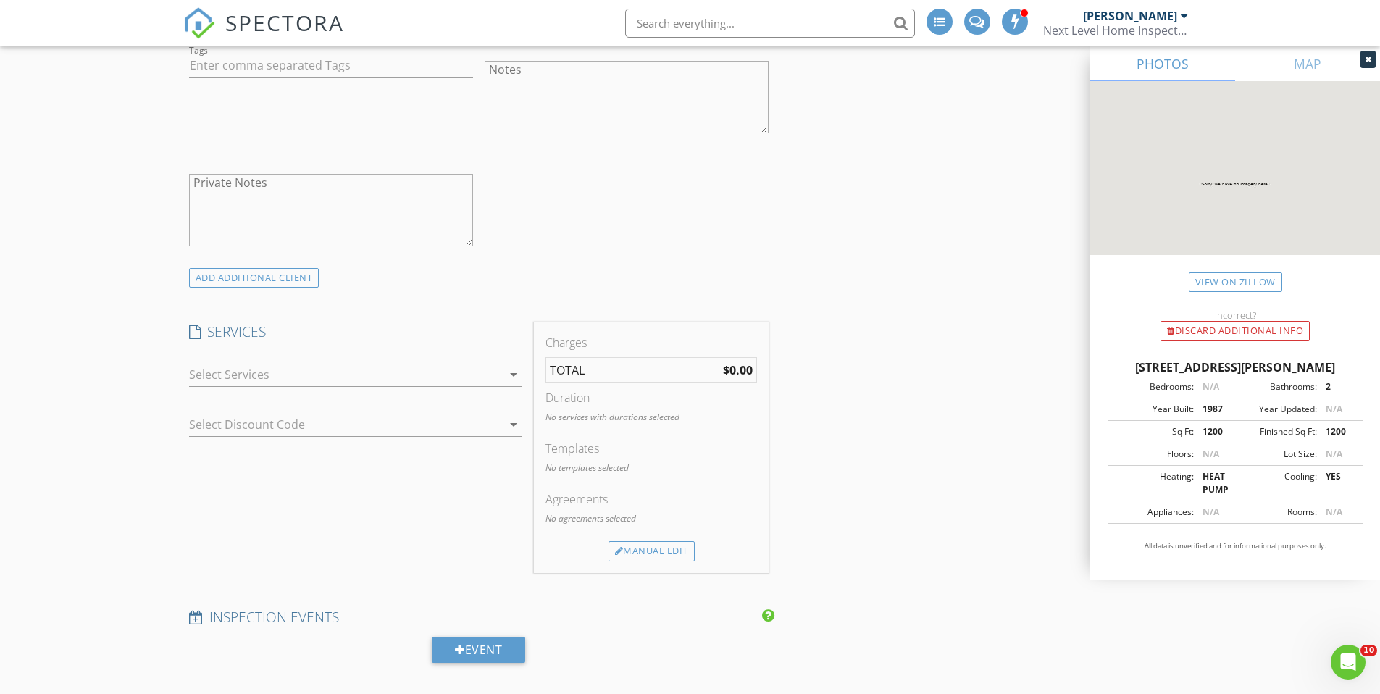
scroll to position [1087, 0]
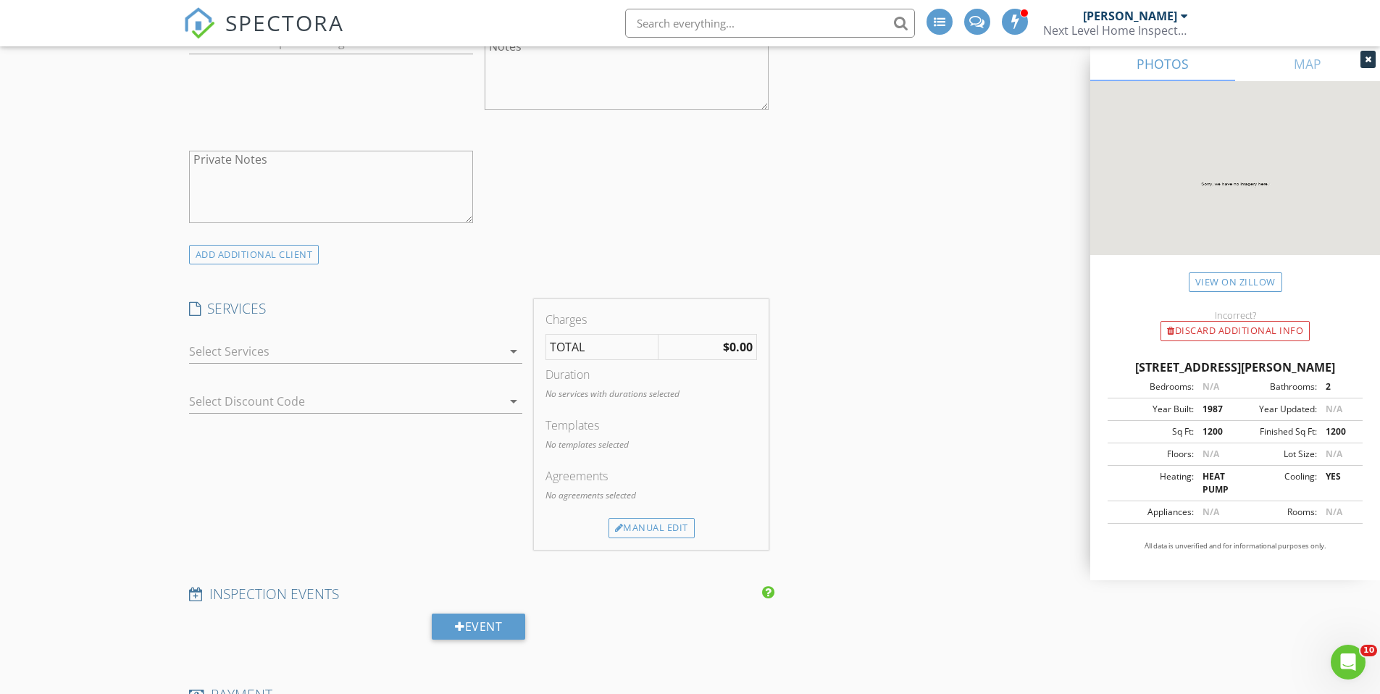
type input "917-655-1458"
click at [234, 348] on div at bounding box center [345, 351] width 313 height 23
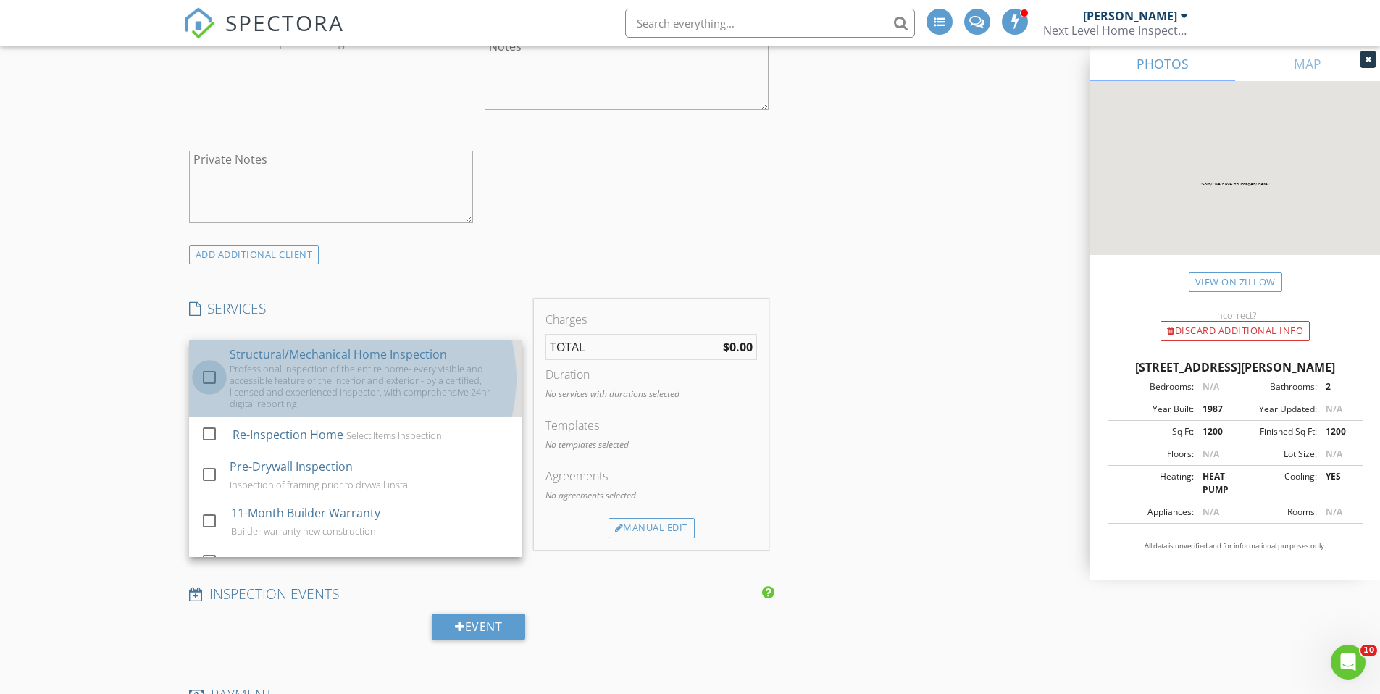
click at [211, 369] on div at bounding box center [209, 377] width 25 height 25
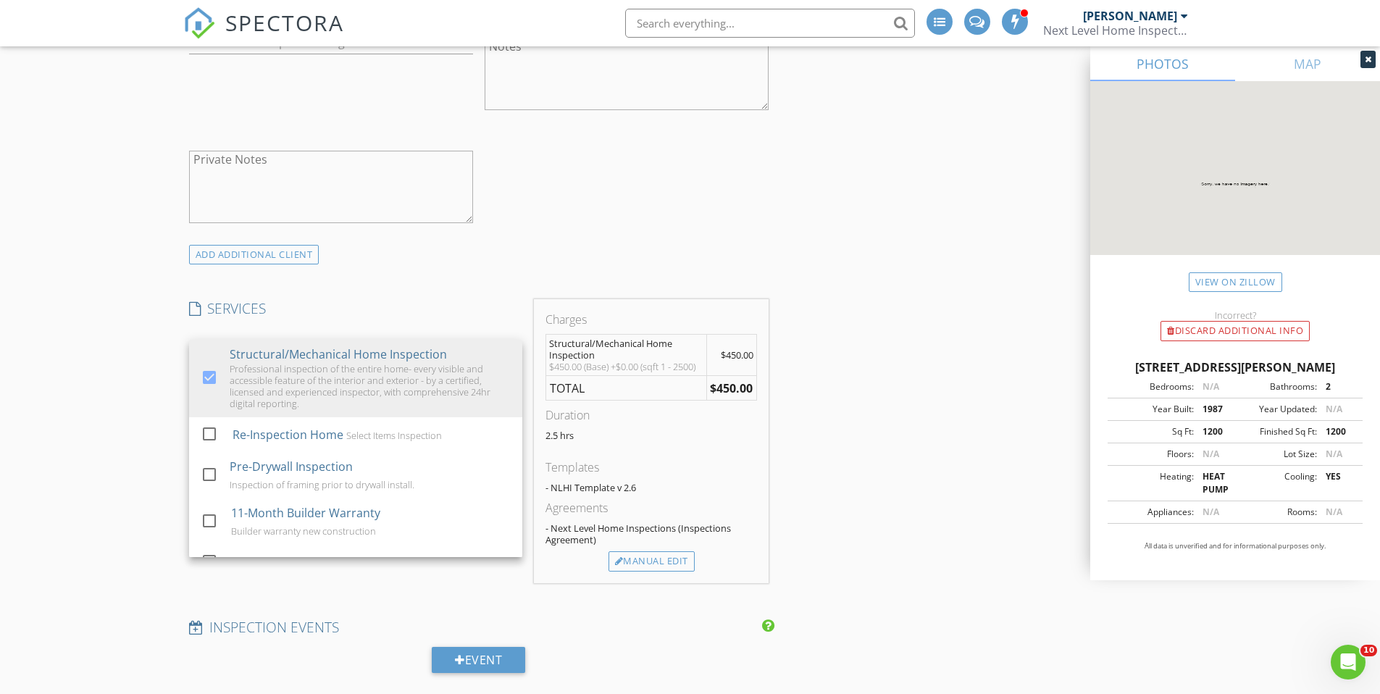
click at [365, 306] on h4 "SERVICES" at bounding box center [355, 308] width 333 height 19
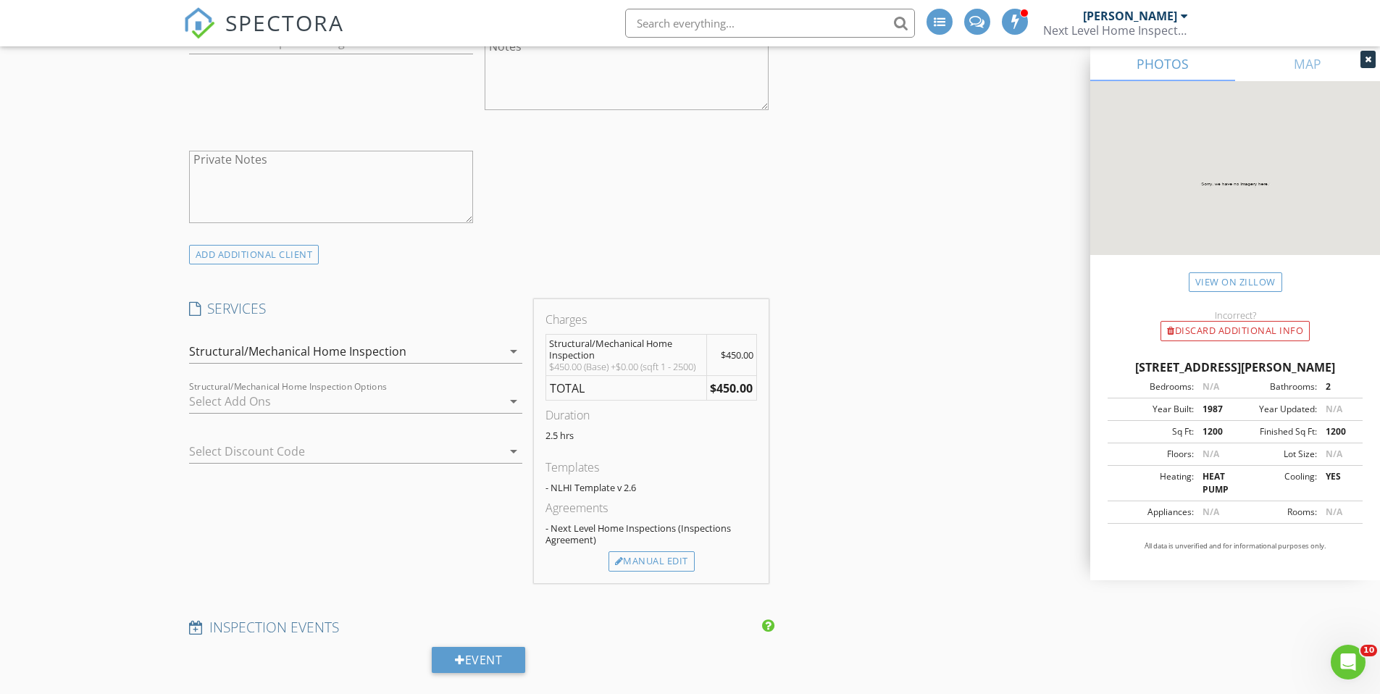
click at [215, 401] on div at bounding box center [345, 401] width 313 height 23
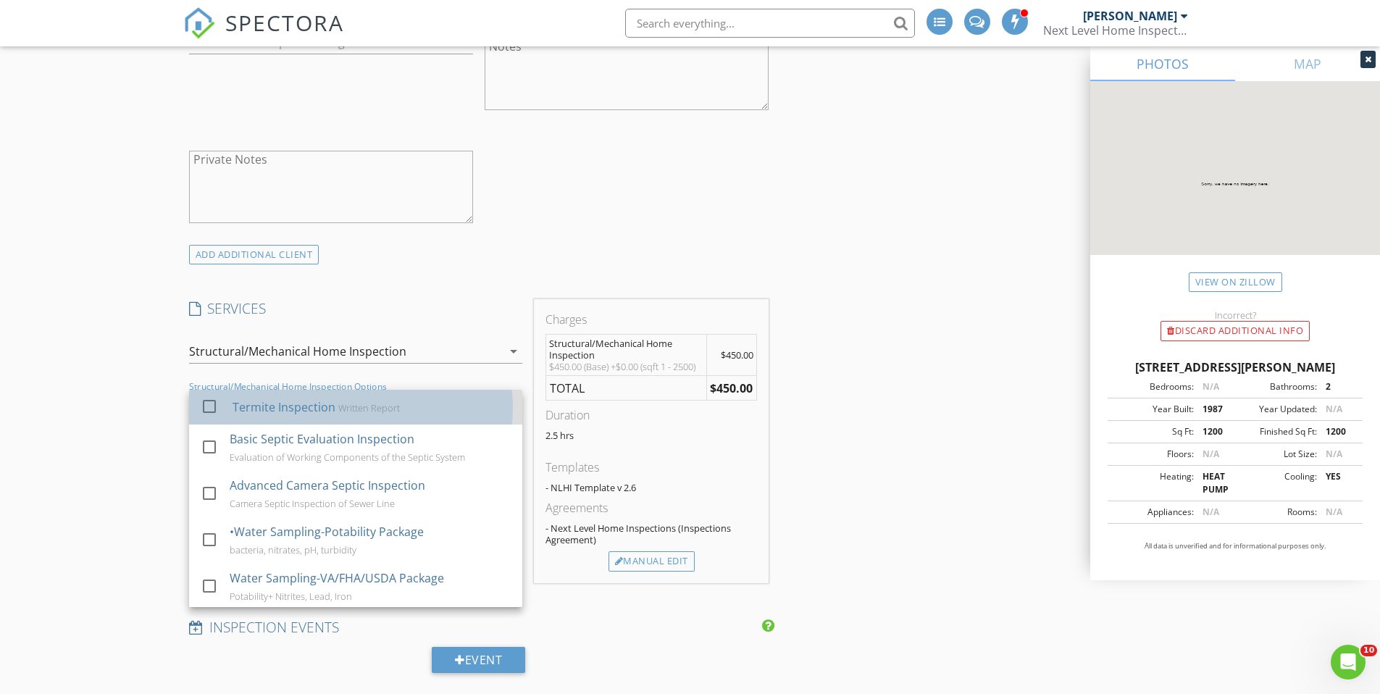
click at [208, 415] on div at bounding box center [212, 419] width 23 height 9
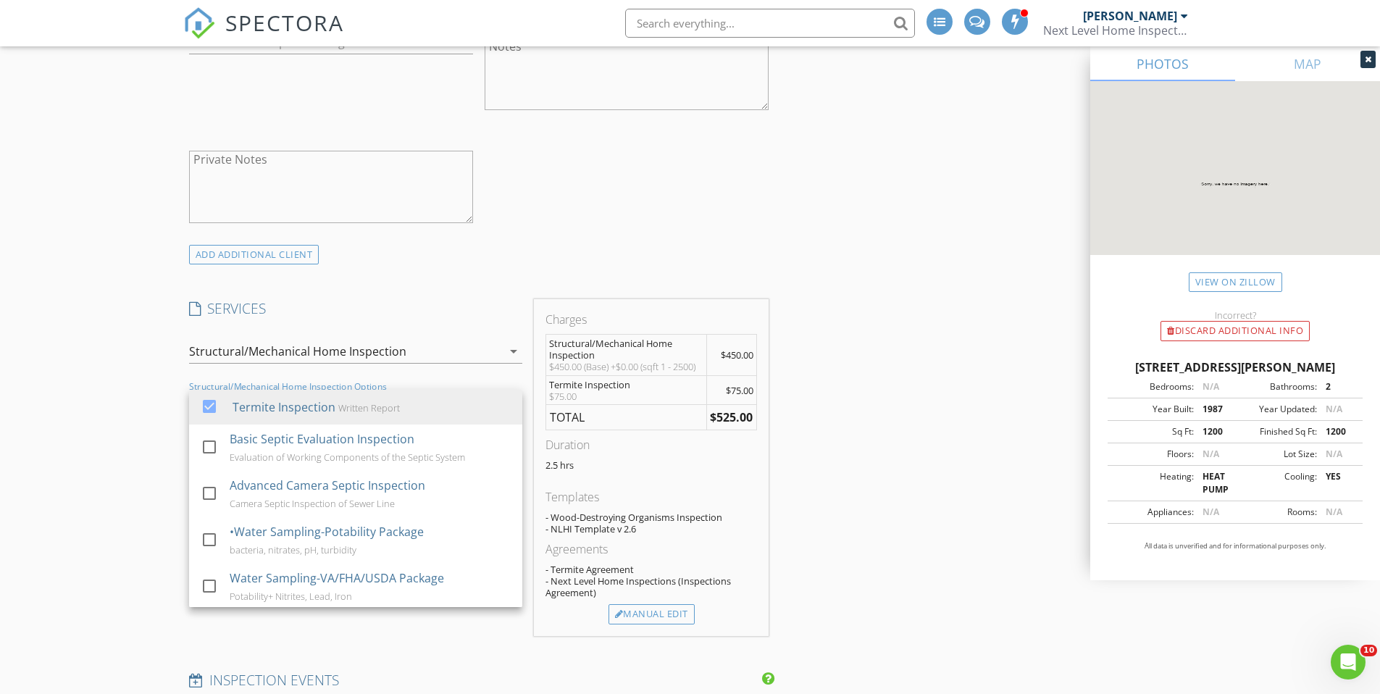
click at [393, 324] on div "SERVICES check_box Structural/Mechanical Home Inspection Professional inspectio…" at bounding box center [355, 467] width 345 height 337
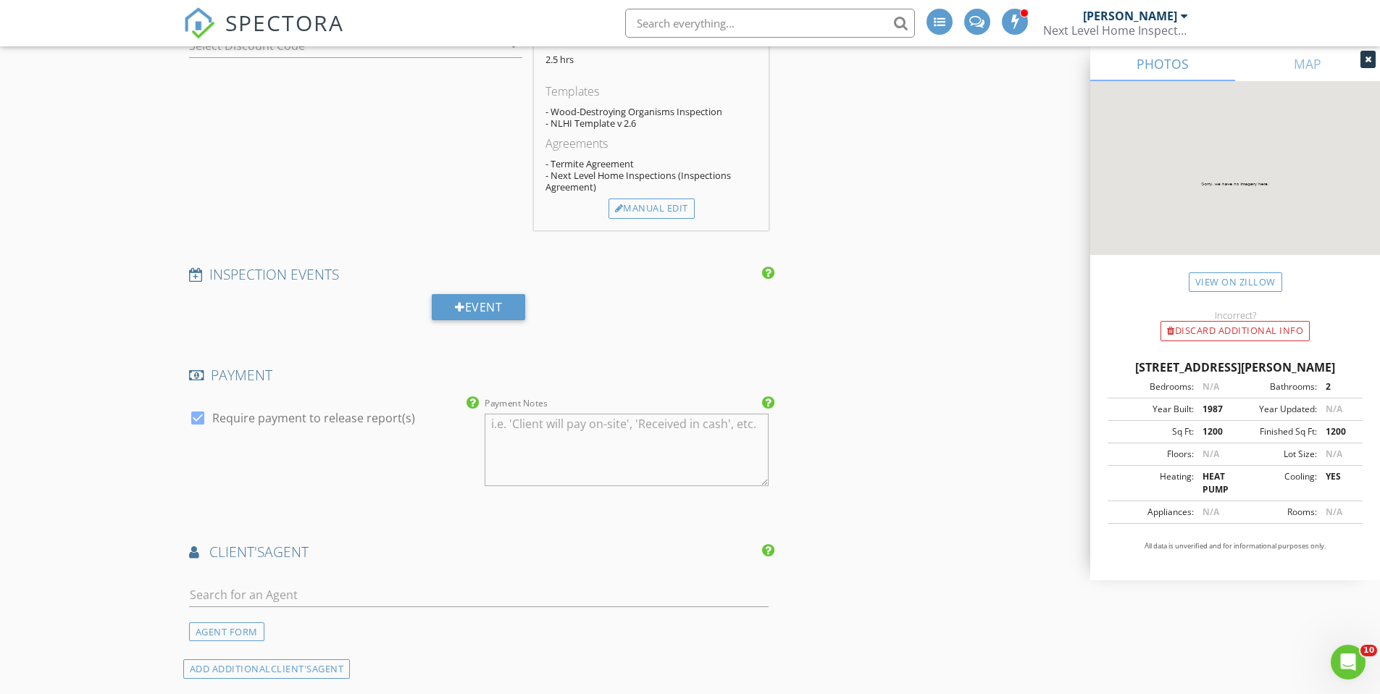
scroll to position [1594, 0]
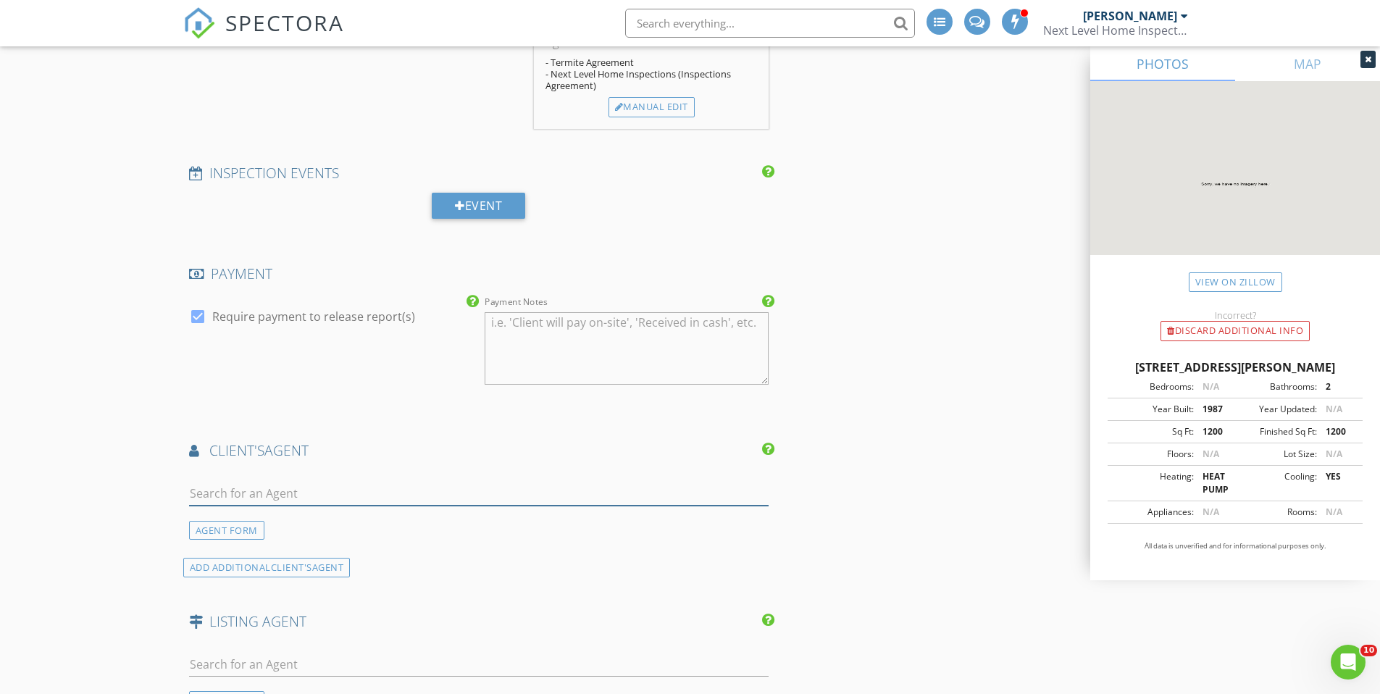
click at [254, 501] on input "text" at bounding box center [479, 494] width 580 height 24
type input "Randy"
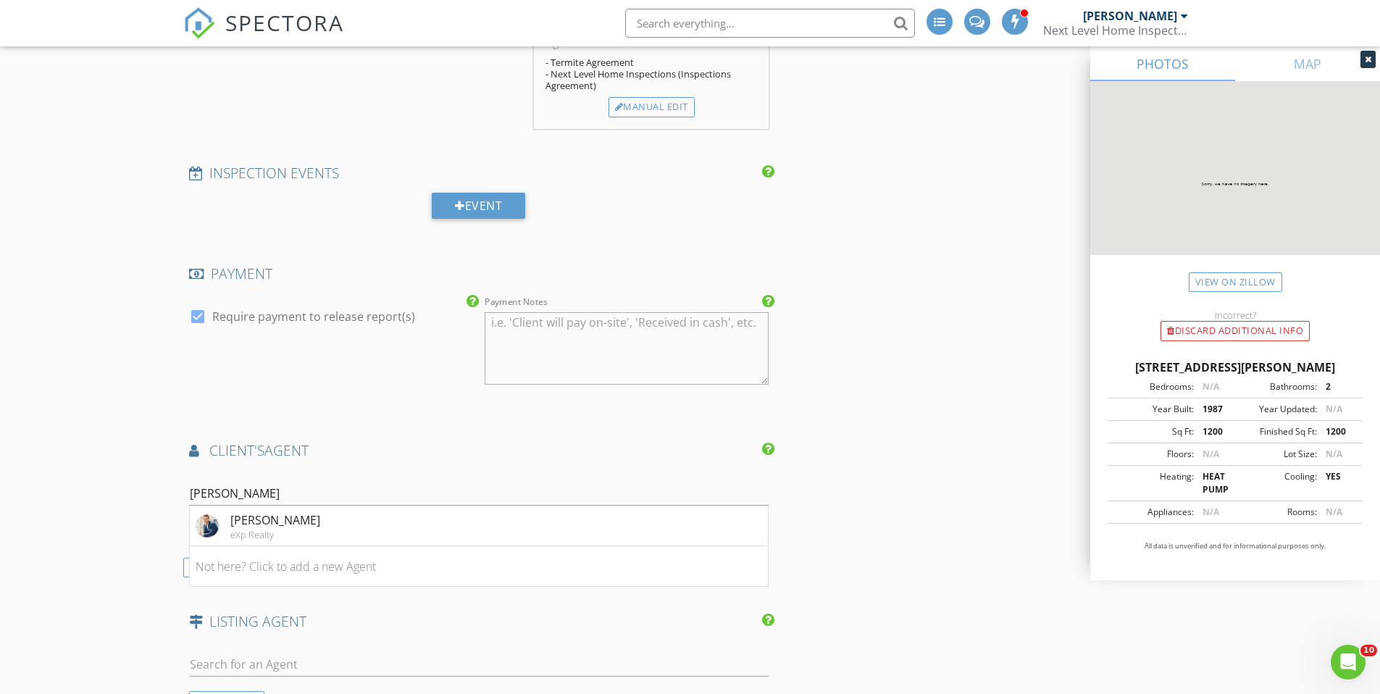
click at [261, 511] on div "[PERSON_NAME]" at bounding box center [275, 519] width 90 height 17
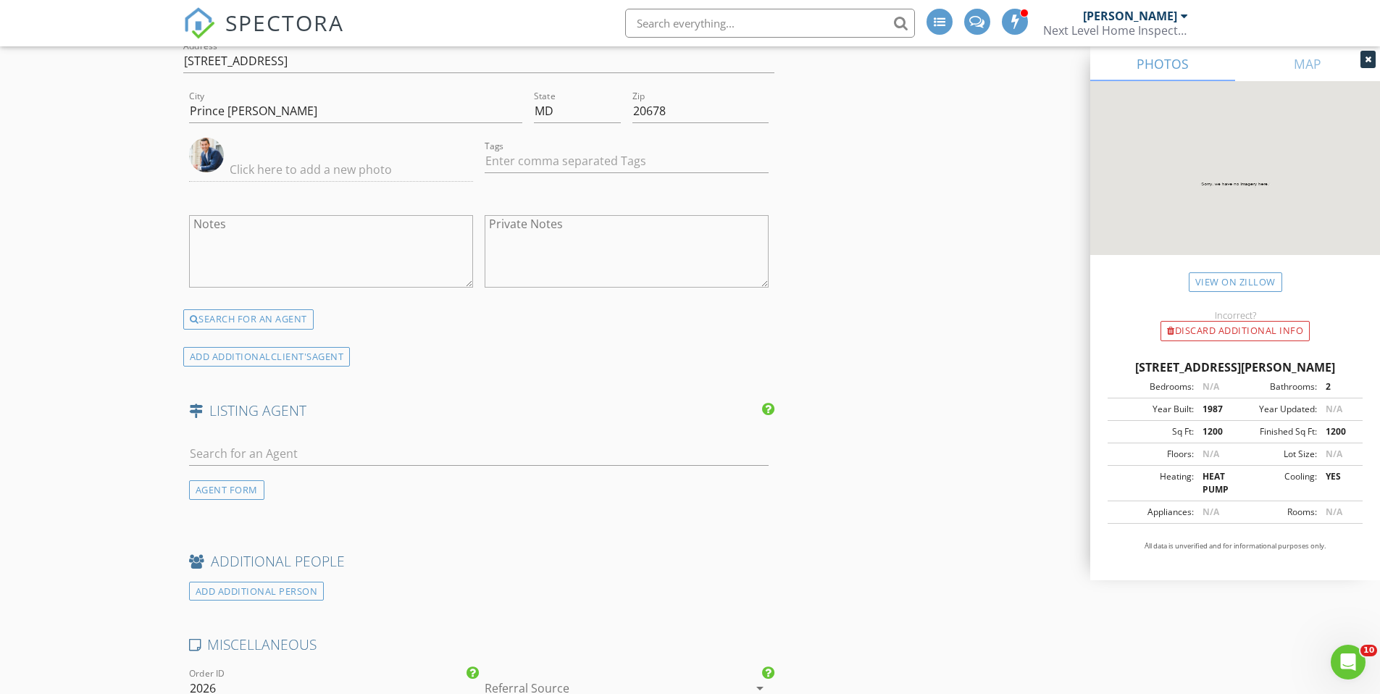
scroll to position [2463, 0]
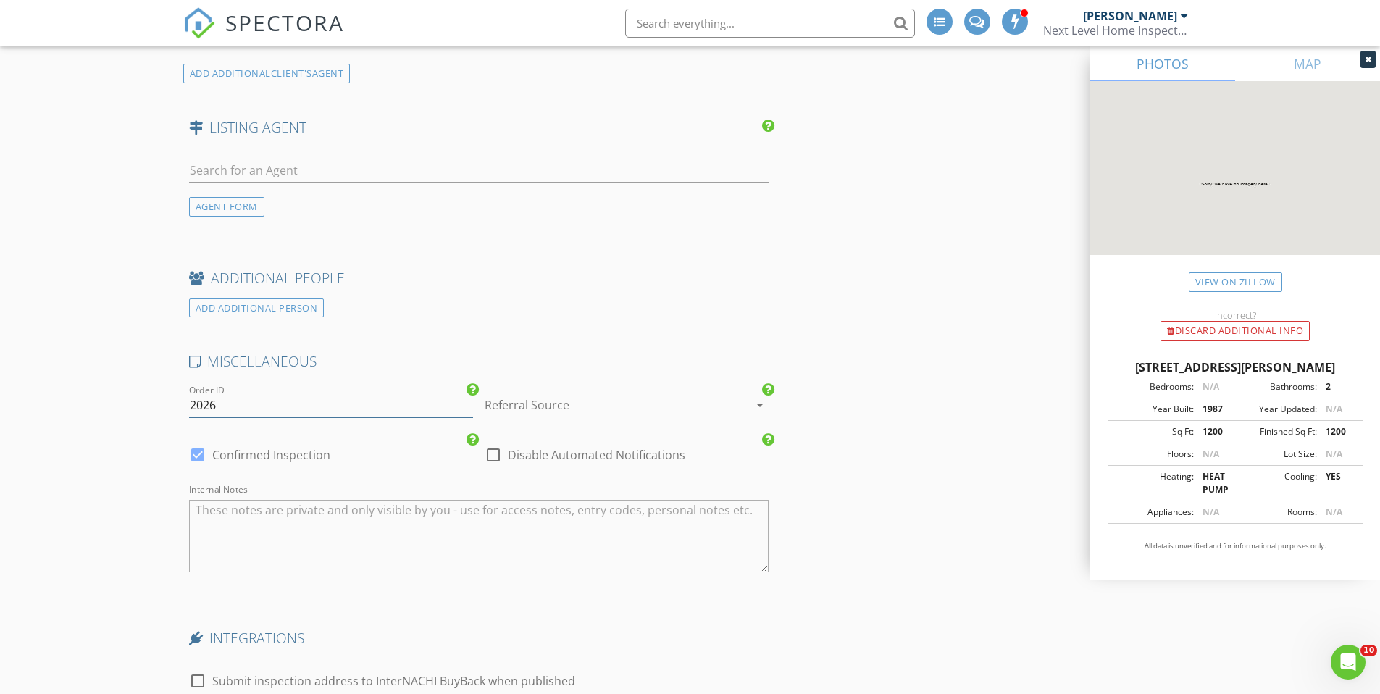
click at [246, 411] on input "2026" at bounding box center [331, 405] width 284 height 24
type input "2025-"
click at [545, 406] on div at bounding box center [606, 404] width 243 height 23
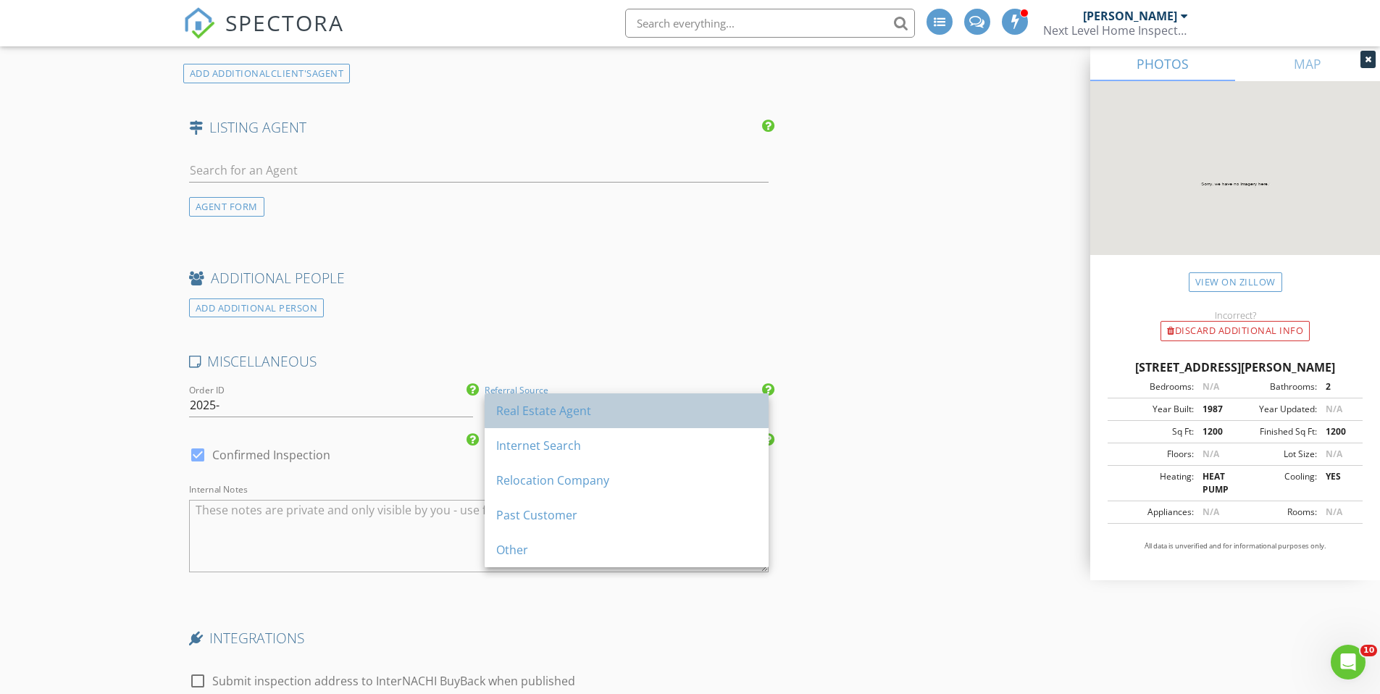
click at [538, 411] on div "Real Estate Agent" at bounding box center [626, 410] width 261 height 17
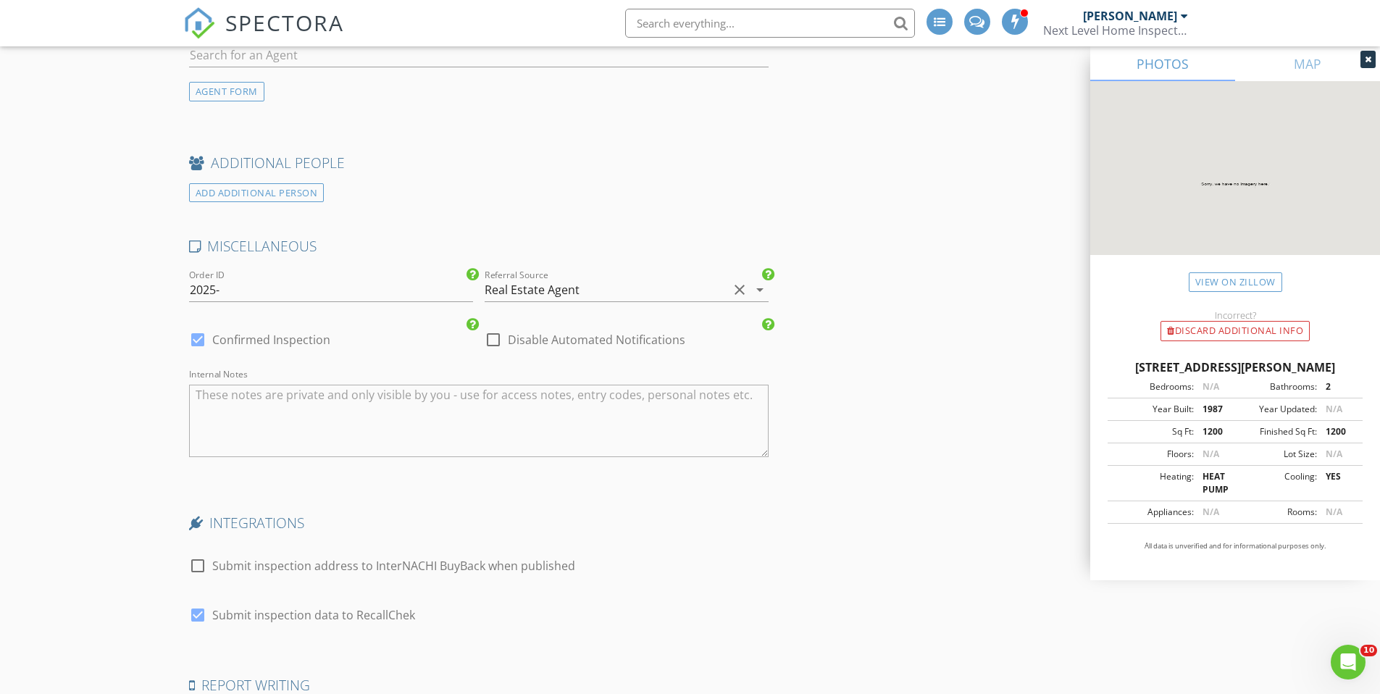
scroll to position [2753, 0]
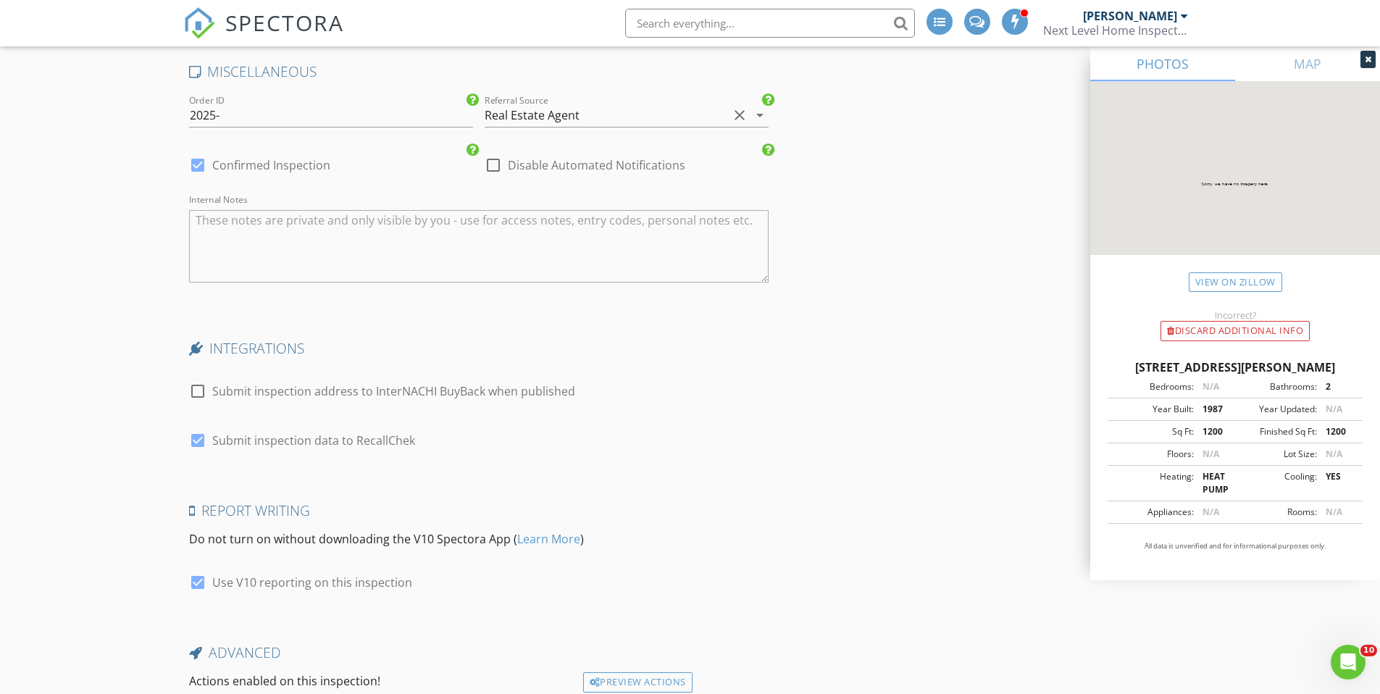
click at [201, 394] on div at bounding box center [197, 391] width 25 height 25
checkbox input "true"
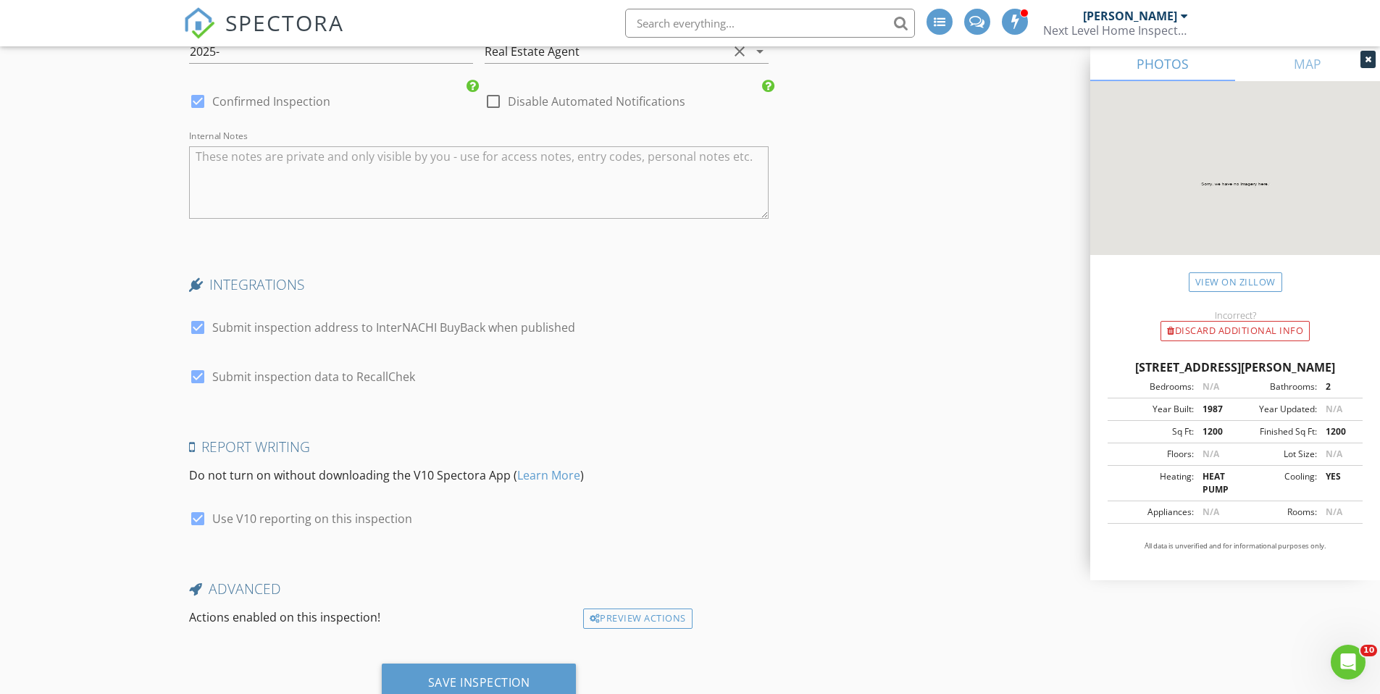
scroll to position [2871, 0]
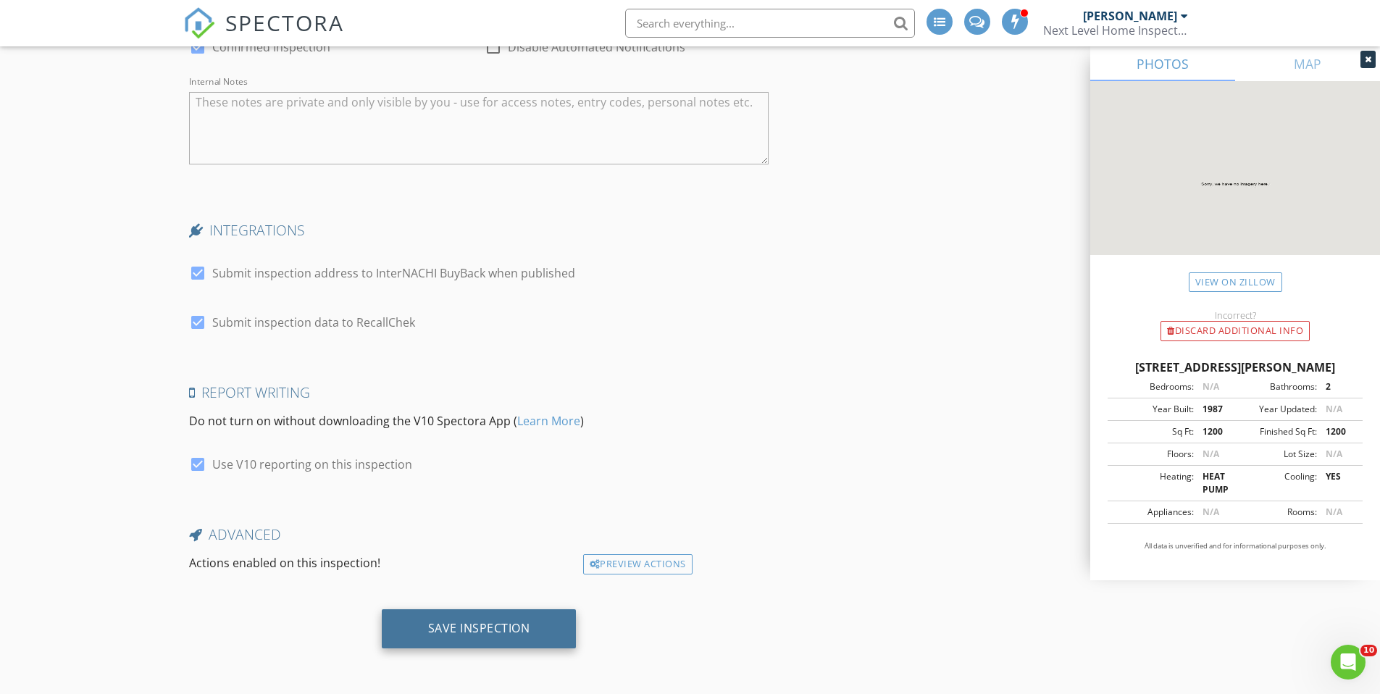
click at [506, 635] on div "Save Inspection" at bounding box center [479, 628] width 102 height 14
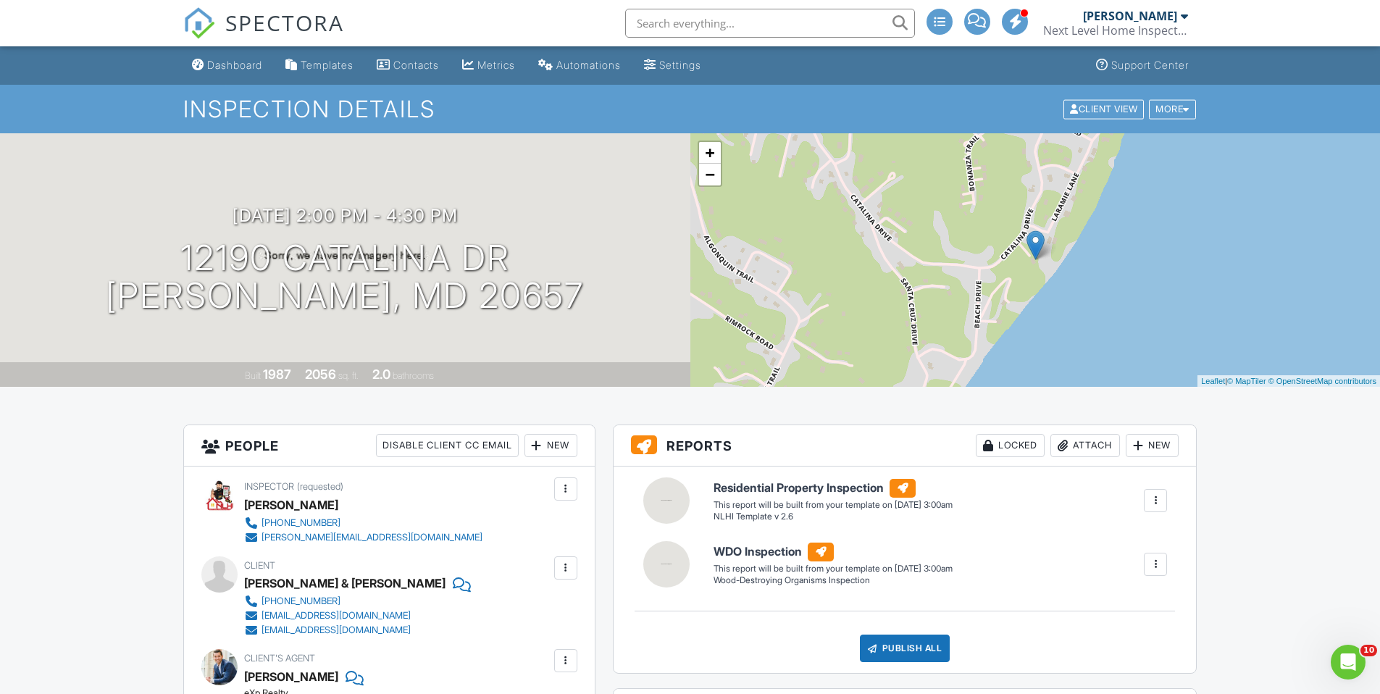
drag, startPoint x: 512, startPoint y: 60, endPoint x: 512, endPoint y: 70, distance: 10.1
click at [513, 60] on div "Metrics" at bounding box center [496, 65] width 38 height 12
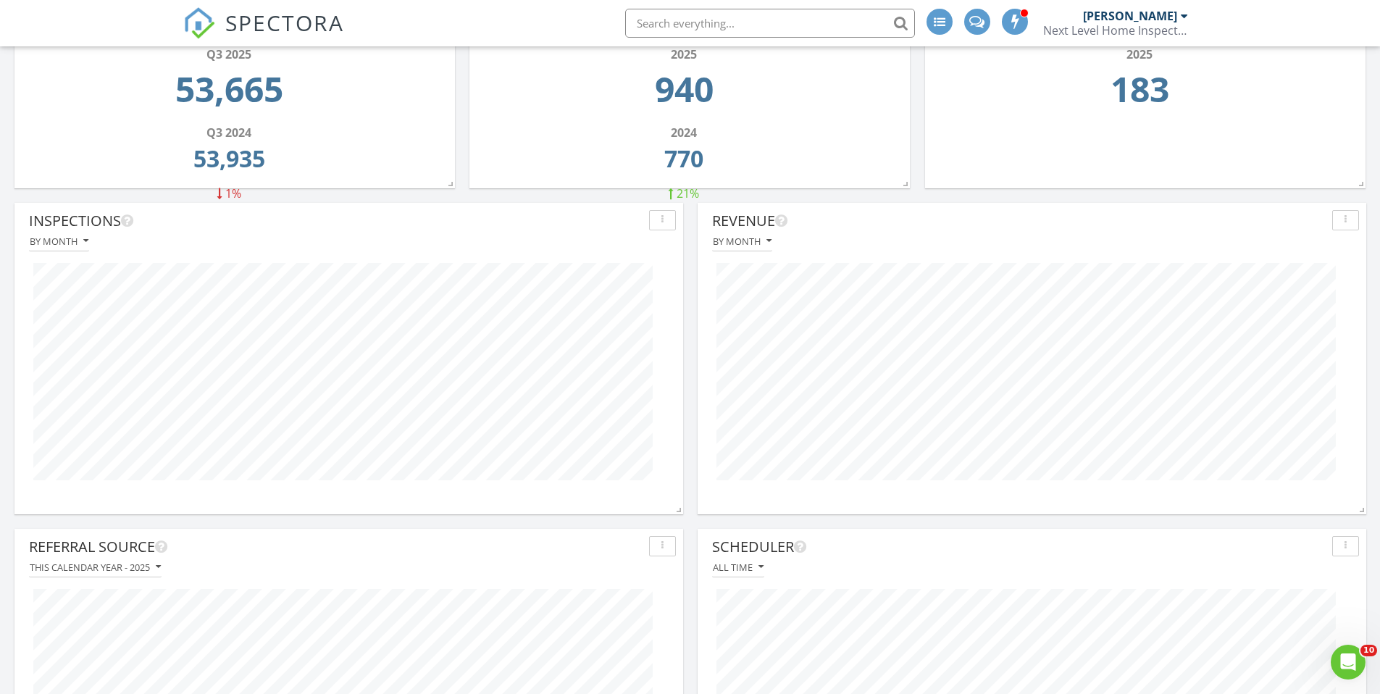
scroll to position [145, 0]
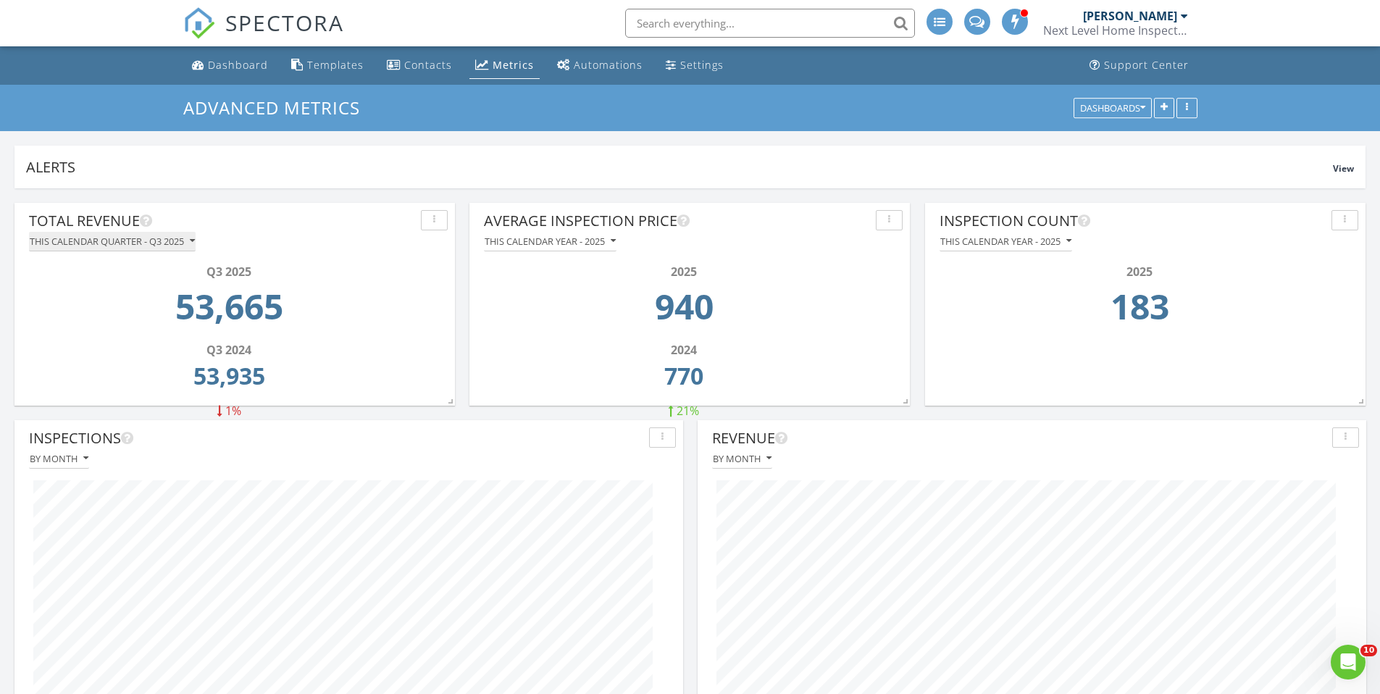
click at [87, 238] on div "This calendar quarter - Q3 2025" at bounding box center [112, 241] width 165 height 10
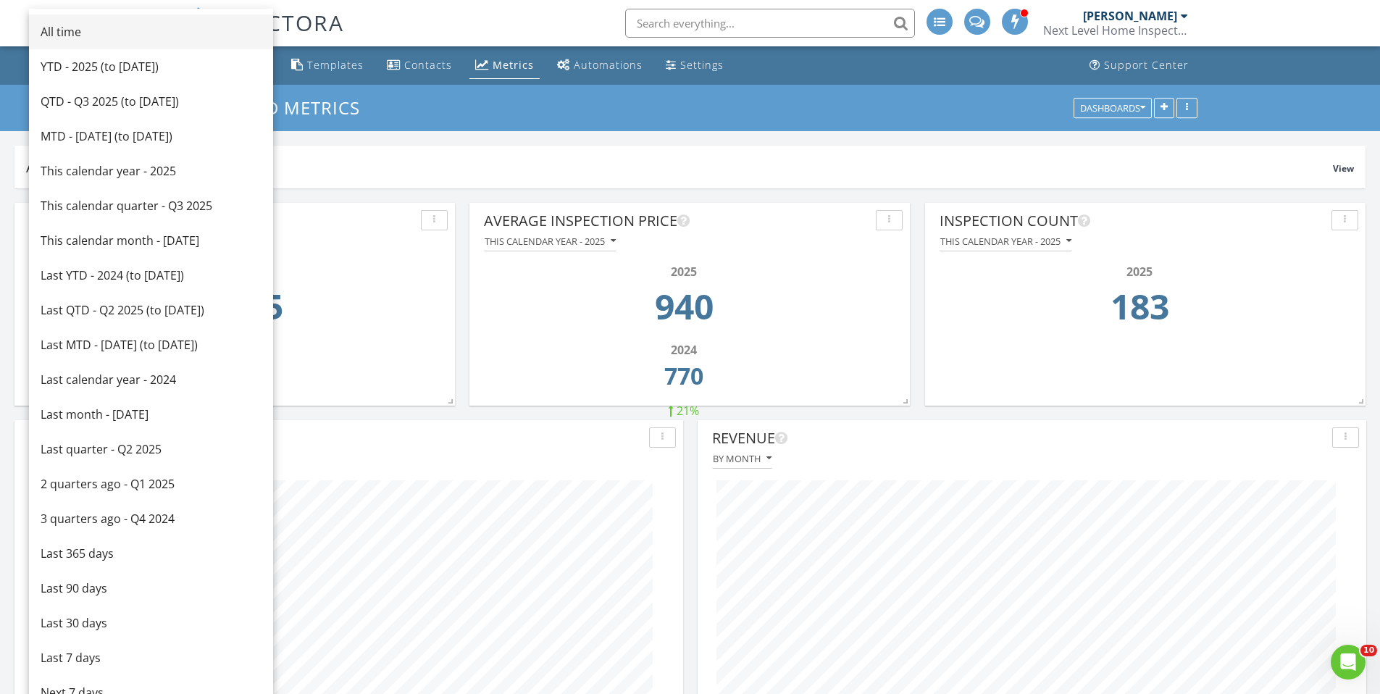
click at [64, 30] on div "All time" at bounding box center [151, 31] width 221 height 17
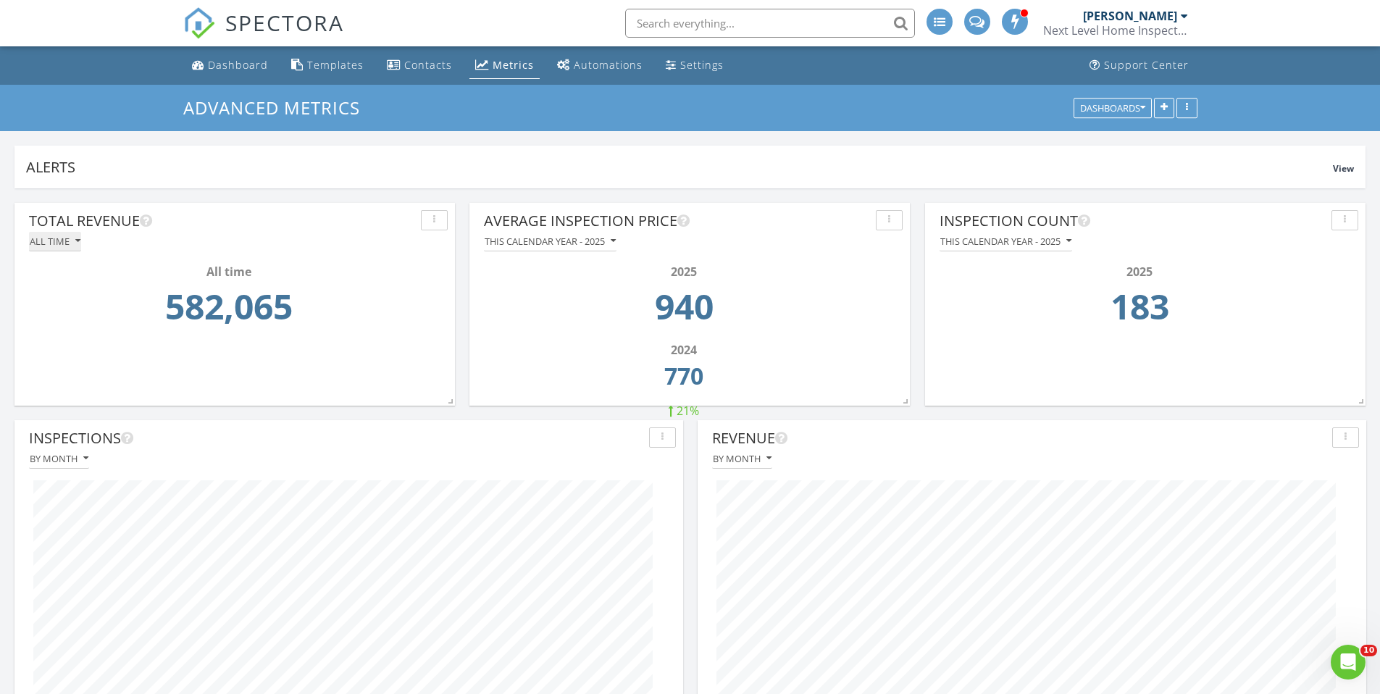
click at [64, 241] on div "All time" at bounding box center [55, 241] width 51 height 10
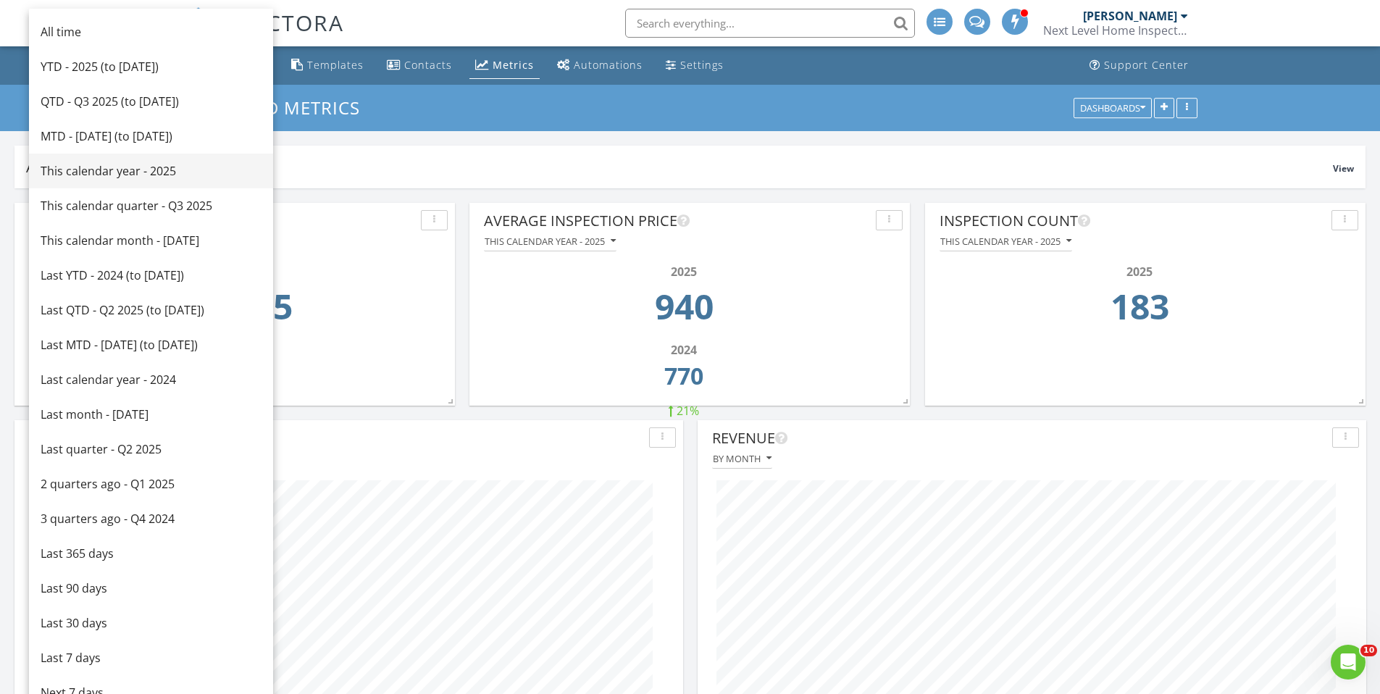
click at [73, 173] on div "This calendar year - 2025" at bounding box center [151, 170] width 221 height 17
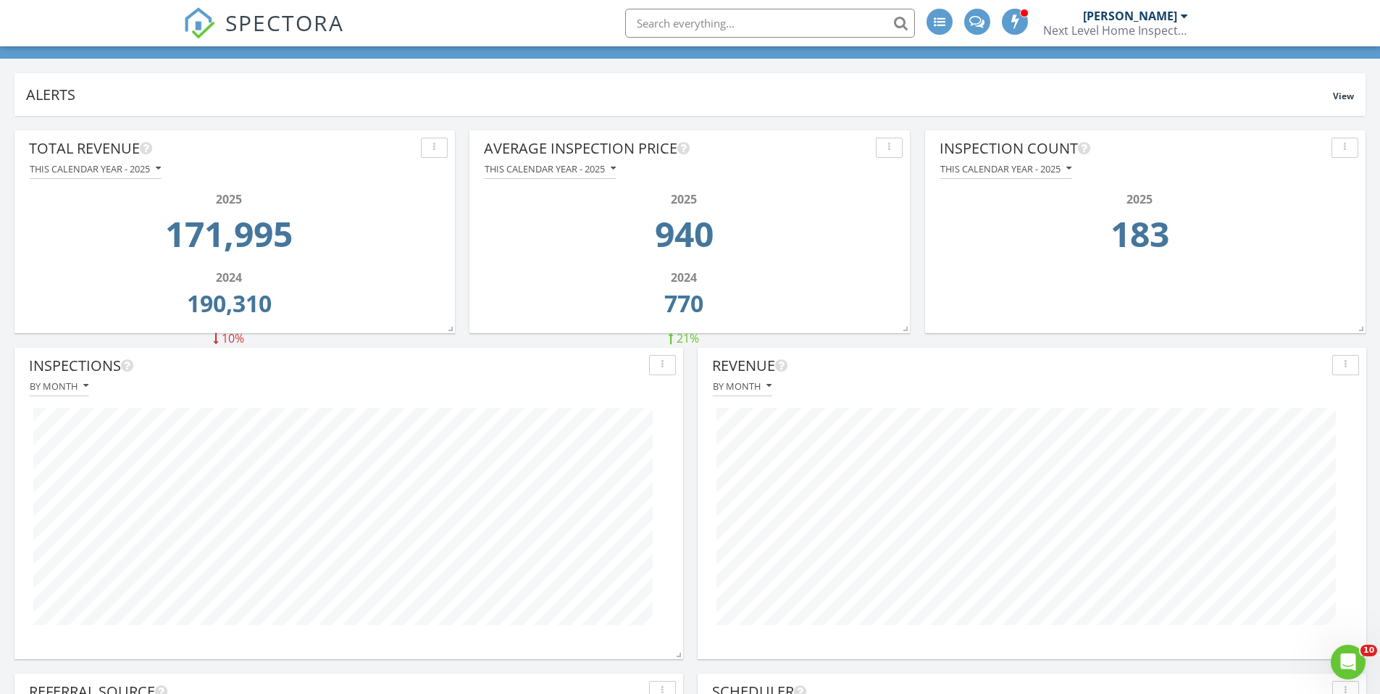
scroll to position [0, 0]
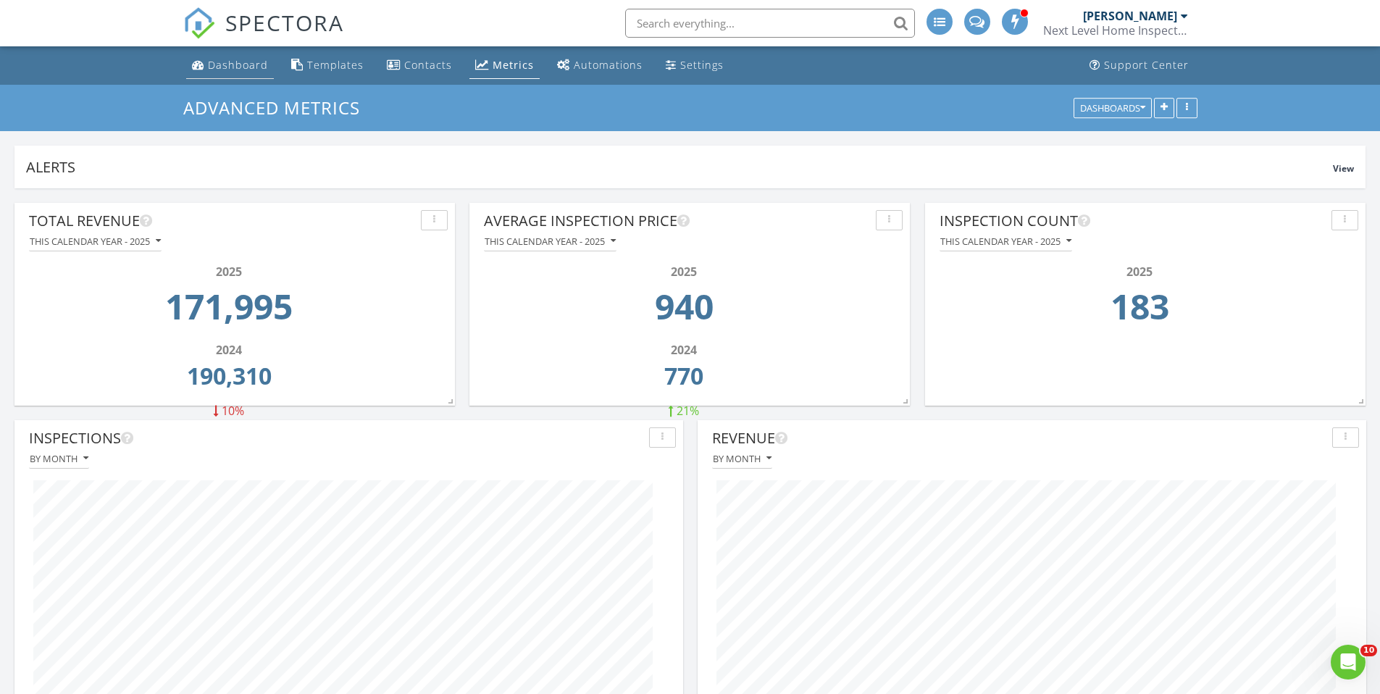
click at [247, 70] on div "Dashboard" at bounding box center [238, 65] width 60 height 14
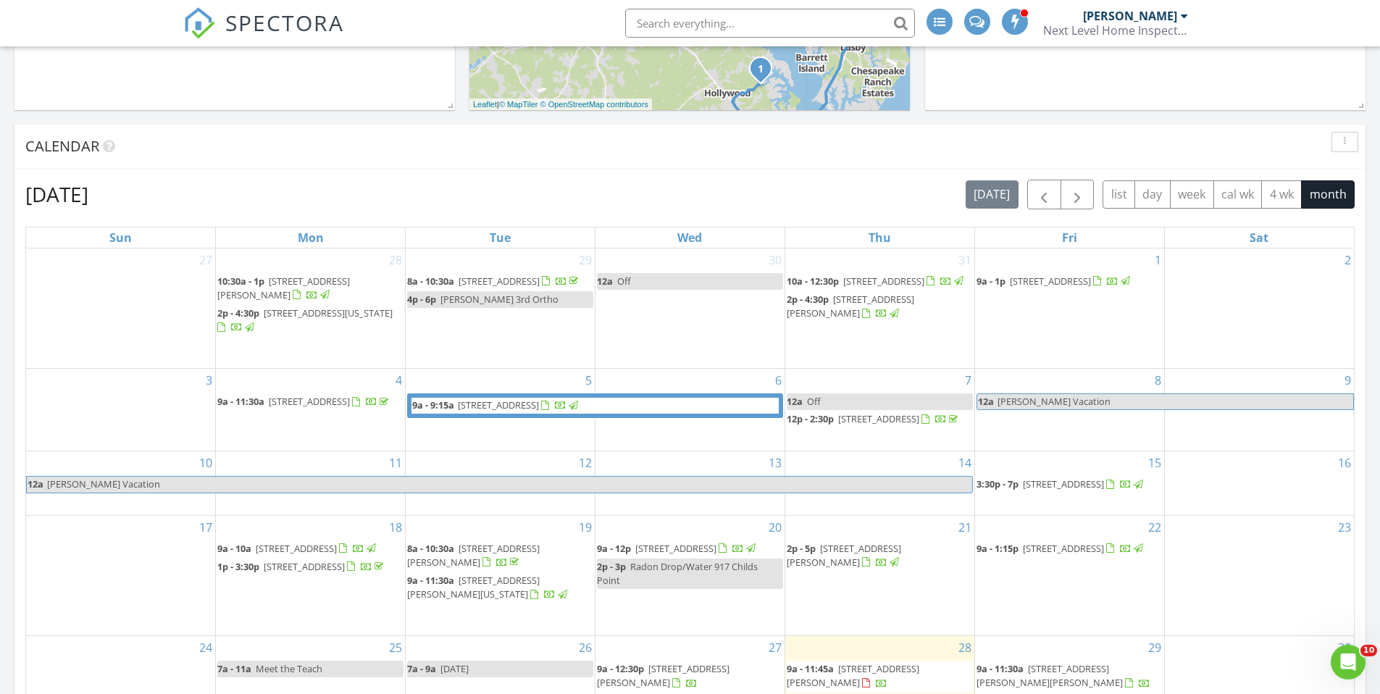
scroll to position [507, 0]
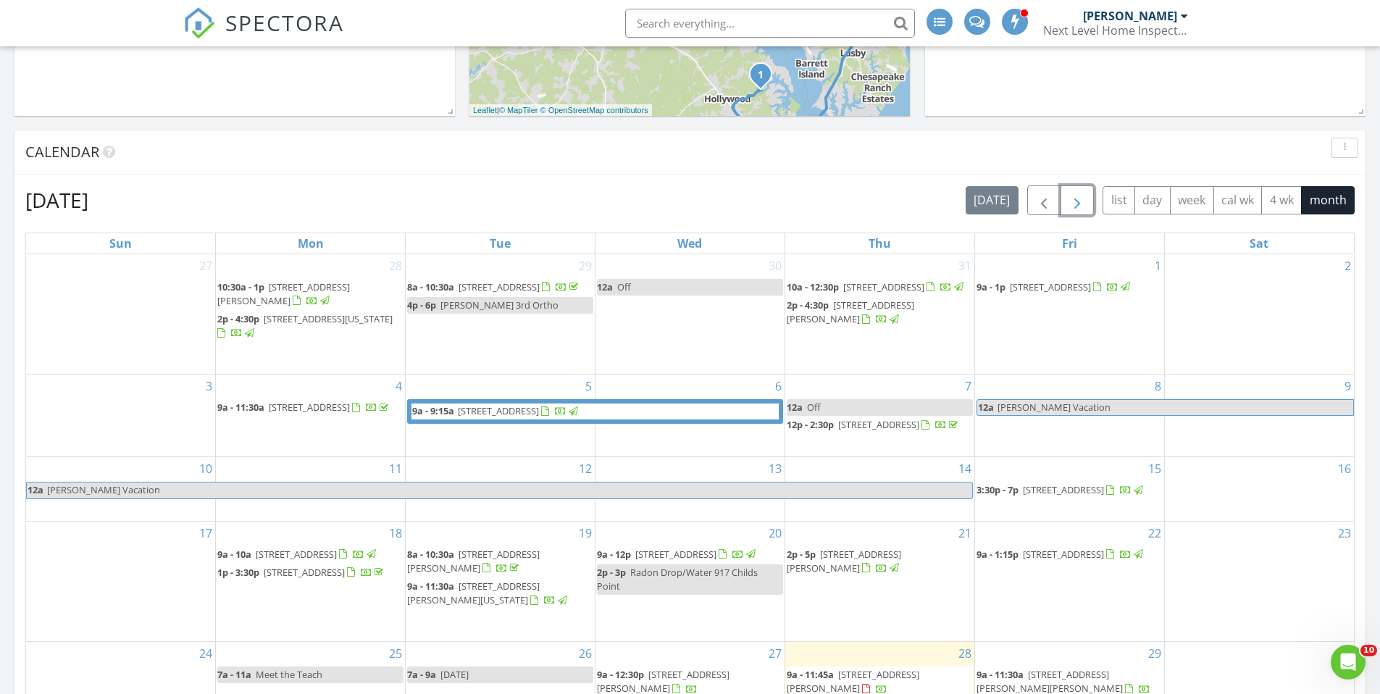
click at [1086, 201] on button "button" at bounding box center [1078, 200] width 34 height 30
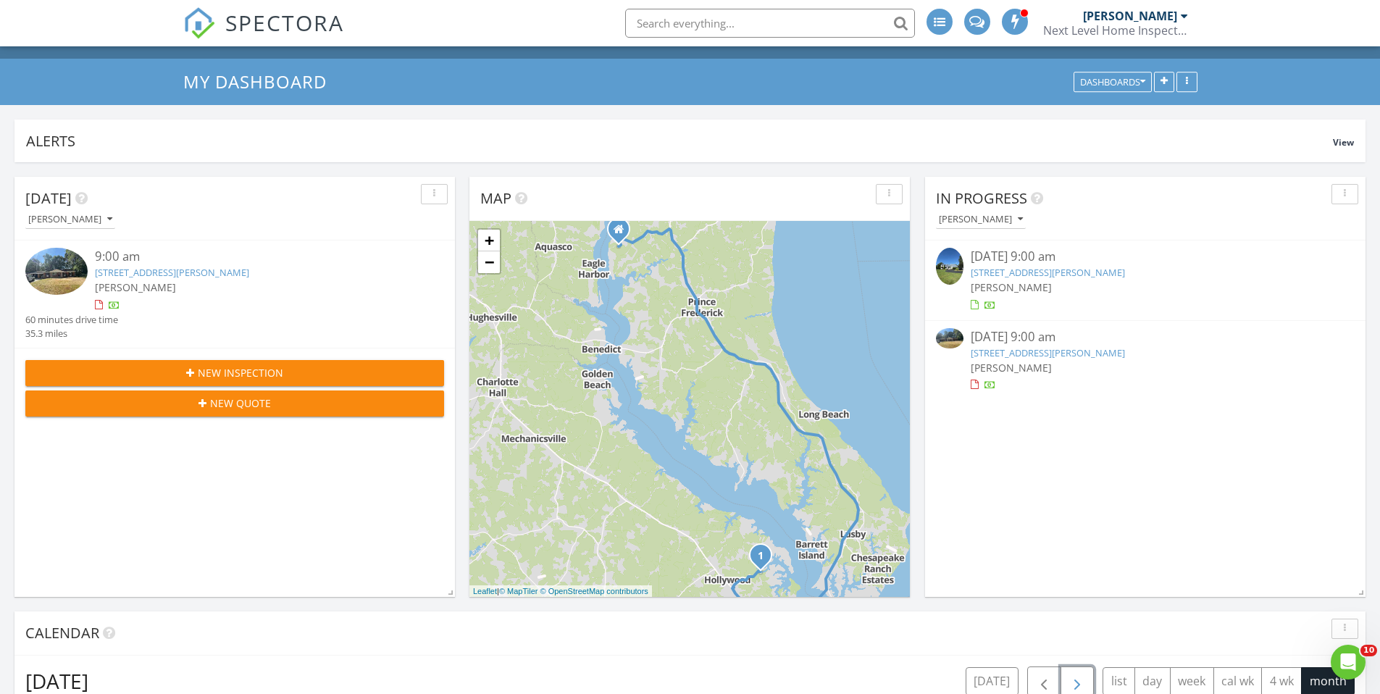
scroll to position [0, 0]
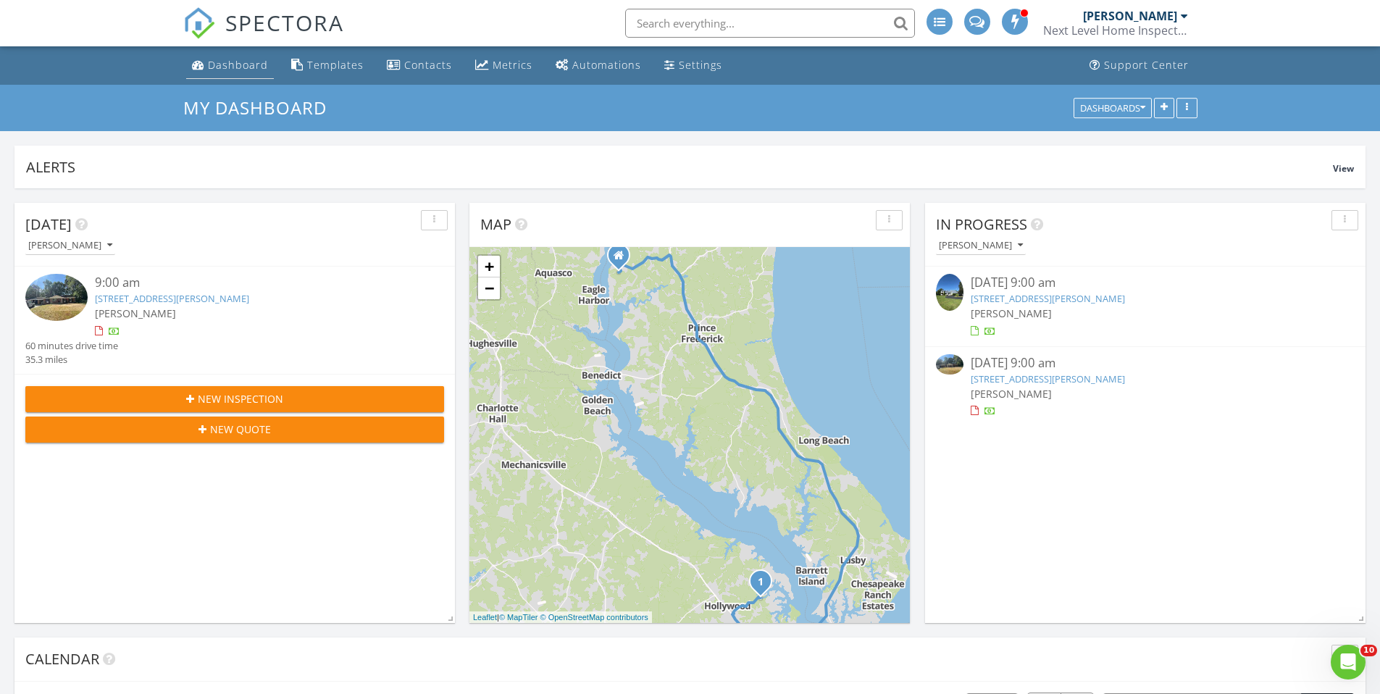
click at [262, 72] on link "Dashboard" at bounding box center [230, 65] width 88 height 27
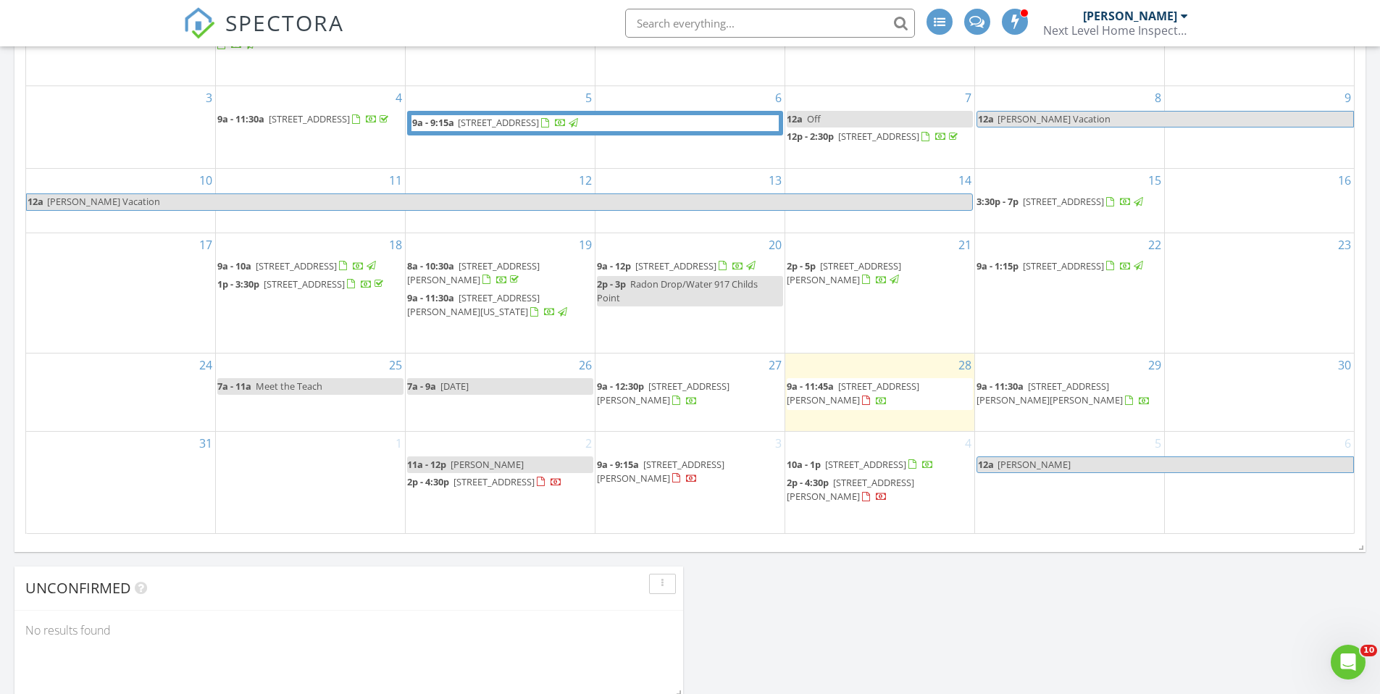
scroll to position [797, 0]
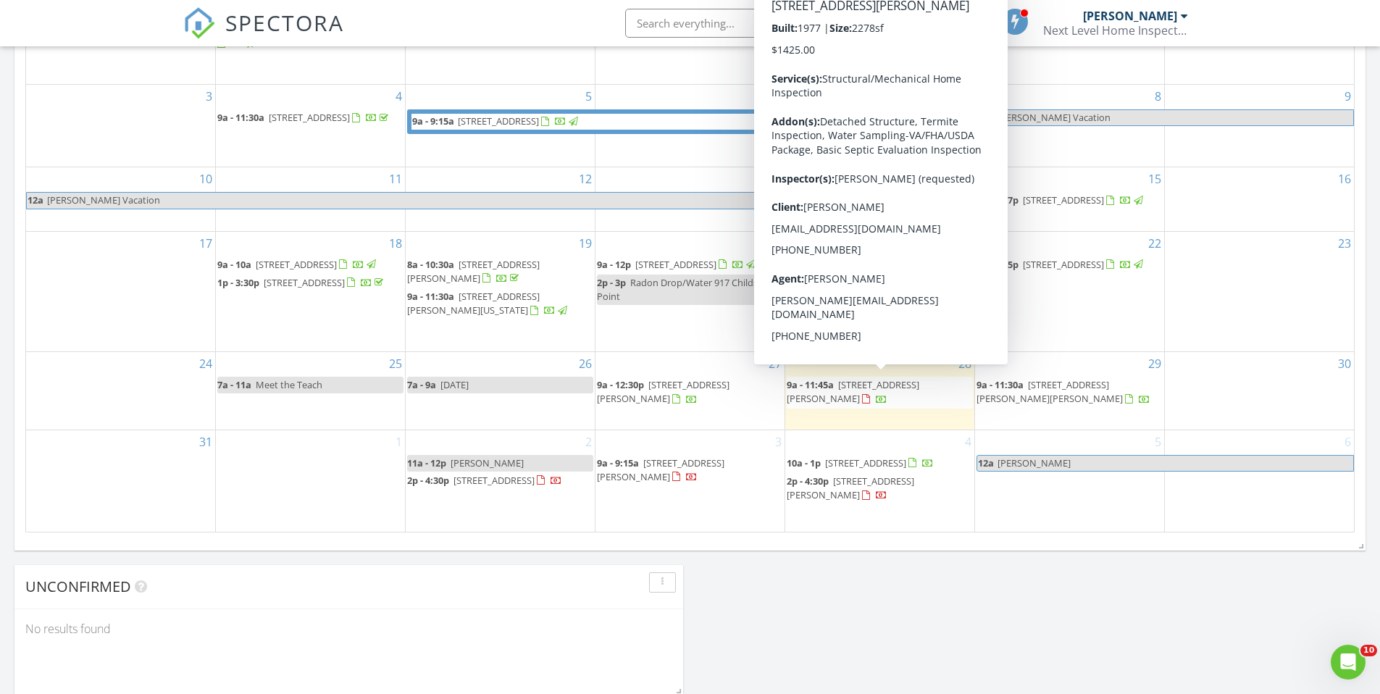
click at [884, 386] on span "44721 Emma Ln, HOLLYWOOD 20636" at bounding box center [853, 391] width 133 height 27
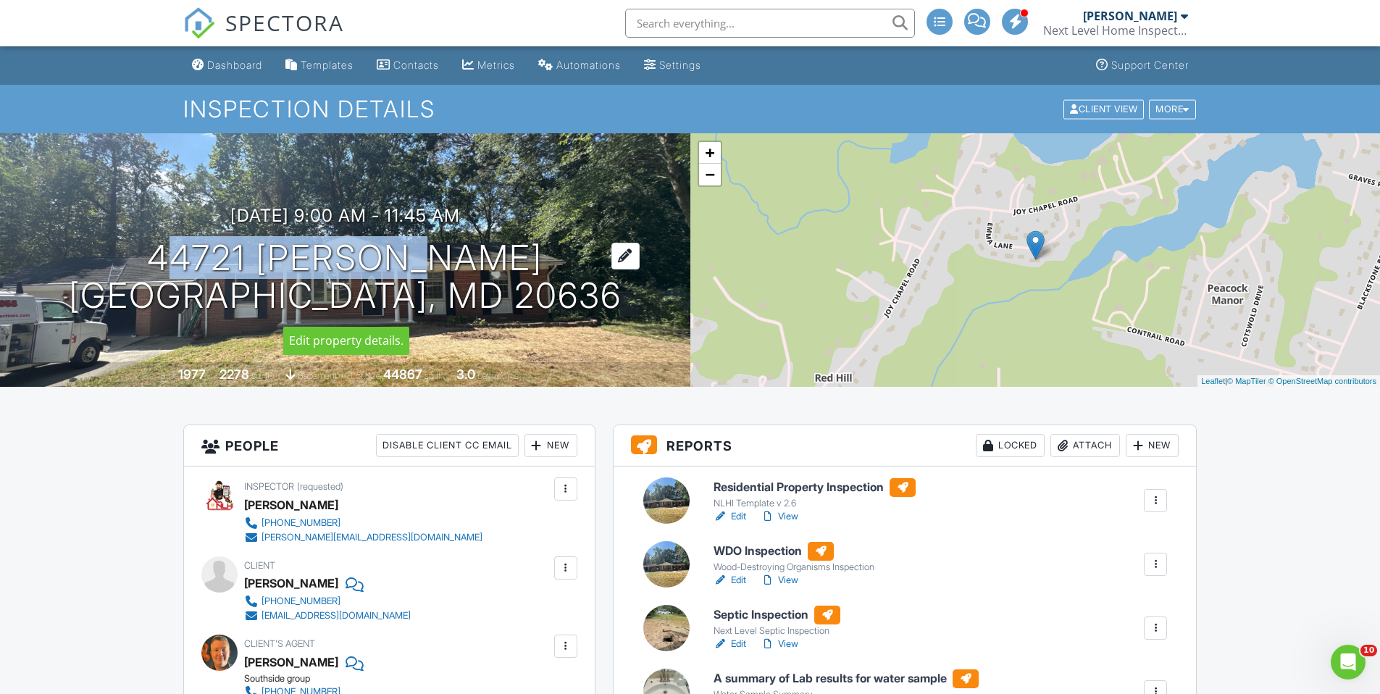
drag, startPoint x: 146, startPoint y: 259, endPoint x: 488, endPoint y: 263, distance: 342.0
click at [488, 263] on h1 "44721 Emma Ln HOLLYWOOD, MD 20636" at bounding box center [345, 277] width 553 height 77
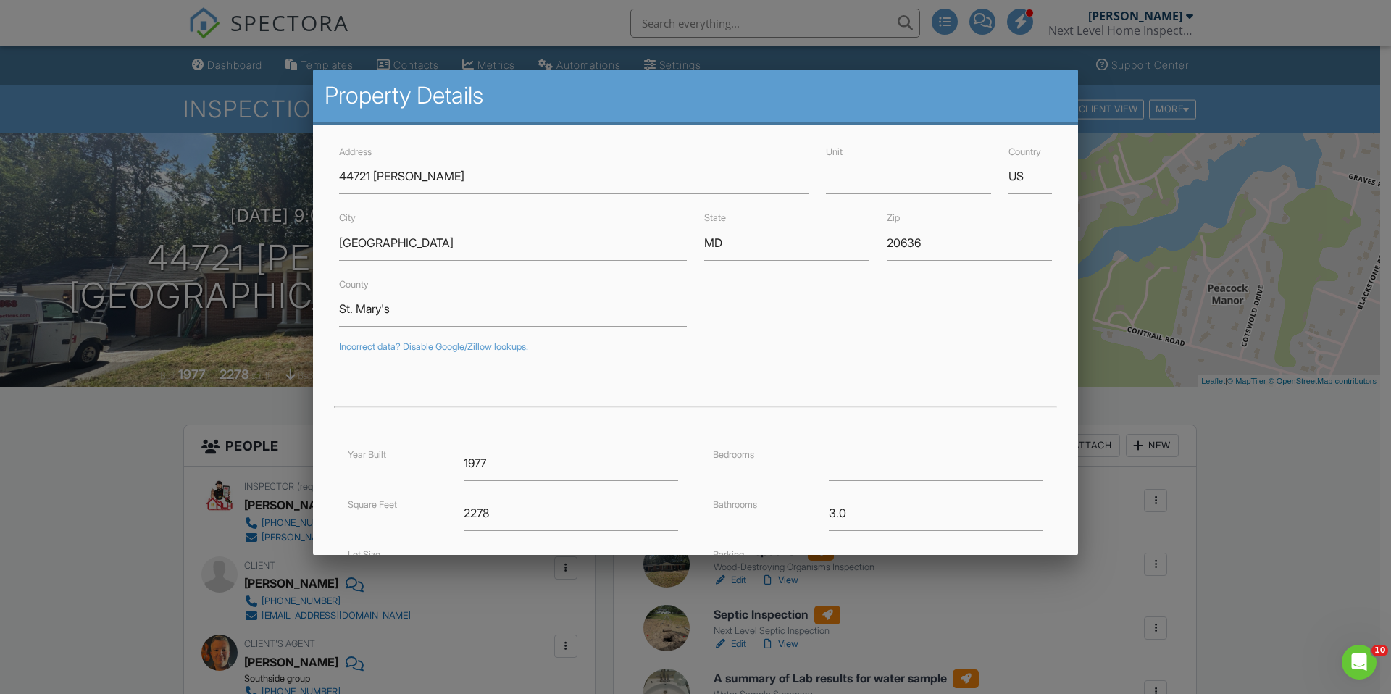
click at [1324, 494] on div at bounding box center [695, 362] width 1391 height 868
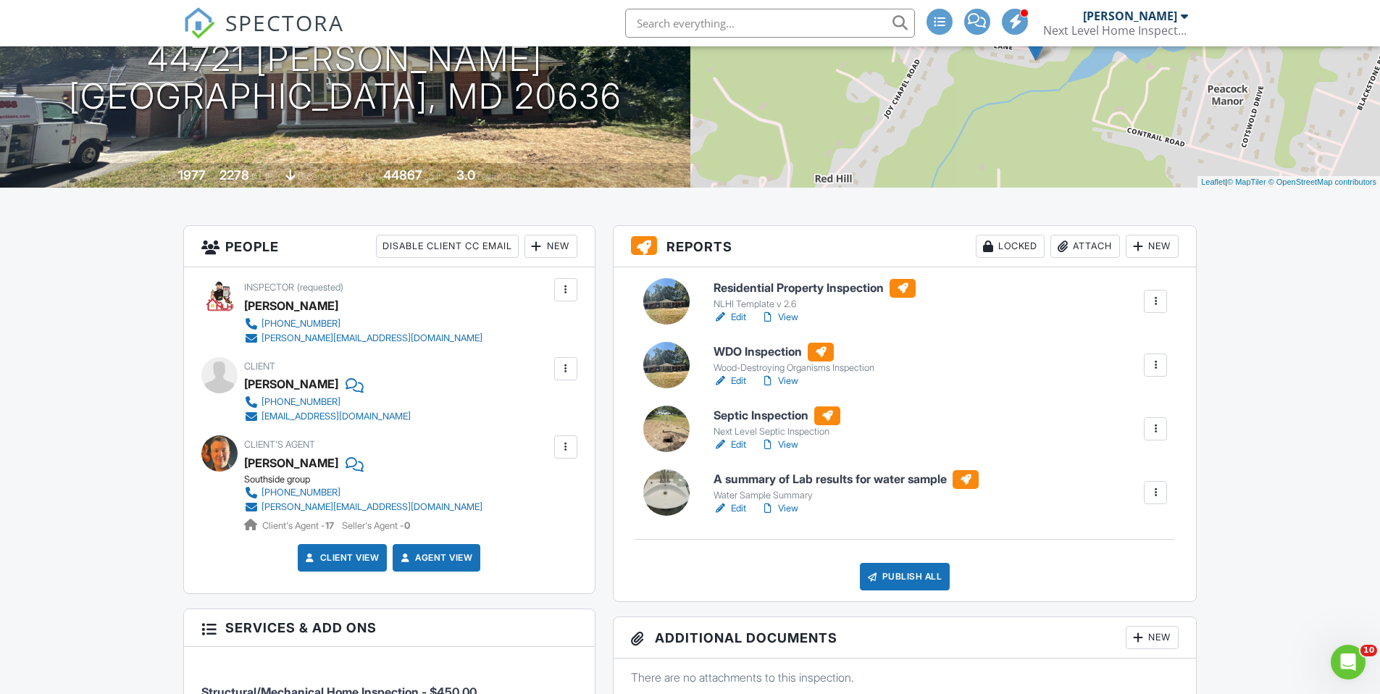
scroll to position [217, 0]
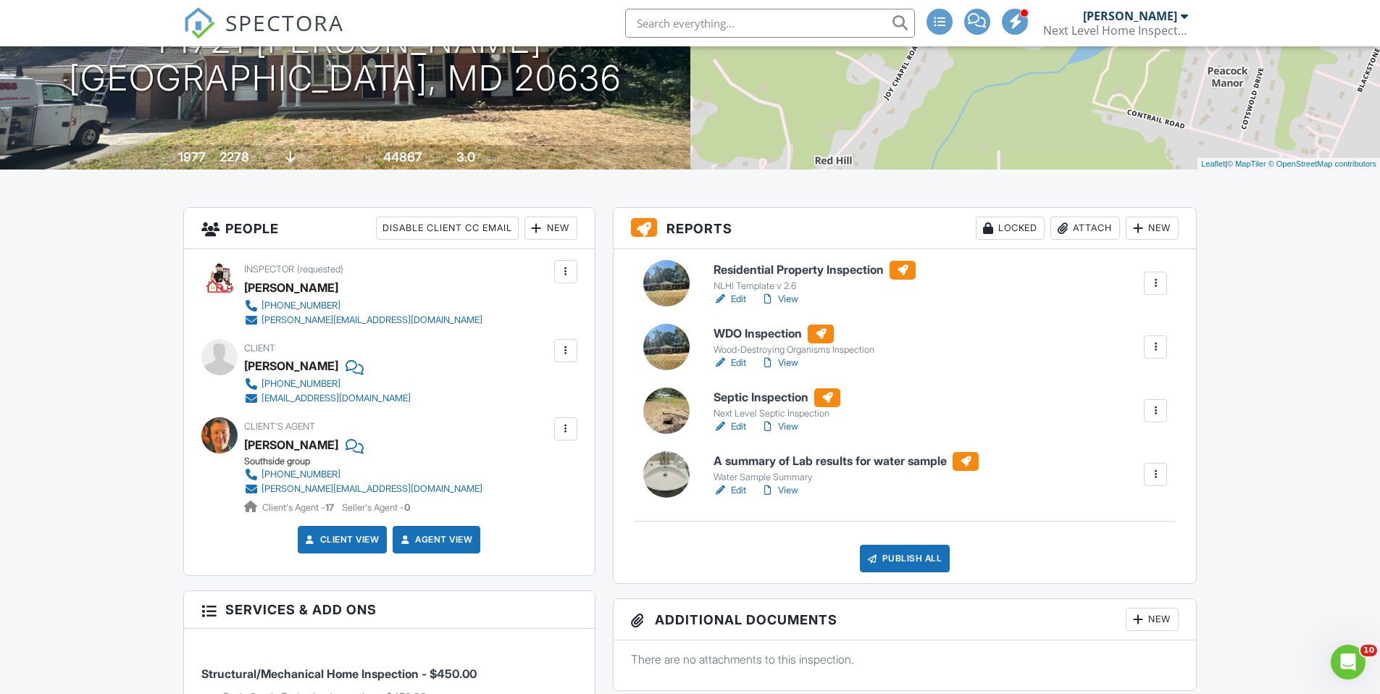
click at [738, 363] on link "Edit" at bounding box center [730, 363] width 33 height 14
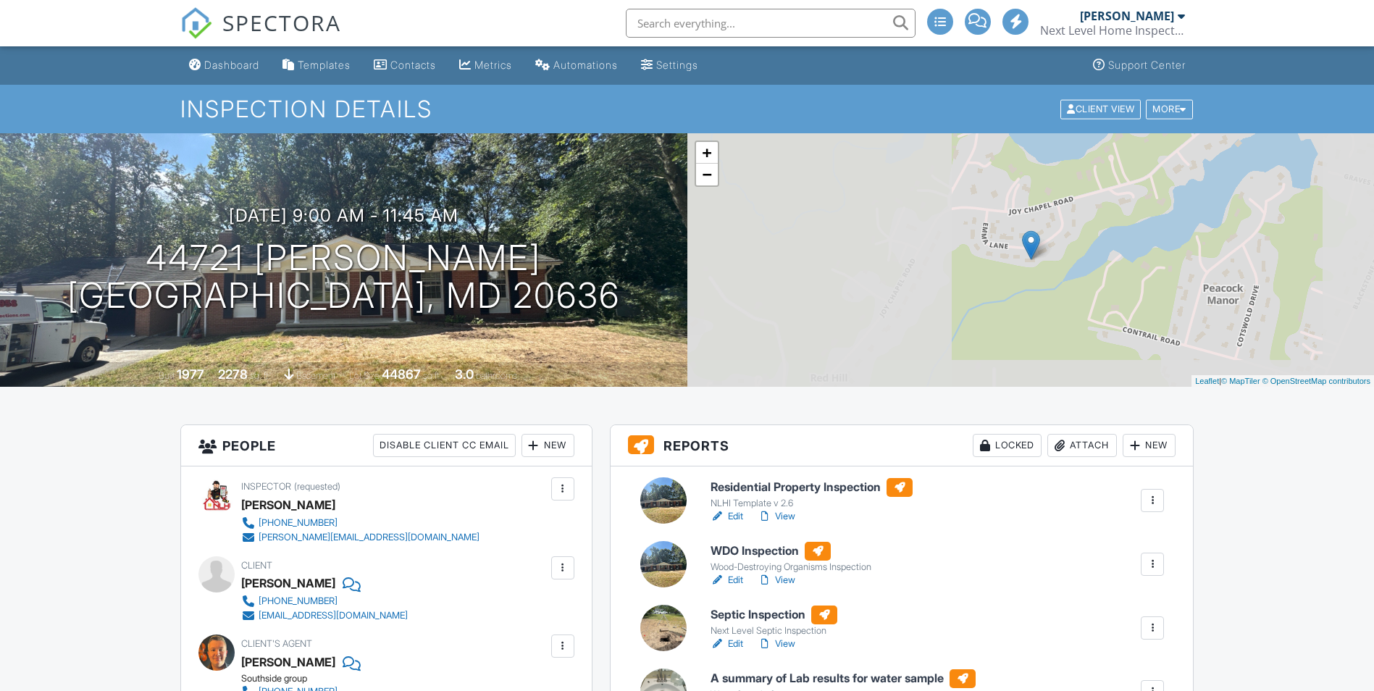
click at [1093, 448] on div "Attach" at bounding box center [1083, 445] width 70 height 23
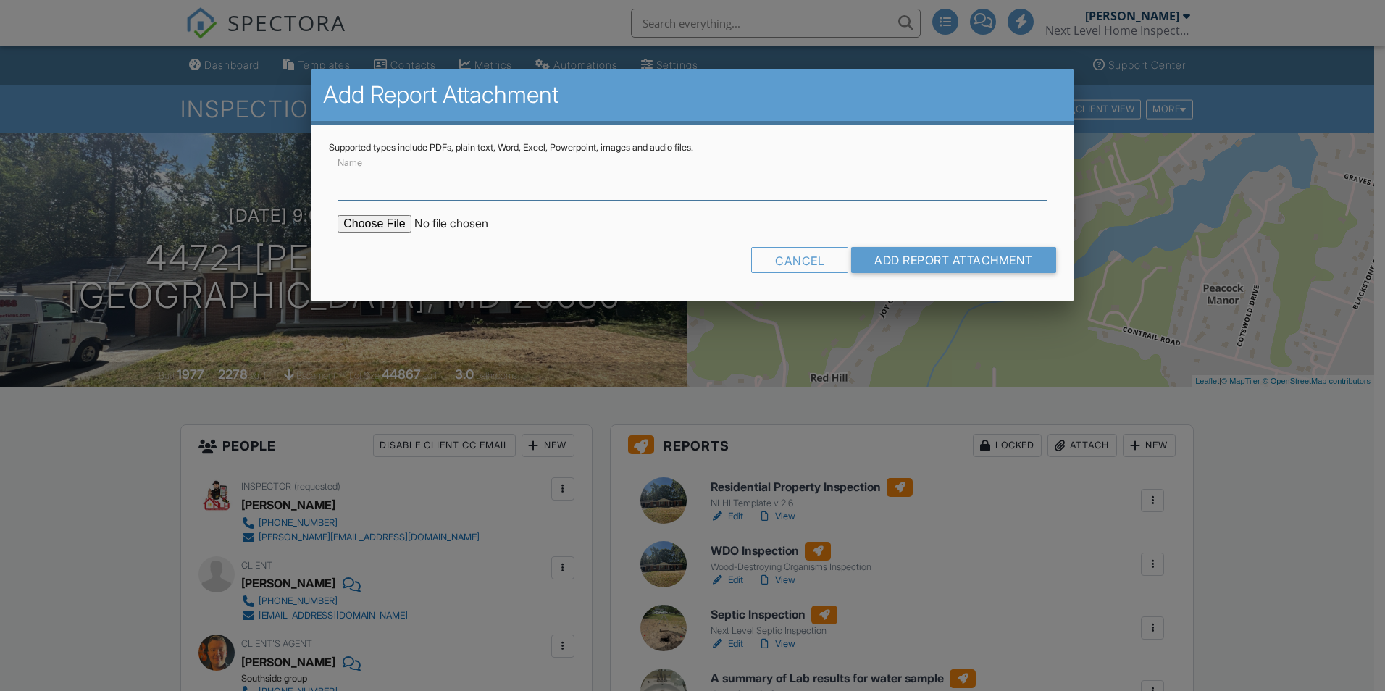
click at [383, 188] on input "Name" at bounding box center [693, 182] width 710 height 35
type input "Termite Inspection Report"
click at [377, 226] on input "file" at bounding box center [461, 223] width 246 height 17
type input "C:\fakepath\Termite Report.pdf"
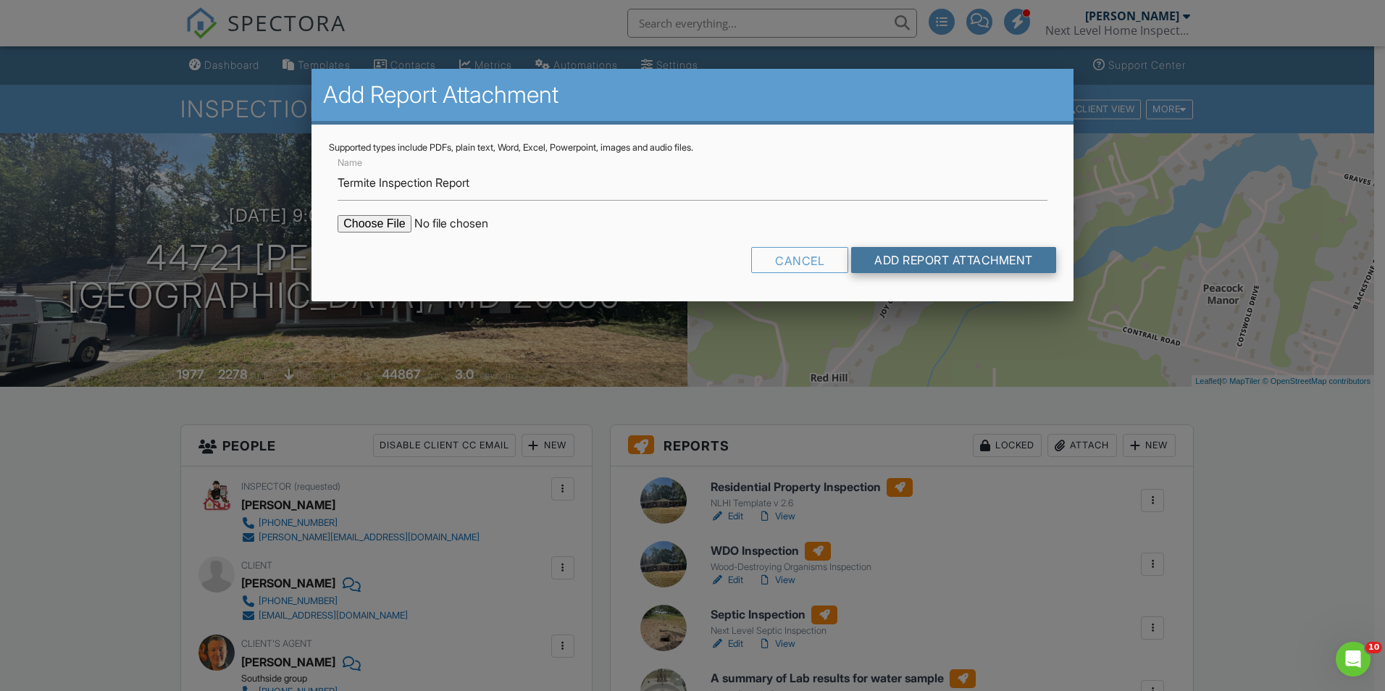
click at [886, 261] on input "Add Report Attachment" at bounding box center [953, 260] width 205 height 26
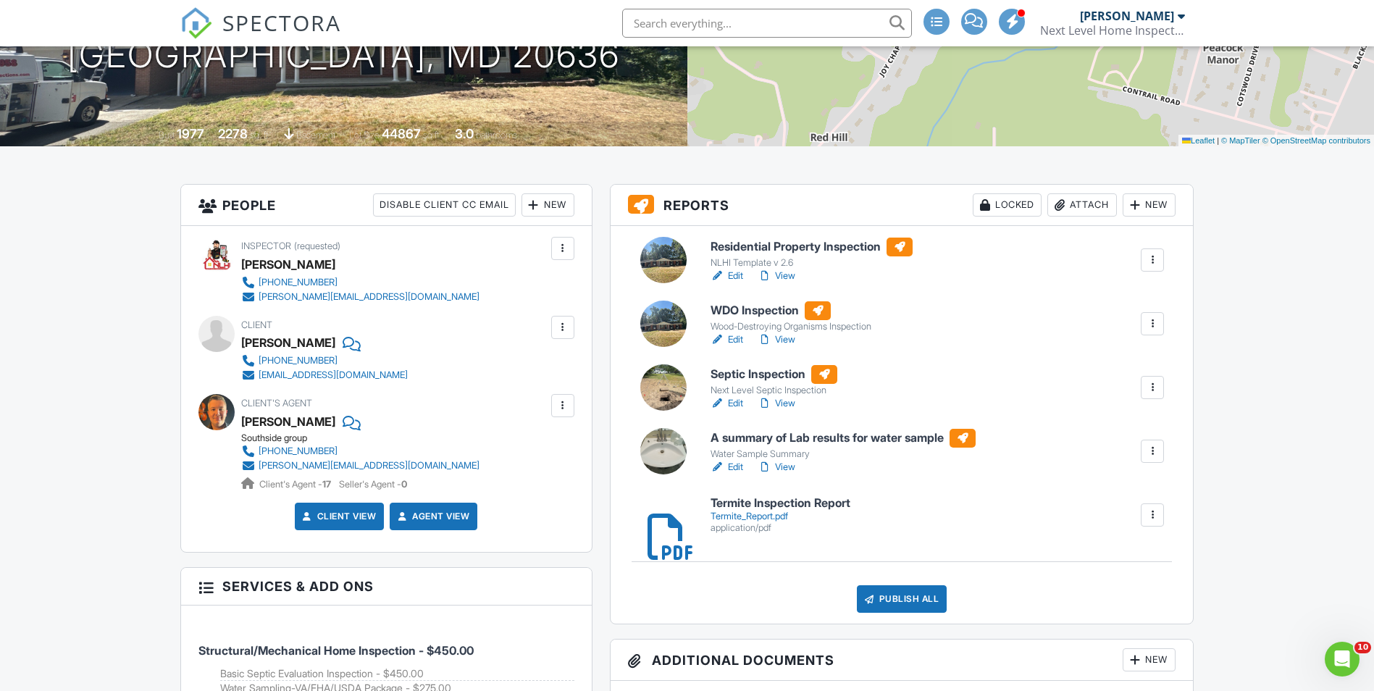
scroll to position [290, 0]
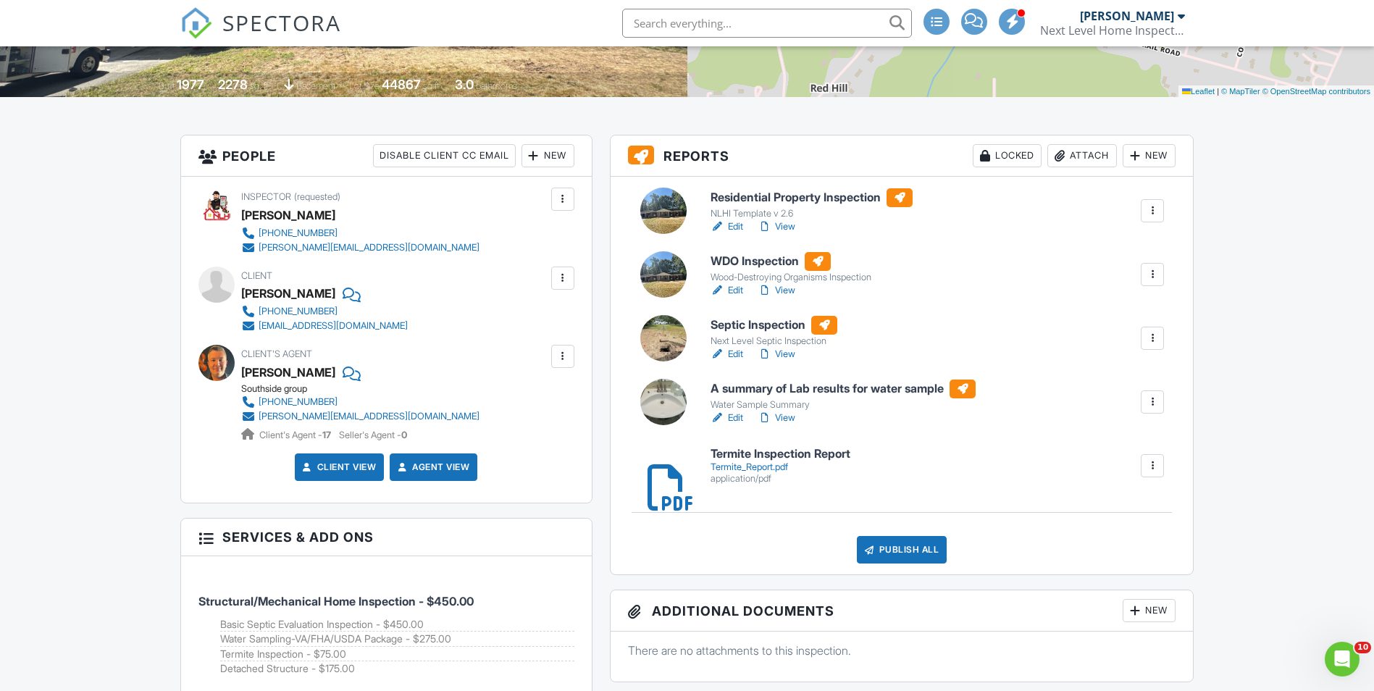
click at [738, 356] on link "Edit" at bounding box center [727, 354] width 33 height 14
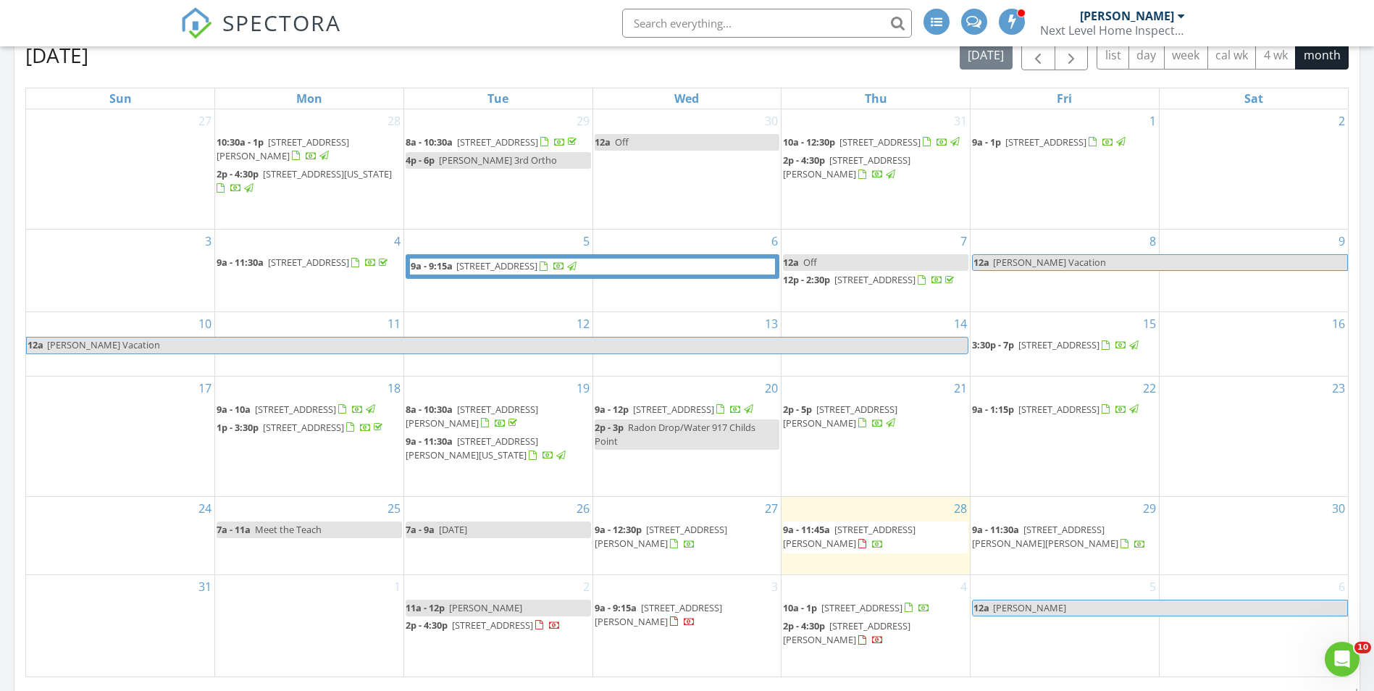
scroll to position [580, 0]
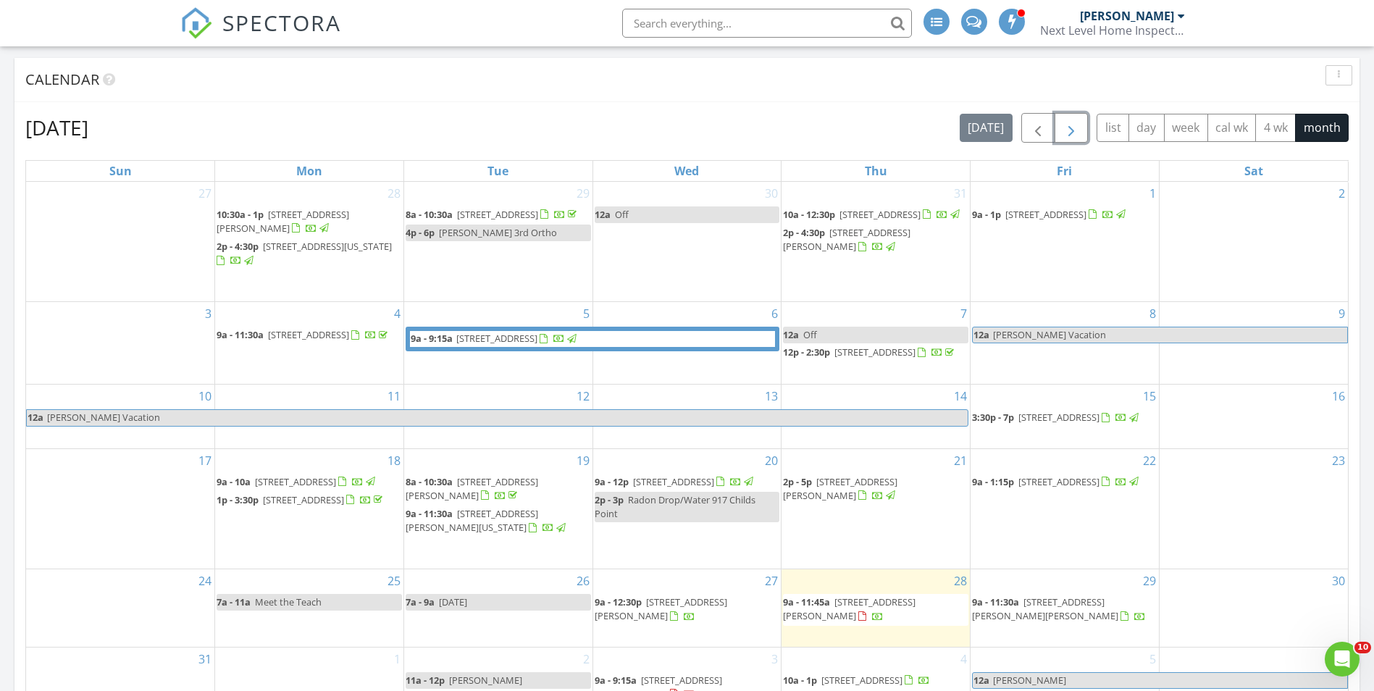
click at [1071, 128] on span "button" at bounding box center [1071, 128] width 17 height 17
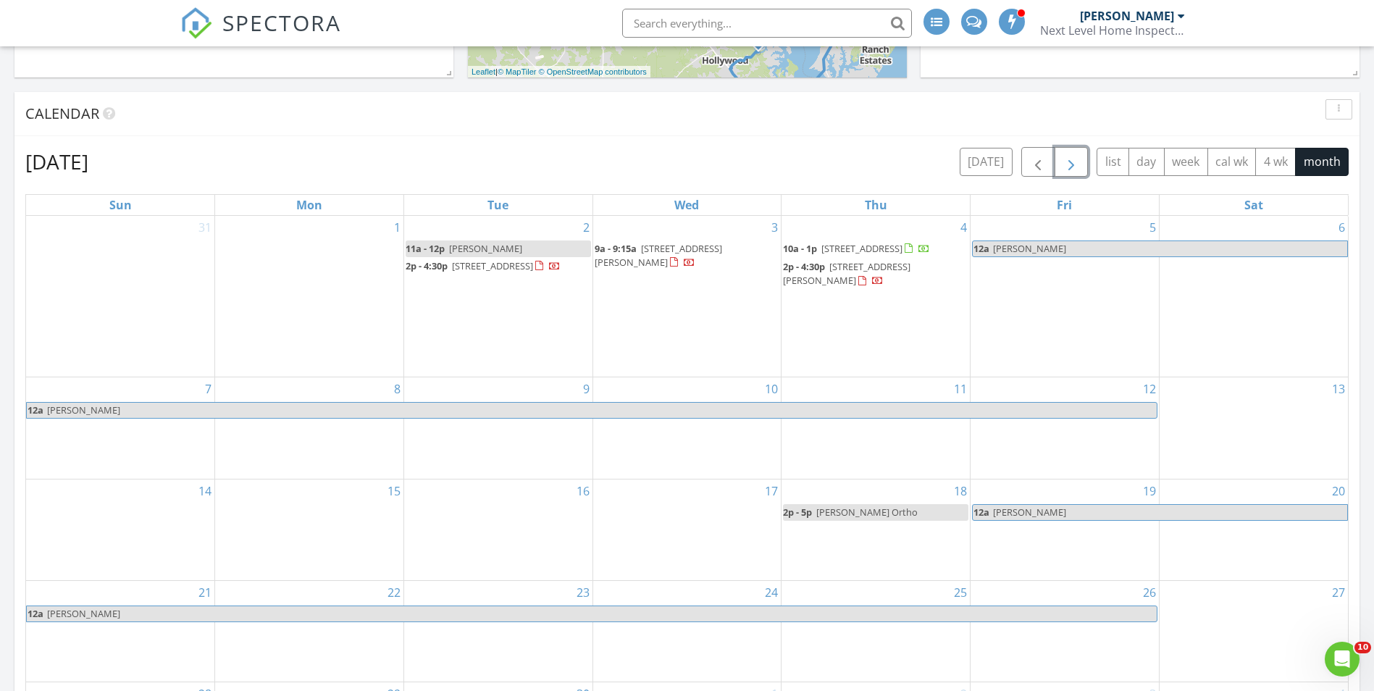
scroll to position [435, 0]
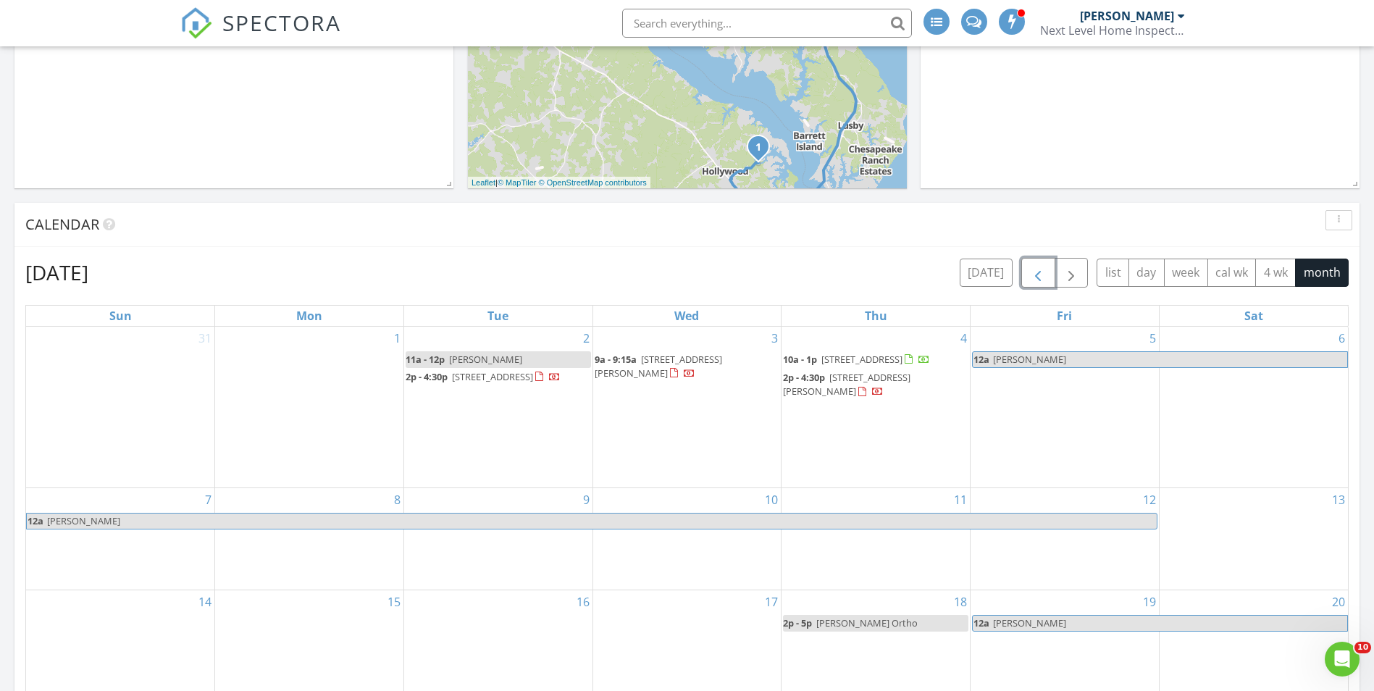
click at [1038, 272] on span "button" at bounding box center [1037, 272] width 17 height 17
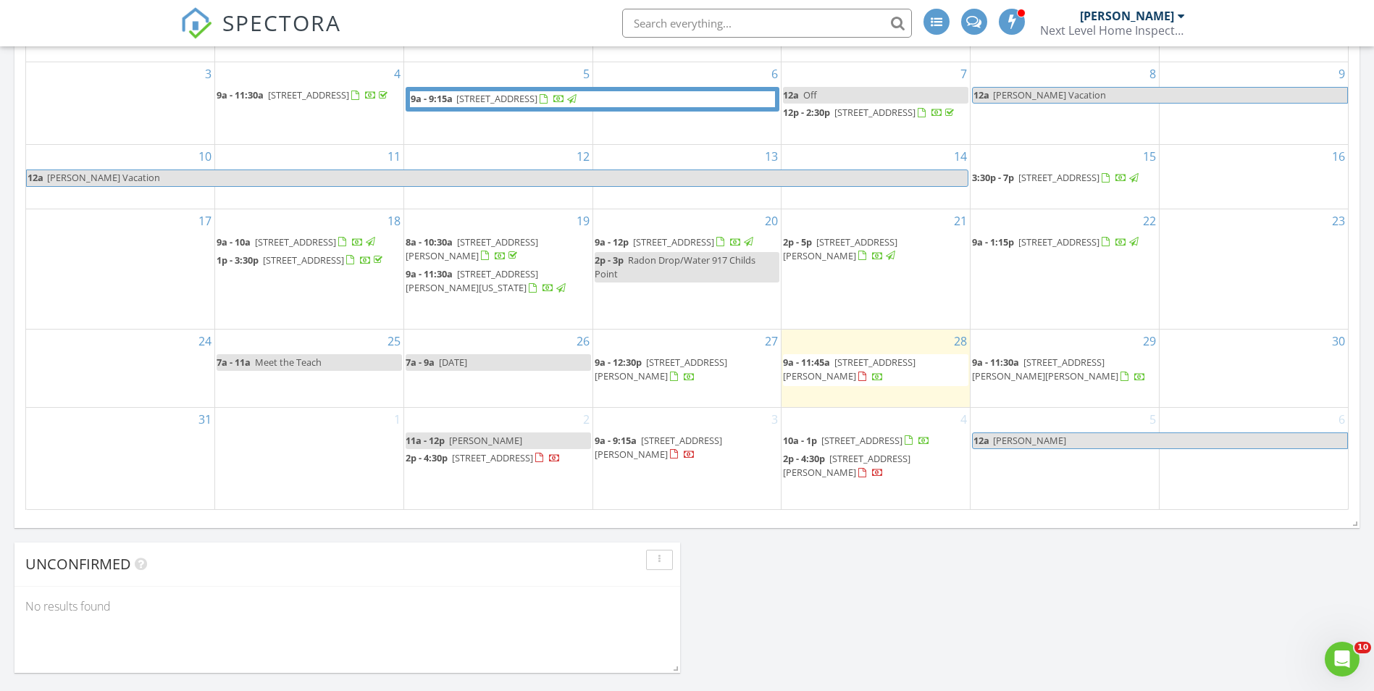
scroll to position [797, 0]
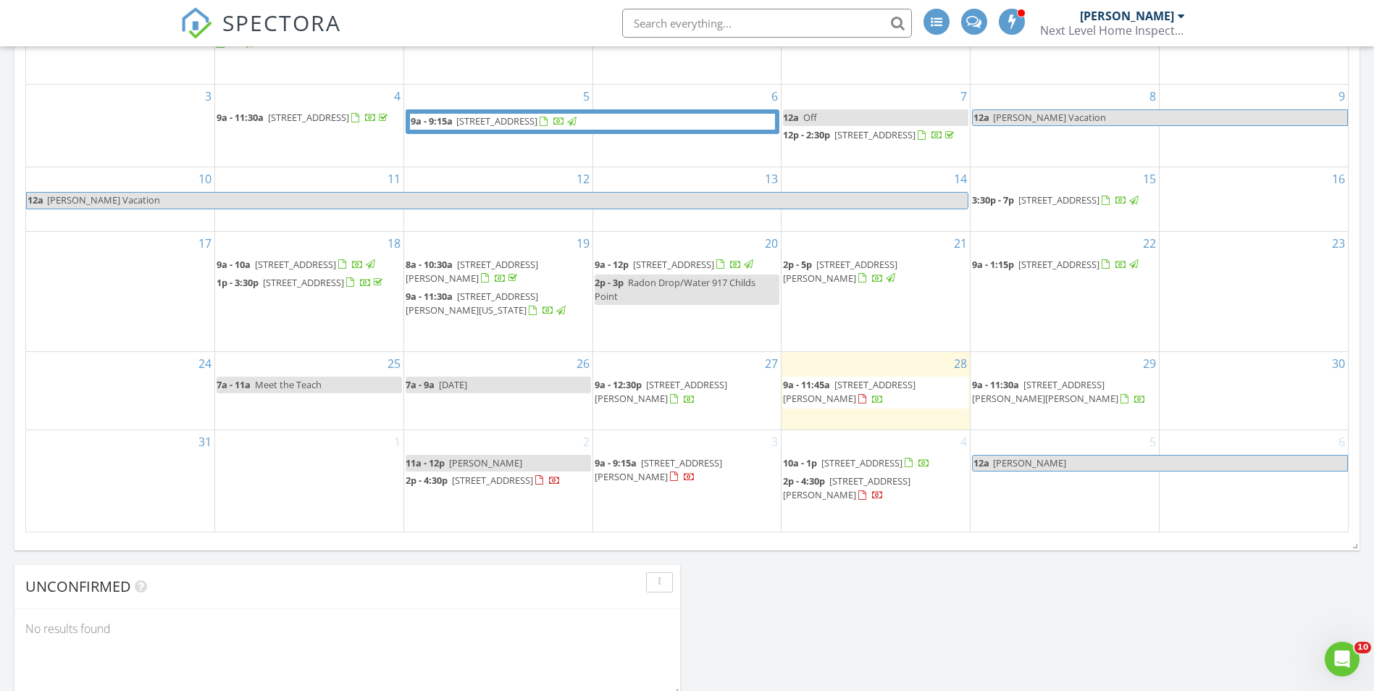
click at [843, 395] on span "44721 Emma Ln, HOLLYWOOD 20636" at bounding box center [849, 391] width 133 height 27
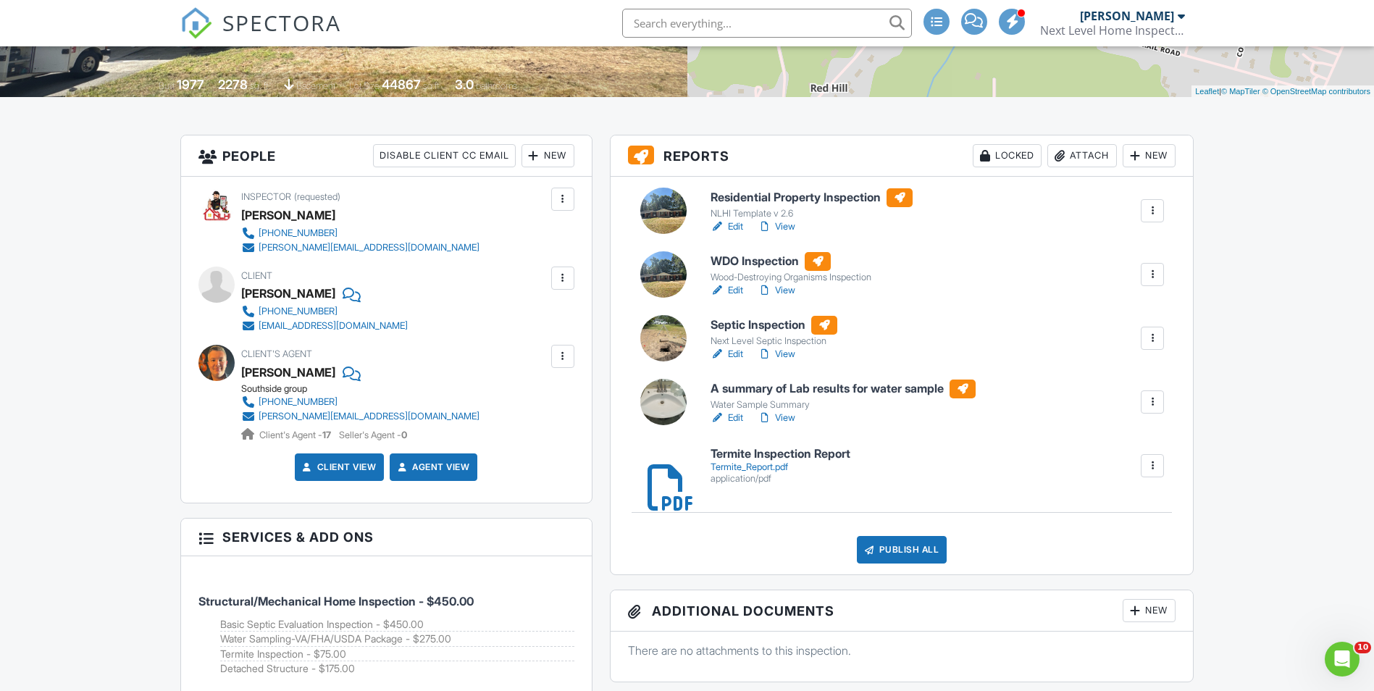
click at [734, 354] on link "Edit" at bounding box center [727, 354] width 33 height 14
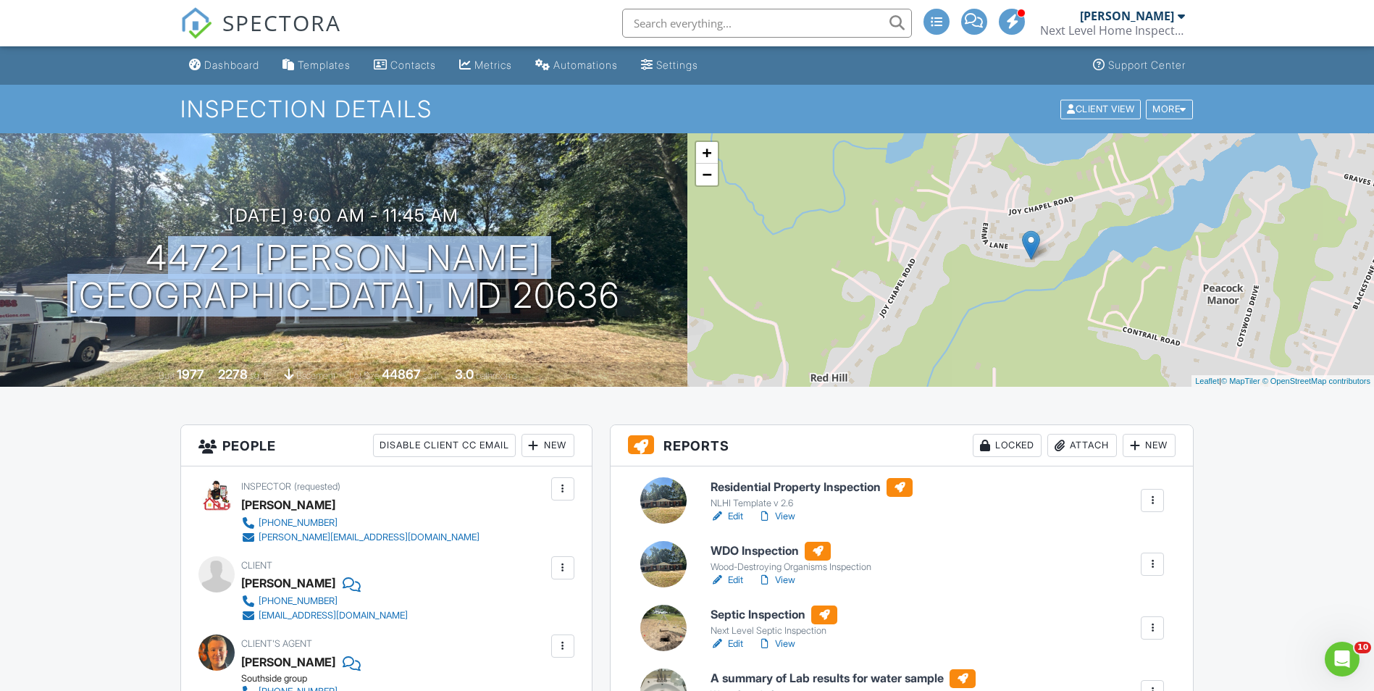
drag, startPoint x: 195, startPoint y: 256, endPoint x: 604, endPoint y: 319, distance: 414.2
click at [607, 319] on div "08/28/2025 9:00 am - 11:45 am 44721 Emma Ln HOLLYWOOD, MD 20636 Built 1977 2278…" at bounding box center [343, 260] width 687 height 254
copy h1 "44721 Emma Ln HOLLYWOOD, MD 20636"
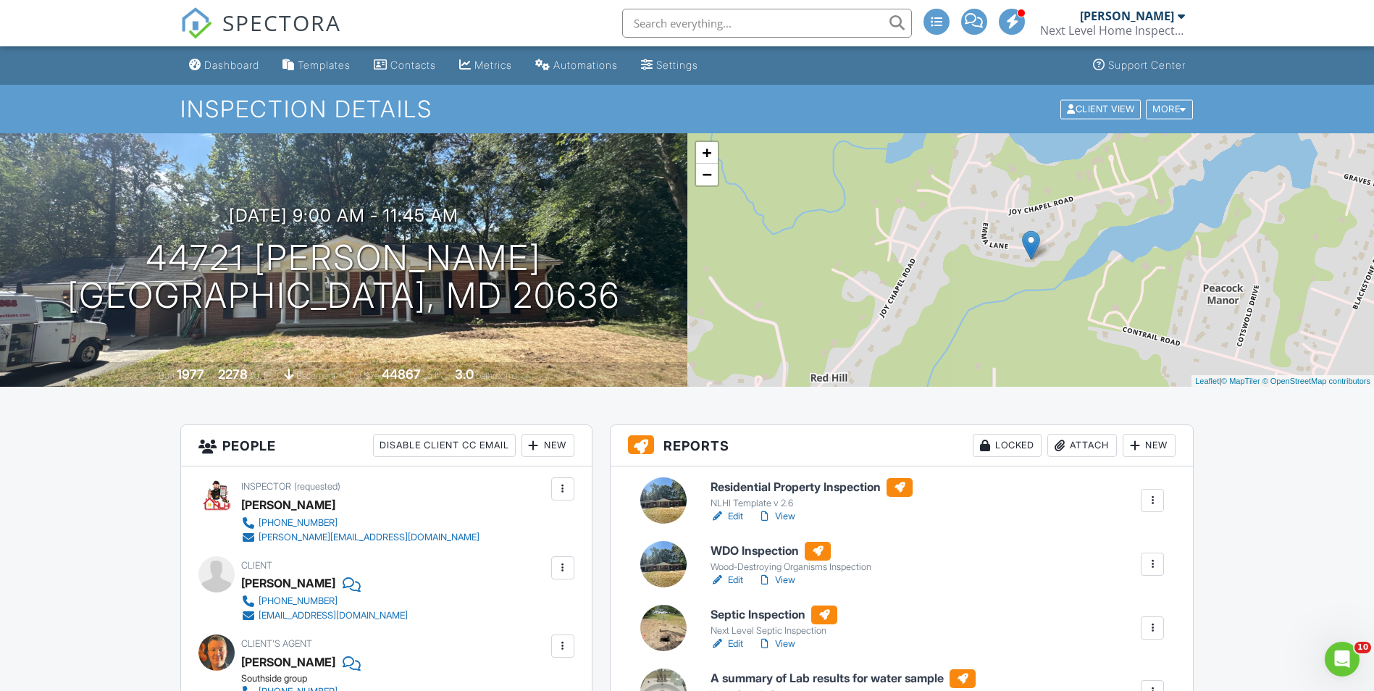
click at [1087, 446] on div "Attach" at bounding box center [1083, 445] width 70 height 23
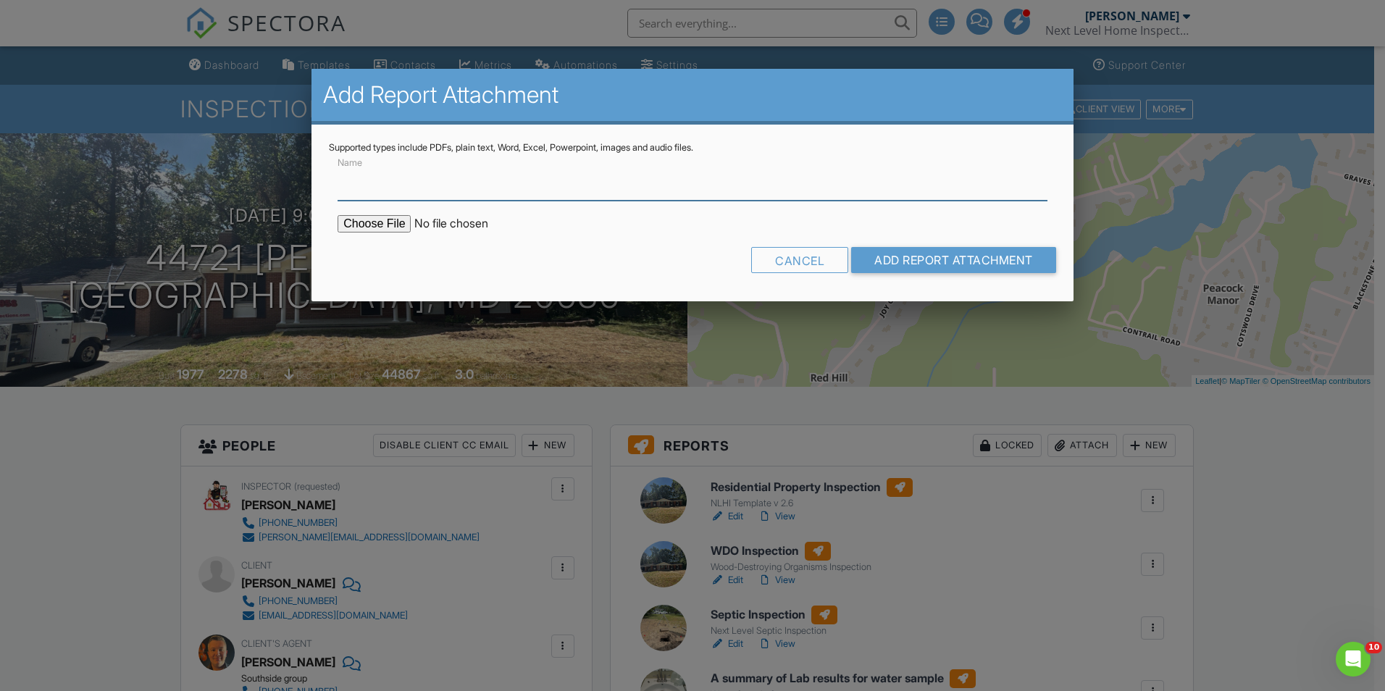
click at [362, 181] on input "Name" at bounding box center [693, 182] width 710 height 35
paste input "Copy of OSDS-PTI-Inspection-Form 44721 [PERSON_NAME], [GEOGRAPHIC_DATA]"
type input "Copy of OSDS-PTI-Inspection-Form 44721 [PERSON_NAME], [GEOGRAPHIC_DATA]"
click at [348, 224] on input "file" at bounding box center [461, 223] width 246 height 17
type input "C:\fakepath\Copy of OSDS-PTI-Inspection-Form 44721 Emma Ln, Hollywood.pdf"
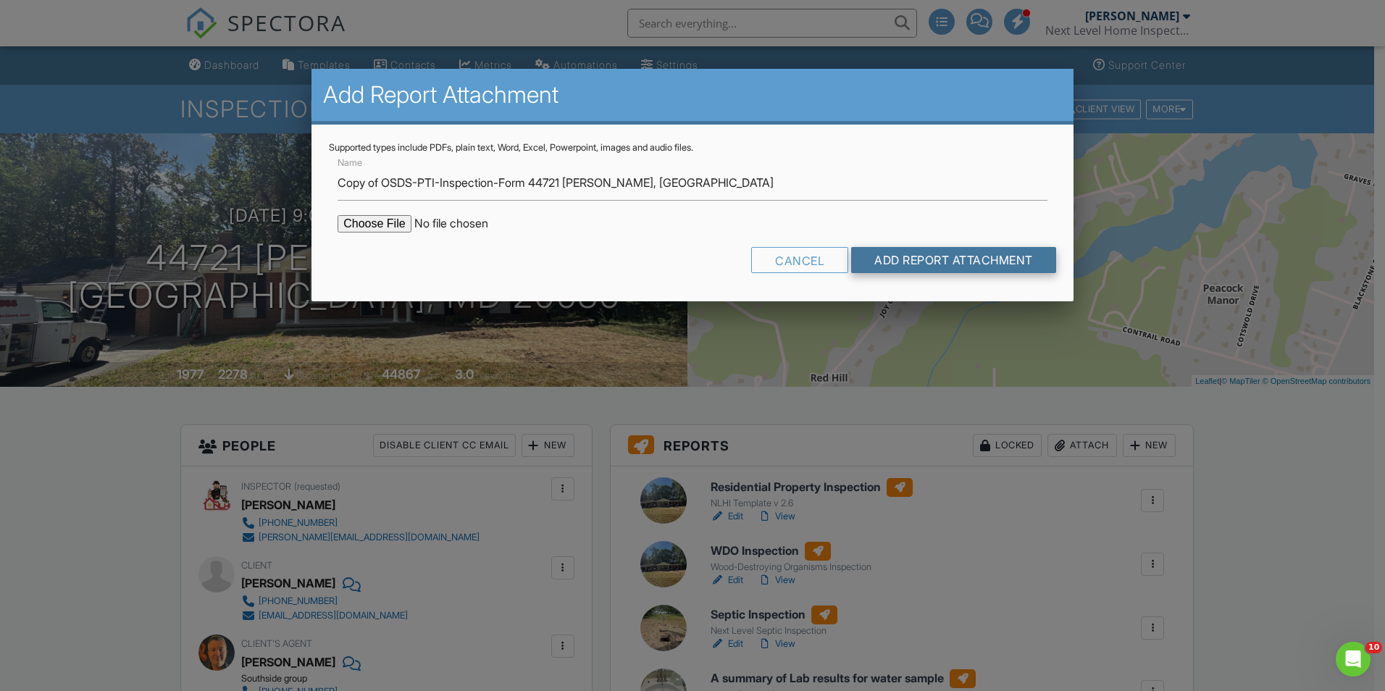
click at [927, 259] on input "Add Report Attachment" at bounding box center [953, 260] width 205 height 26
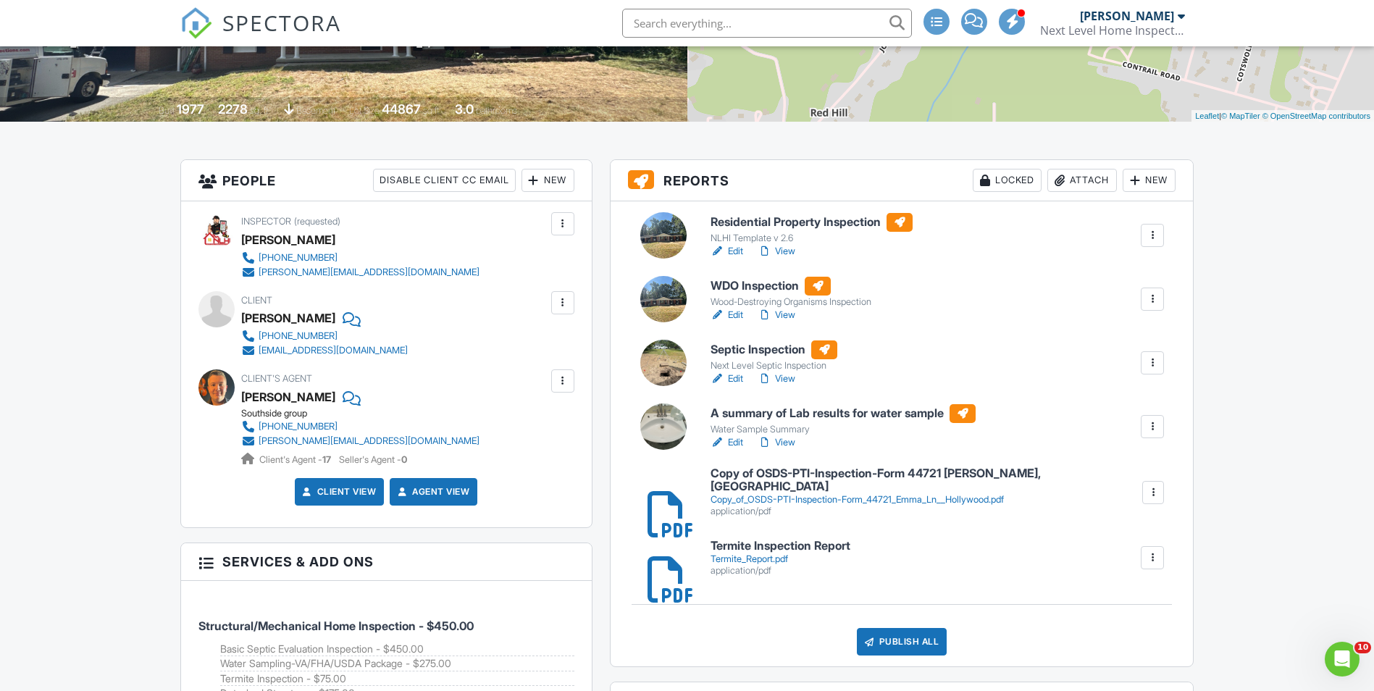
scroll to position [290, 0]
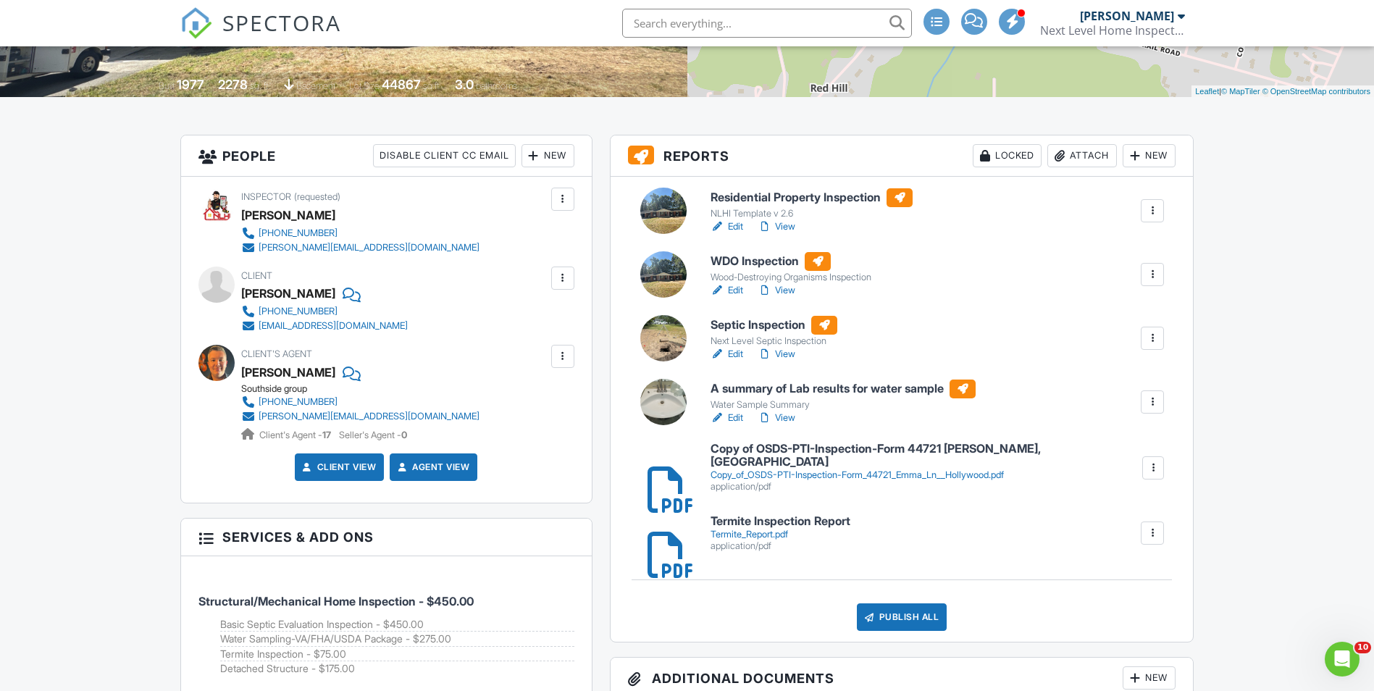
click at [734, 225] on link "Edit" at bounding box center [727, 227] width 33 height 14
